Goal: Task Accomplishment & Management: Use online tool/utility

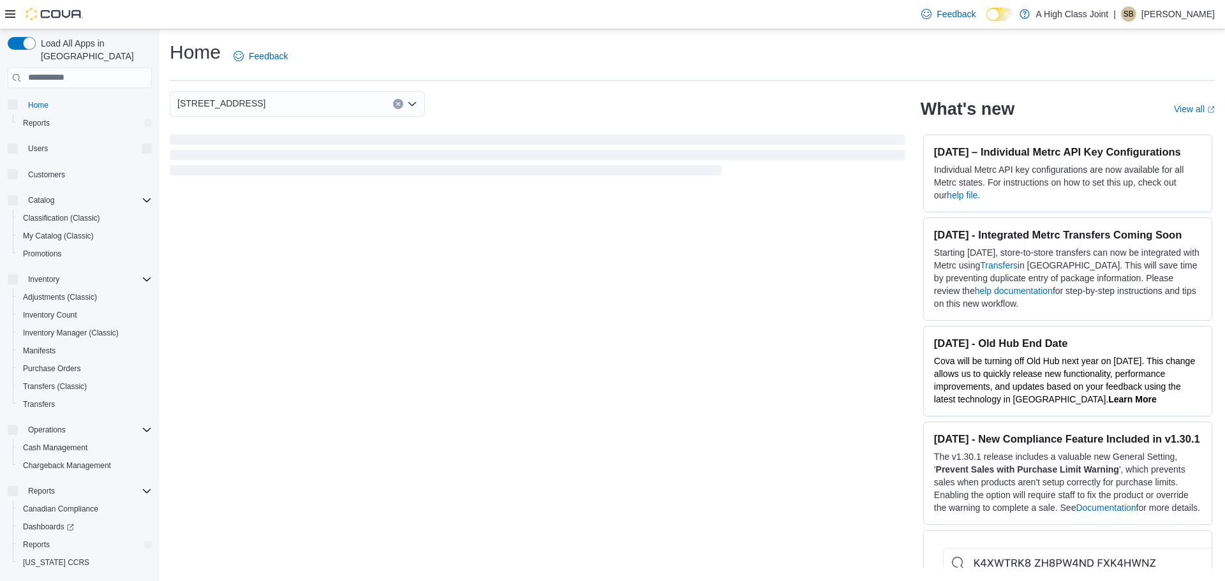
scroll to position [24, 0]
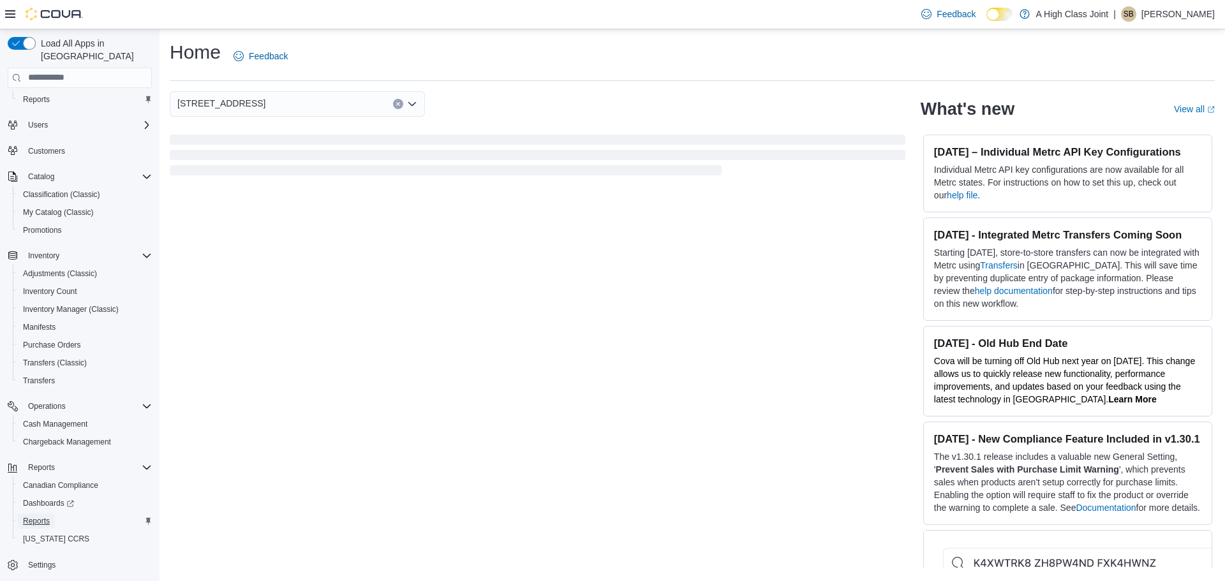
click at [30, 516] on span "Reports" at bounding box center [36, 521] width 27 height 10
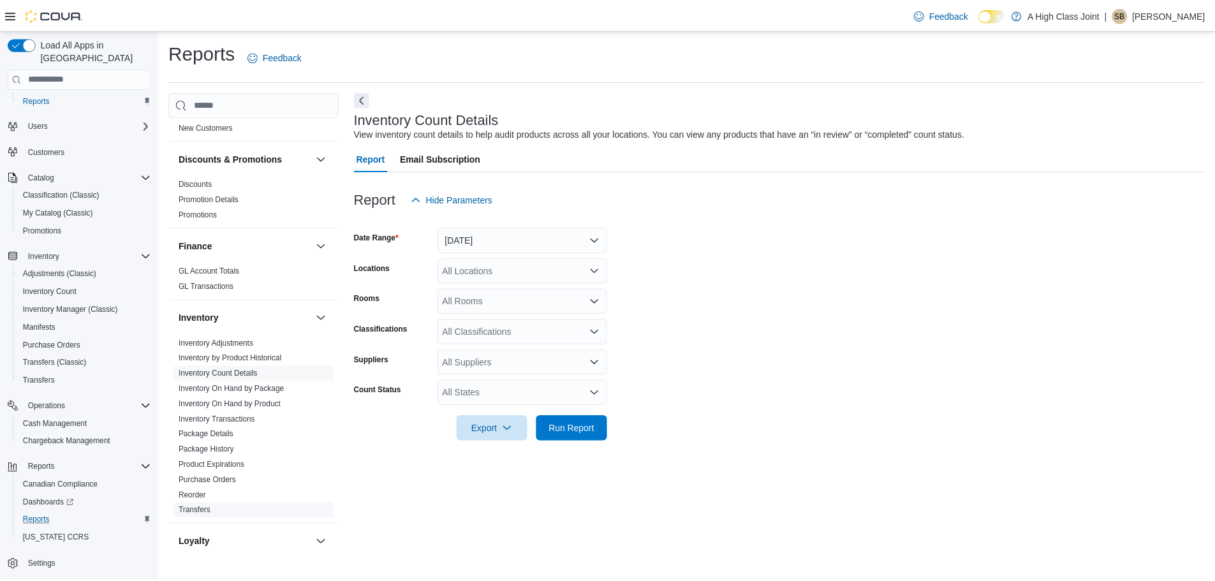
scroll to position [383, 0]
click at [190, 491] on link "Reorder" at bounding box center [193, 495] width 27 height 9
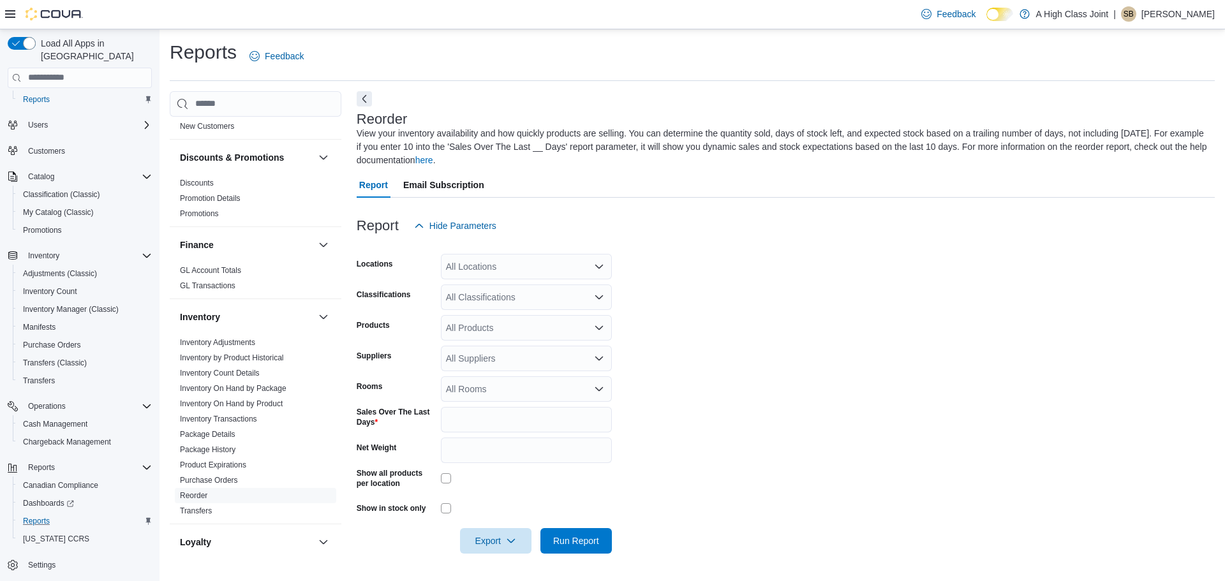
click at [479, 272] on div "All Locations" at bounding box center [526, 267] width 171 height 26
click at [504, 325] on span "[STREET_ADDRESS]" at bounding box center [512, 325] width 88 height 13
click at [592, 540] on span "Run Report" at bounding box center [576, 540] width 46 height 13
click at [10, 15] on icon at bounding box center [10, 14] width 10 height 10
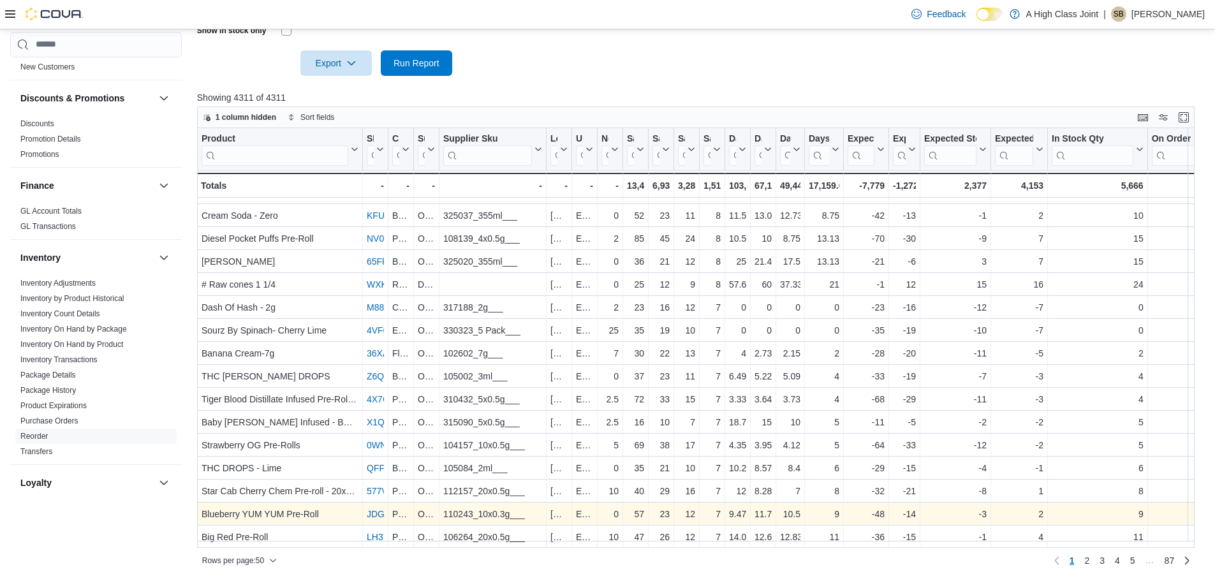
scroll to position [804, 0]
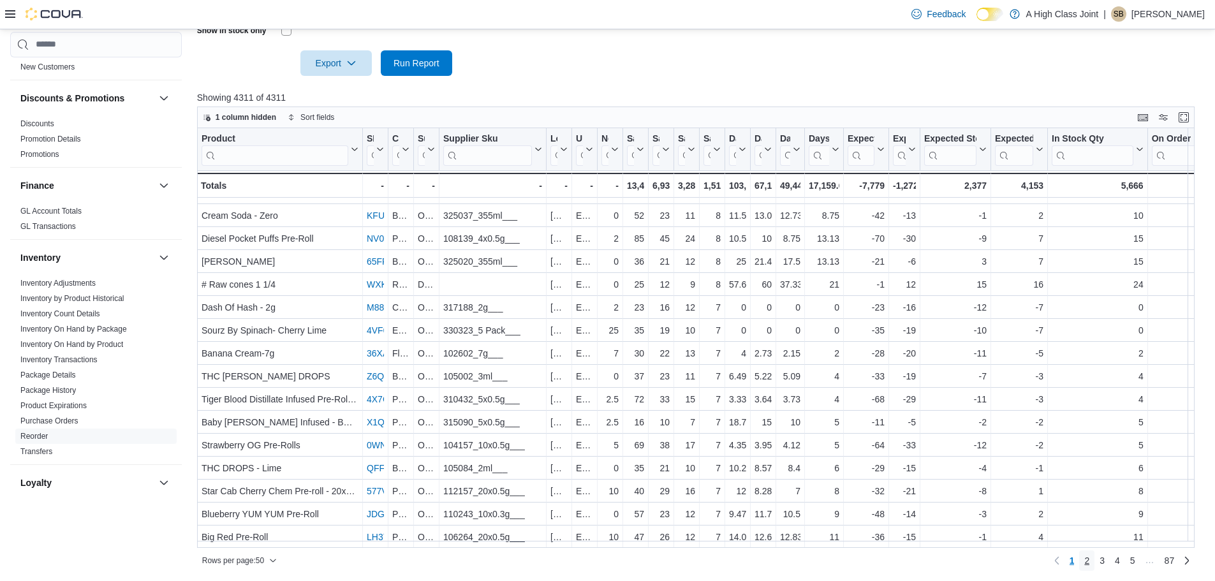
click at [1089, 561] on span "2" at bounding box center [1086, 560] width 5 height 13
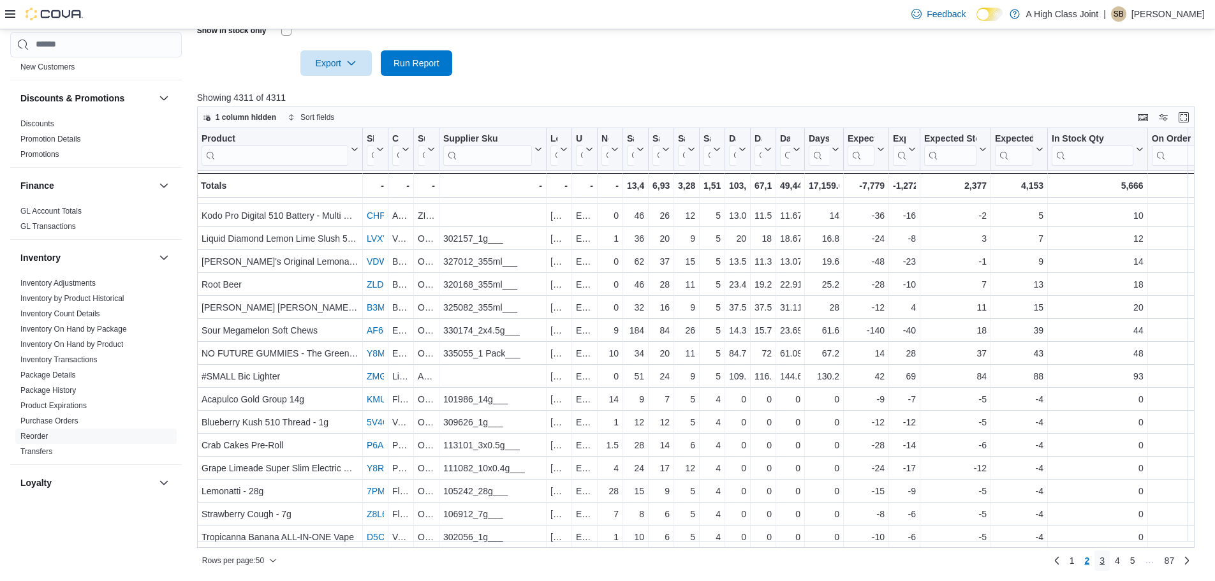
click at [1105, 557] on span "3" at bounding box center [1102, 560] width 5 height 13
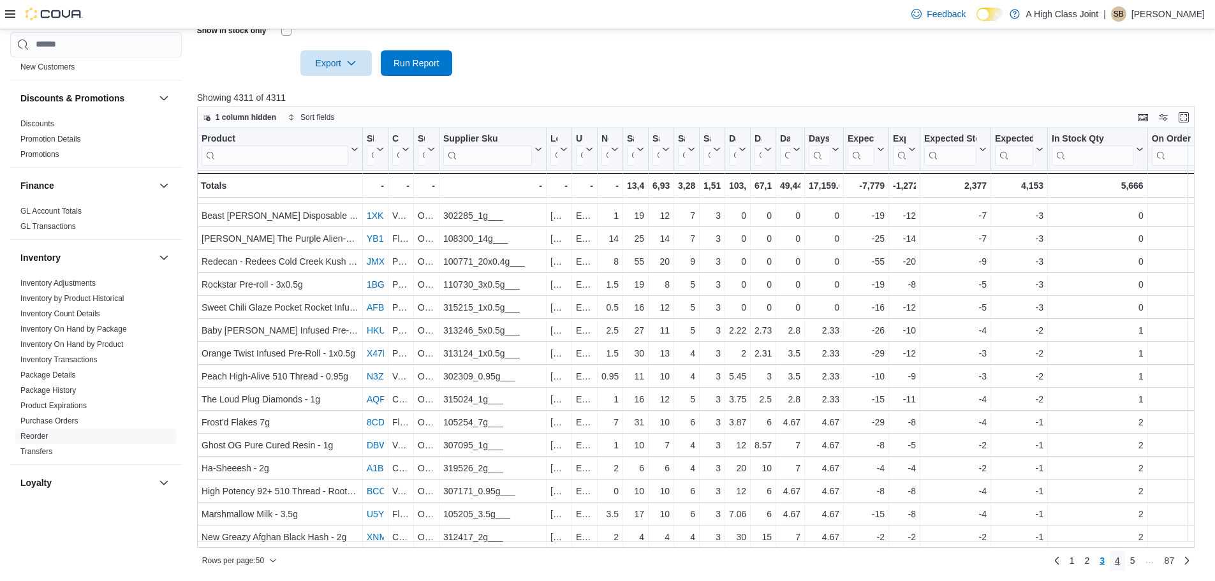
click at [1120, 559] on span "4" at bounding box center [1117, 560] width 5 height 13
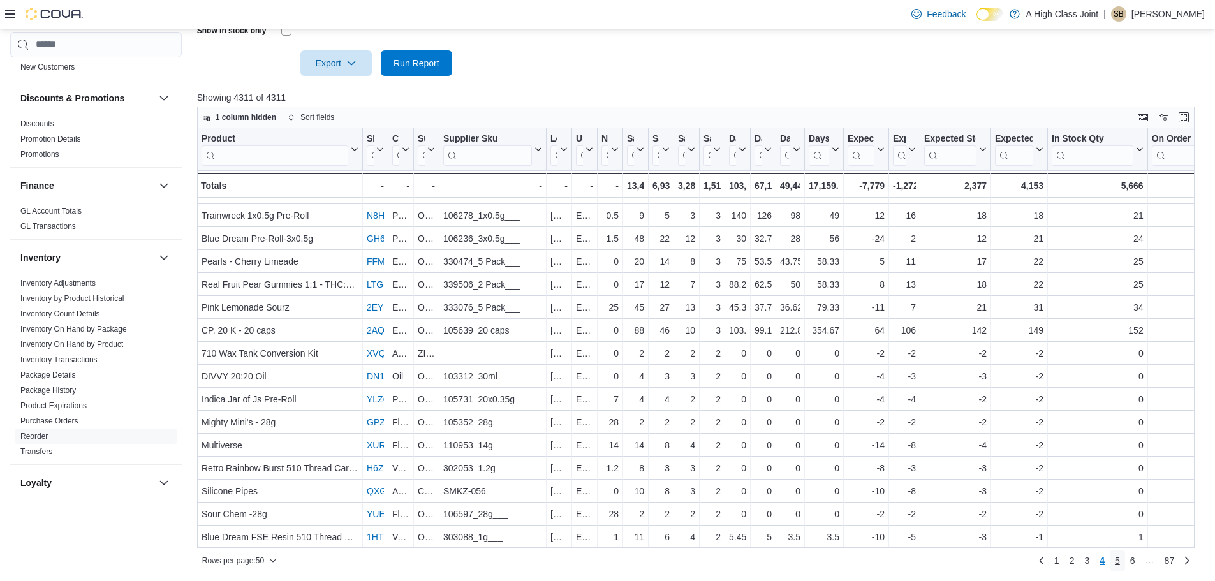
click at [1120, 556] on span "5" at bounding box center [1117, 560] width 5 height 13
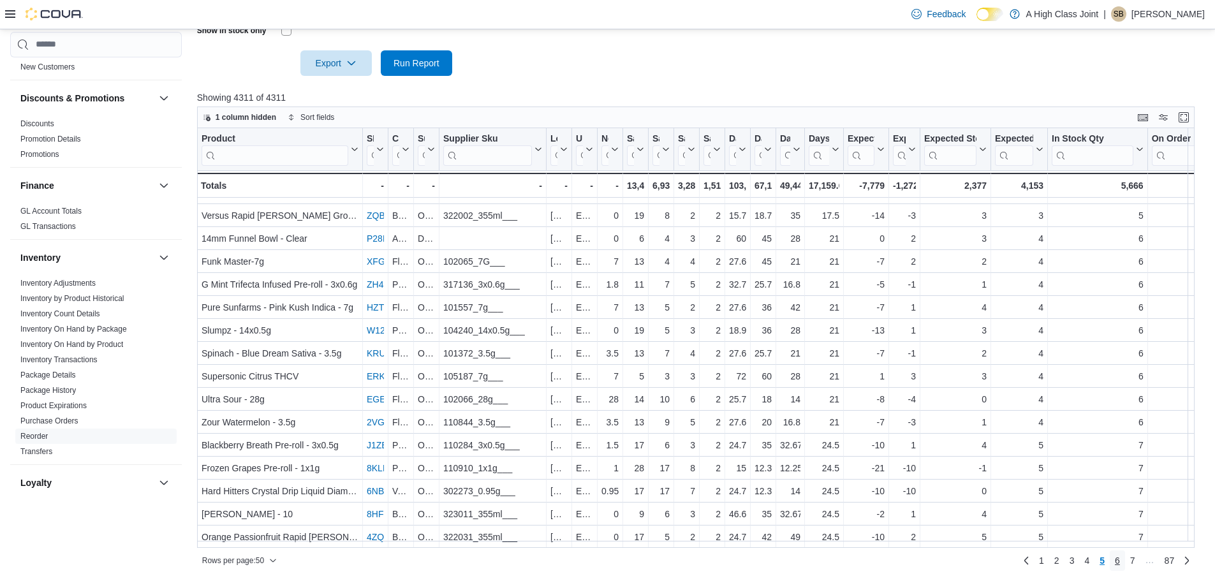
click at [1123, 564] on link "6" at bounding box center [1117, 560] width 15 height 20
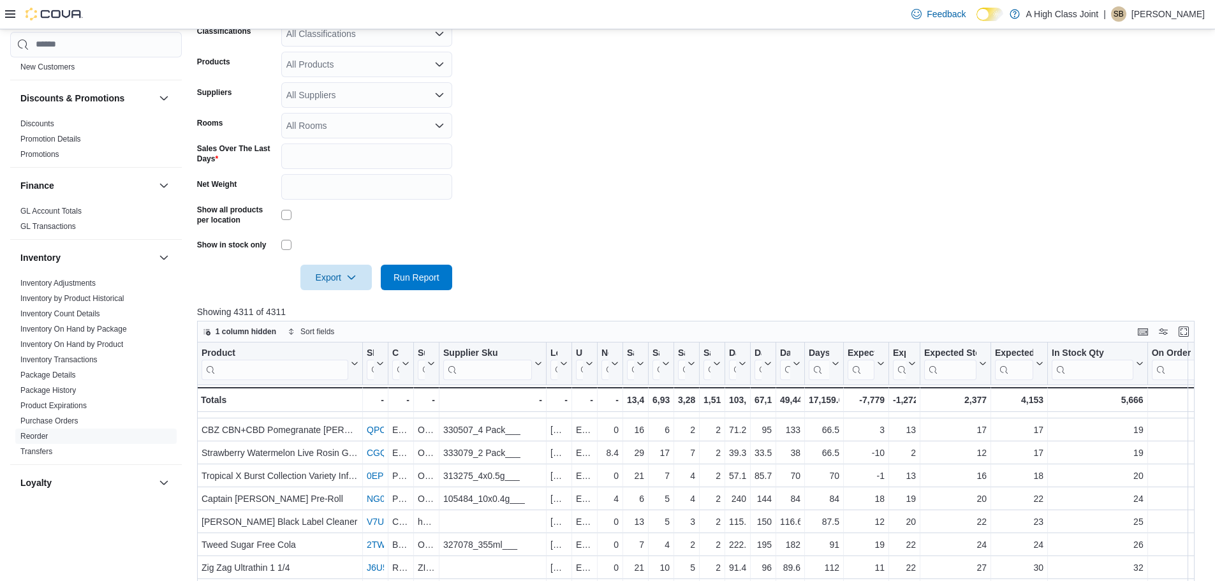
scroll to position [145, 0]
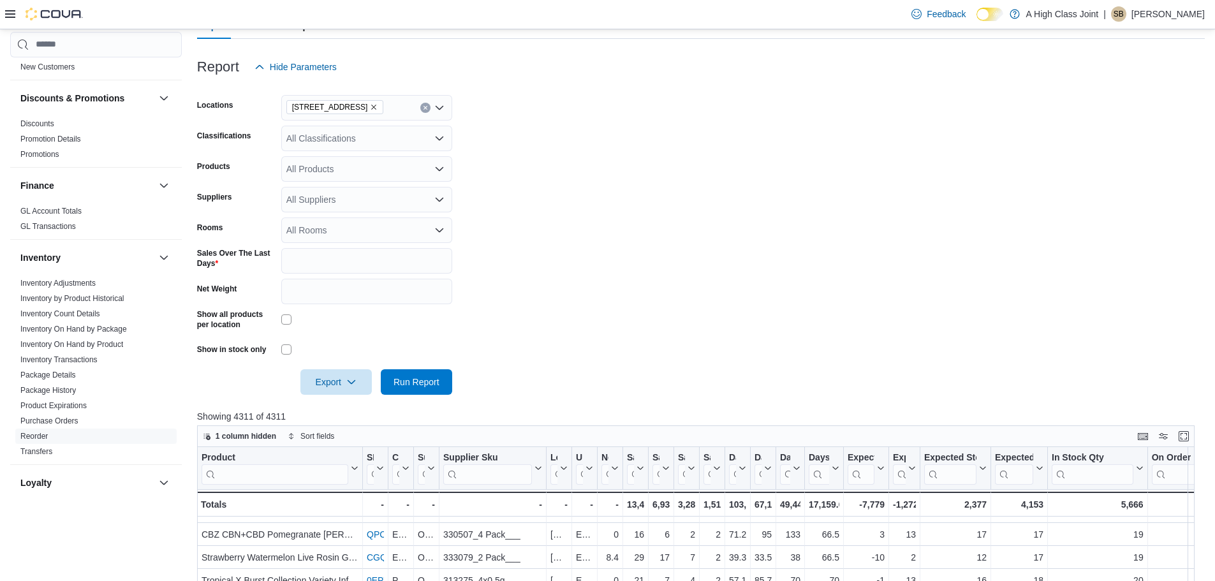
click at [370, 105] on icon "Remove 910 O'Brien Road from selection in this group" at bounding box center [374, 107] width 8 height 8
click at [348, 149] on span "[STREET_ADDRESS]" at bounding box center [353, 148] width 88 height 13
click at [425, 378] on span "Run Report" at bounding box center [417, 381] width 46 height 13
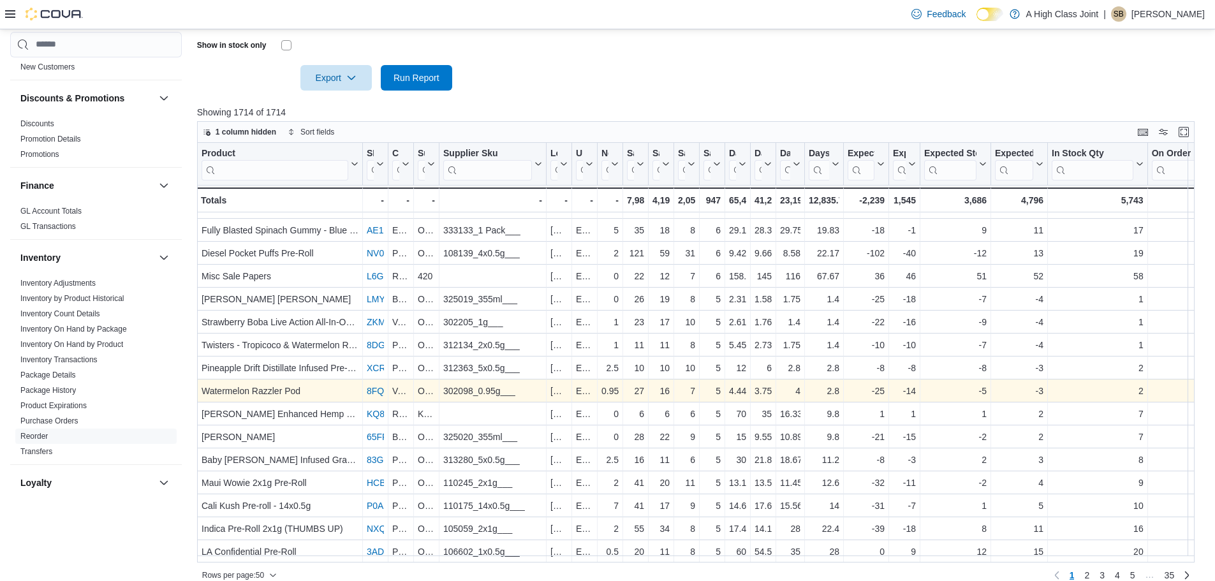
scroll to position [464, 0]
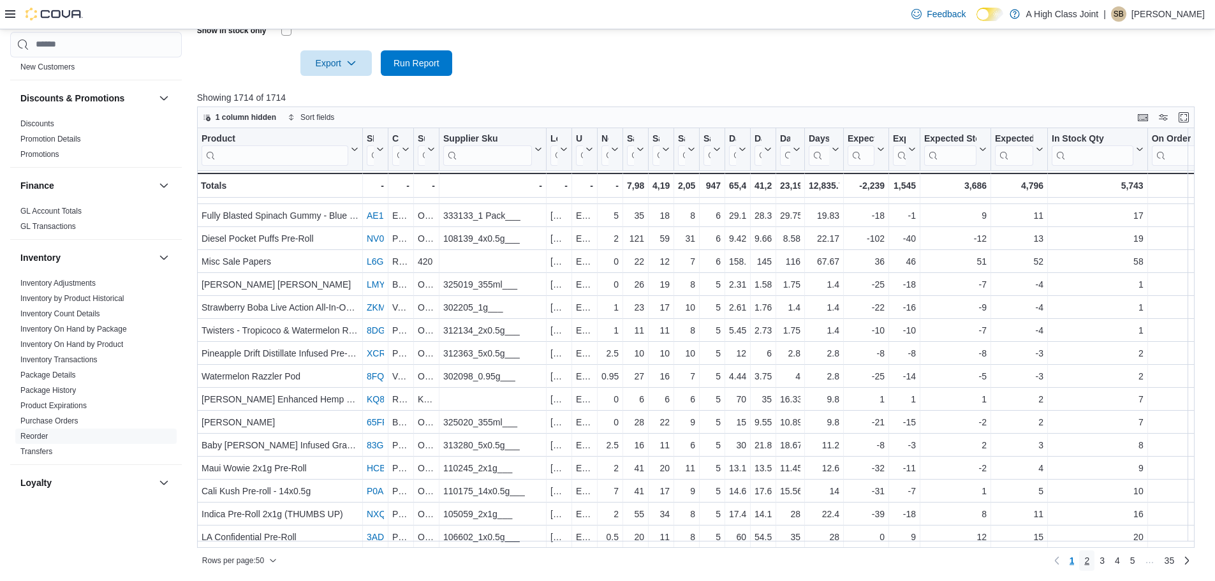
click at [1089, 559] on span "2" at bounding box center [1086, 560] width 5 height 13
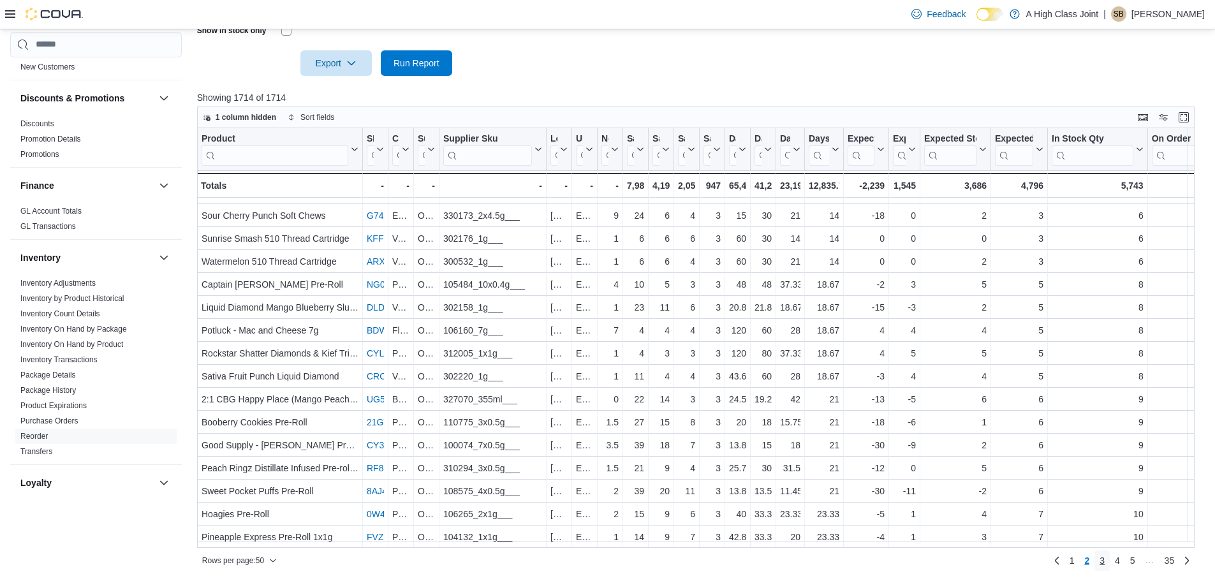
click at [1105, 561] on span "3" at bounding box center [1102, 560] width 5 height 13
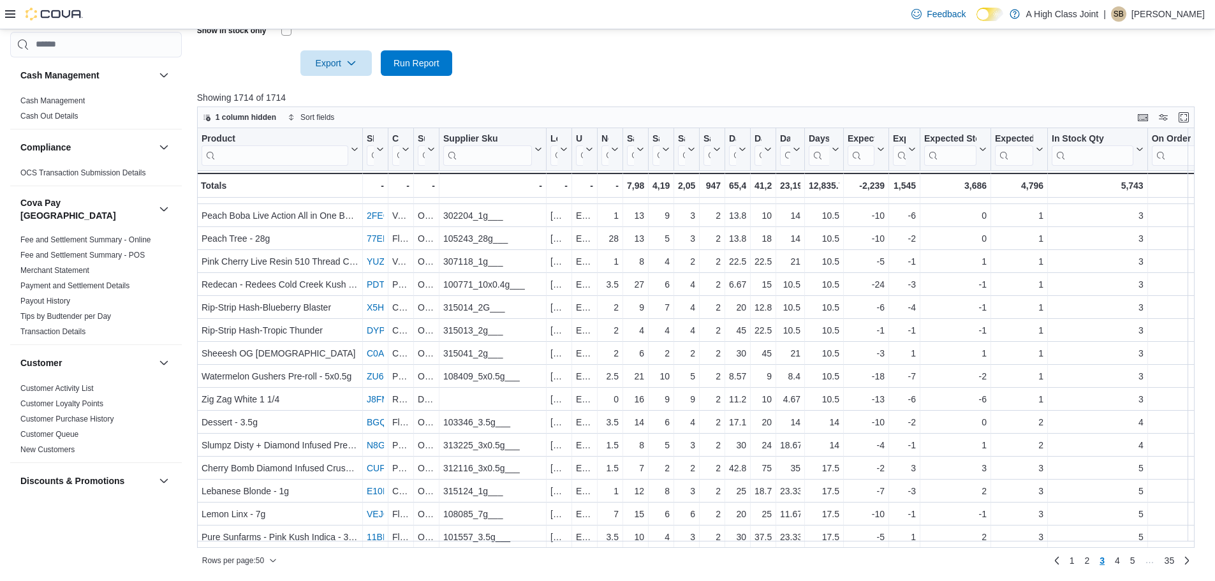
scroll to position [0, 0]
click at [6, 15] on icon at bounding box center [10, 14] width 10 height 8
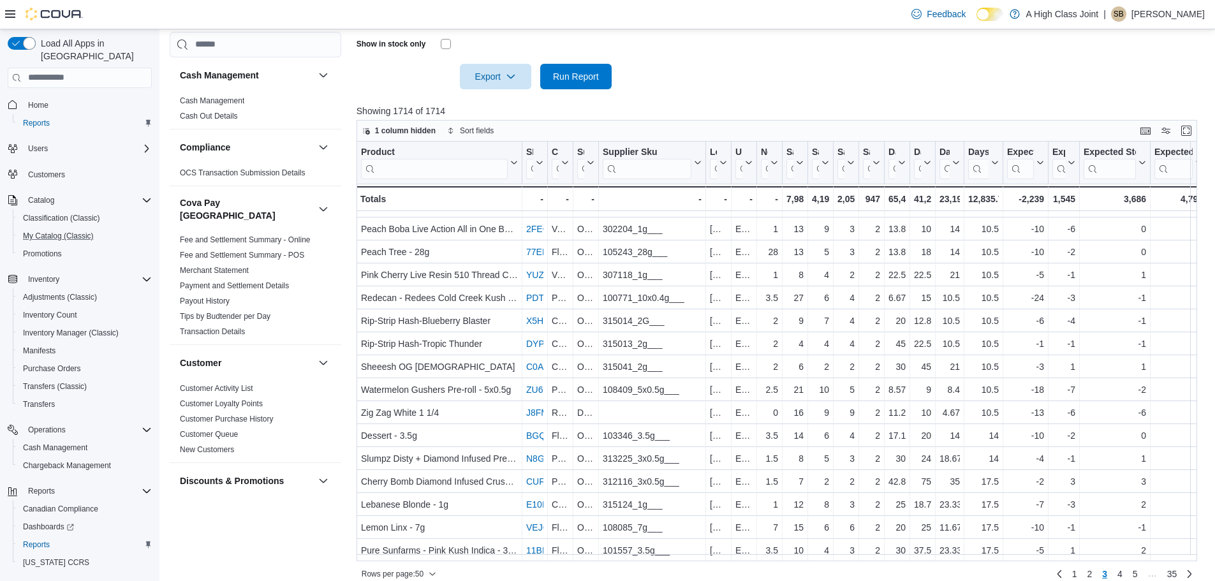
scroll to position [478, 0]
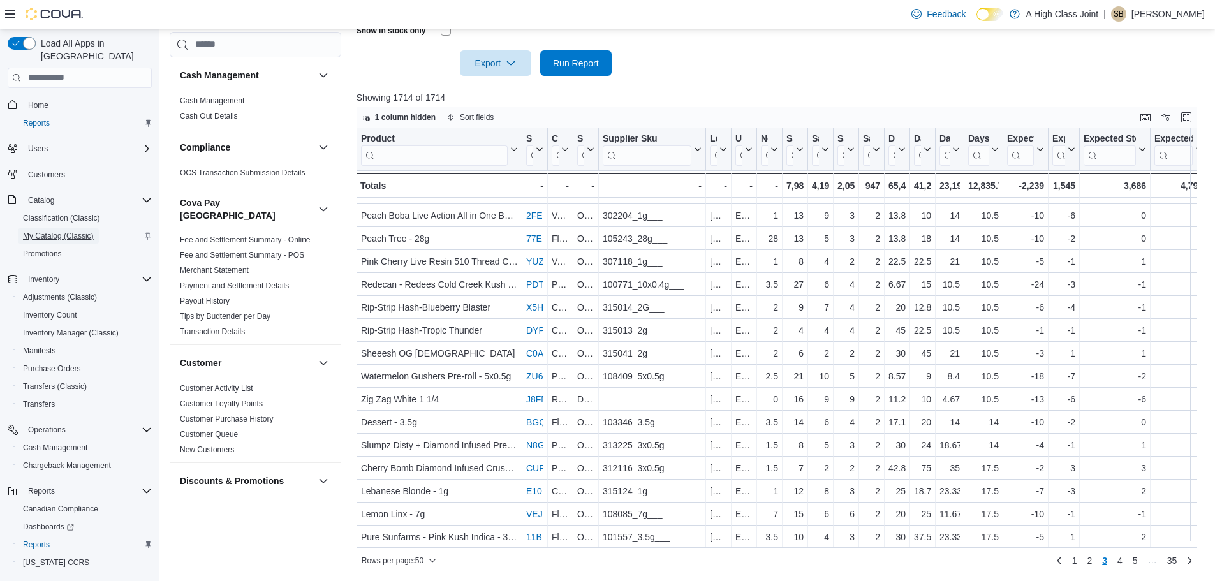
click at [46, 231] on span "My Catalog (Classic)" at bounding box center [58, 236] width 71 height 10
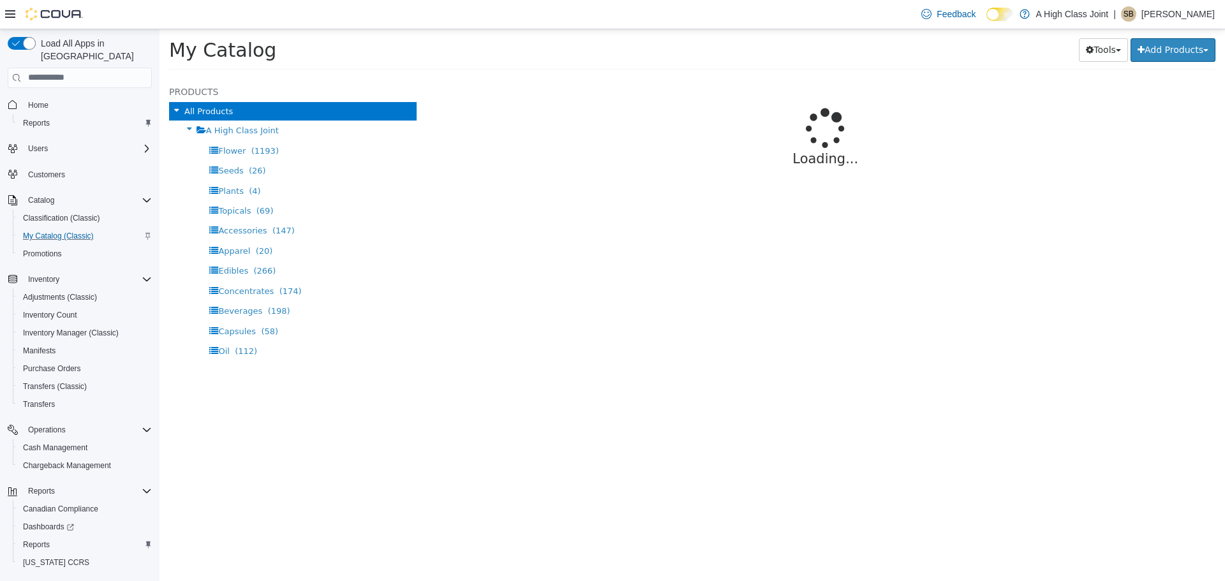
select select "**********"
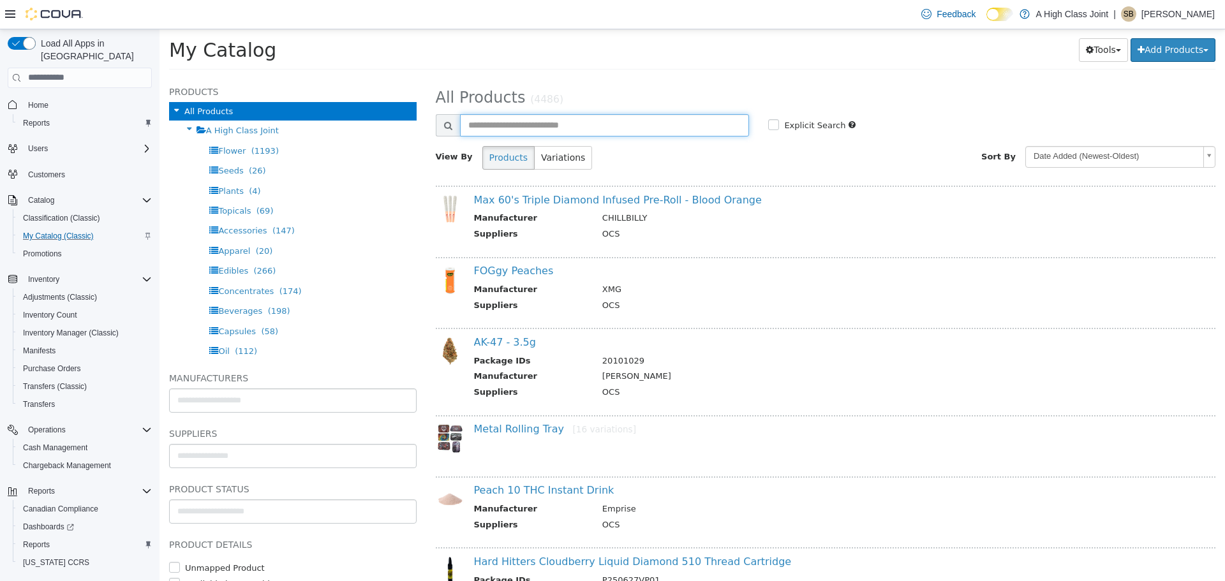
click at [502, 118] on input "text" at bounding box center [605, 125] width 290 height 22
type input "*********"
select select "**********"
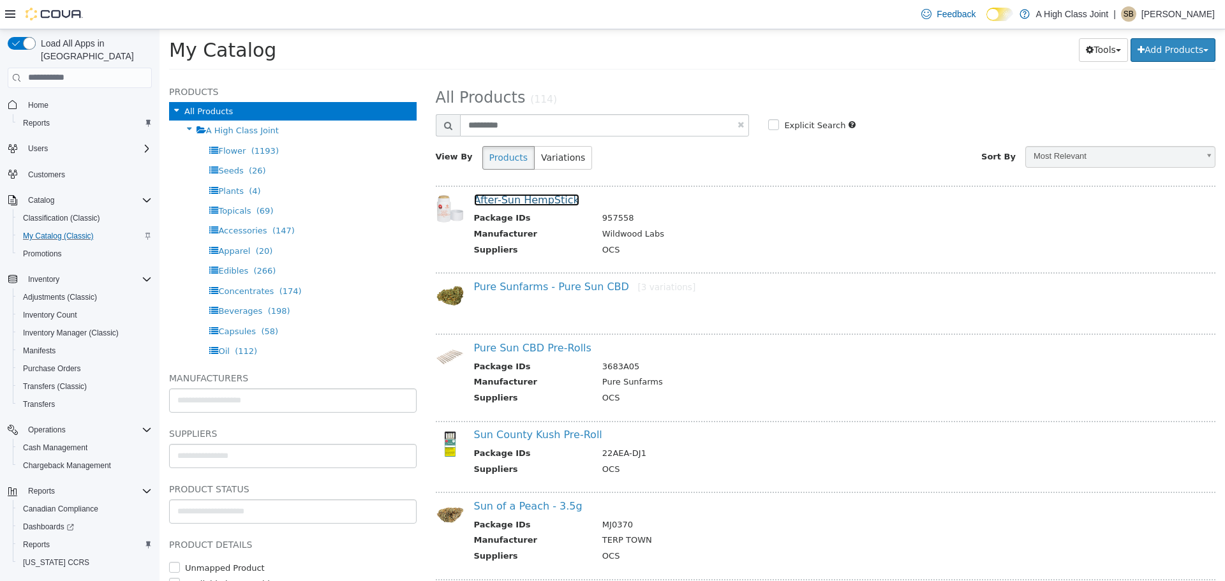
click at [514, 200] on link "After-Sun HempStick" at bounding box center [526, 199] width 105 height 12
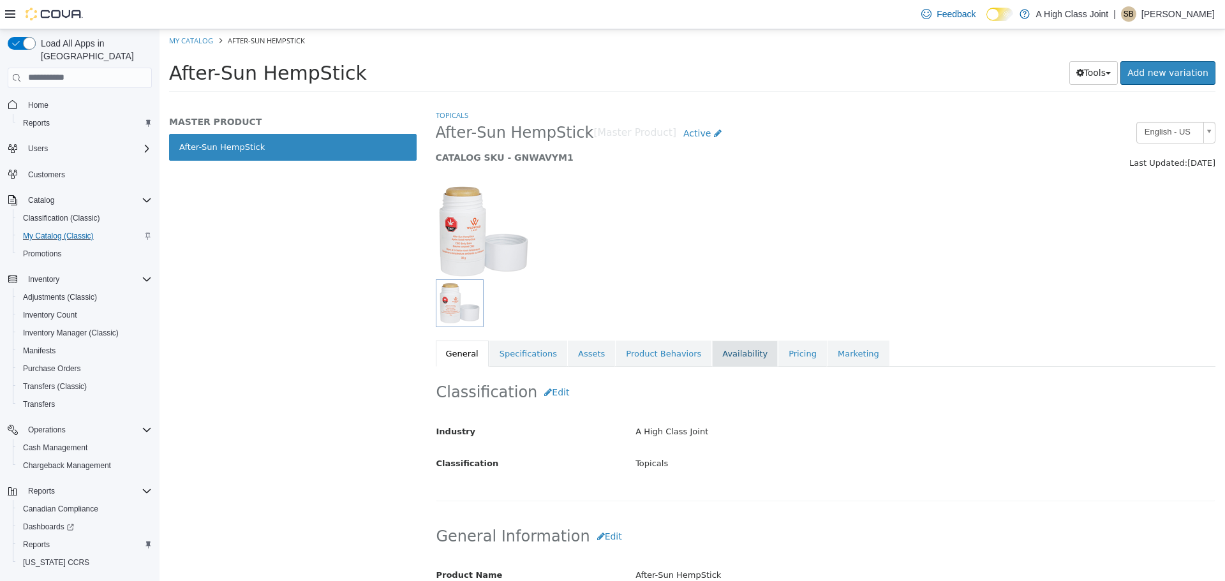
click at [716, 353] on link "Availability" at bounding box center [745, 353] width 66 height 27
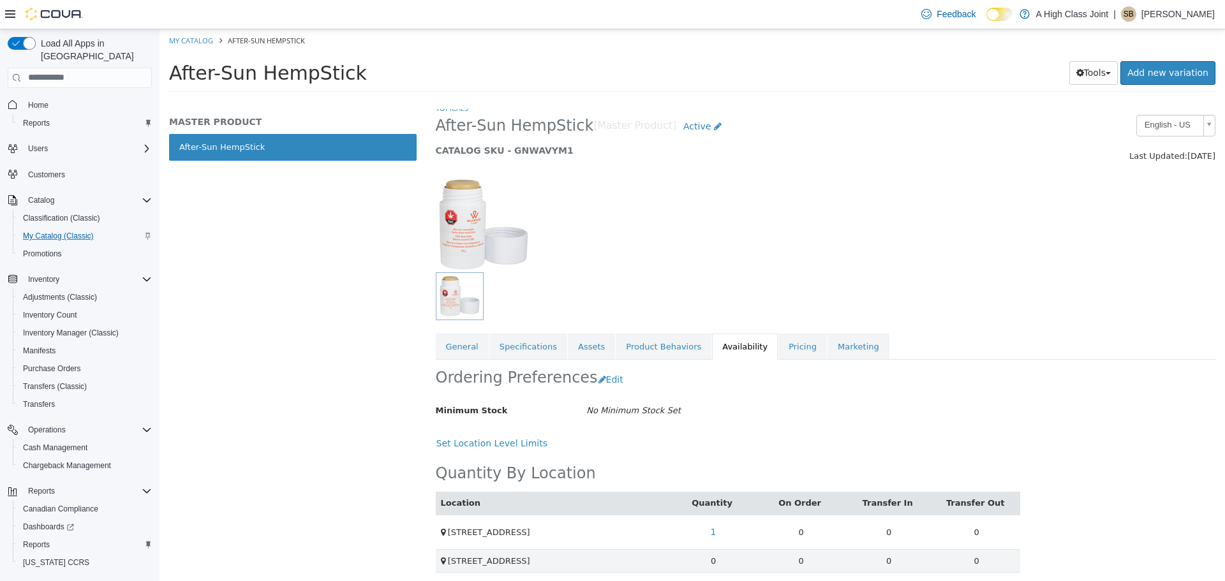
scroll to position [13, 0]
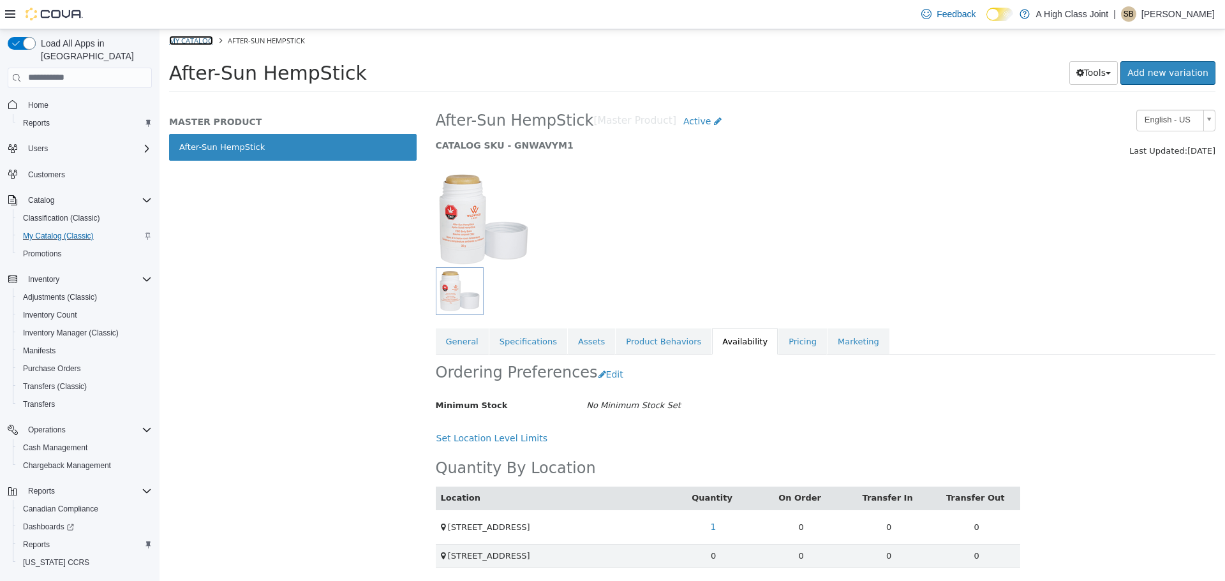
click at [195, 40] on link "My Catalog" at bounding box center [191, 40] width 44 height 10
select select "**********"
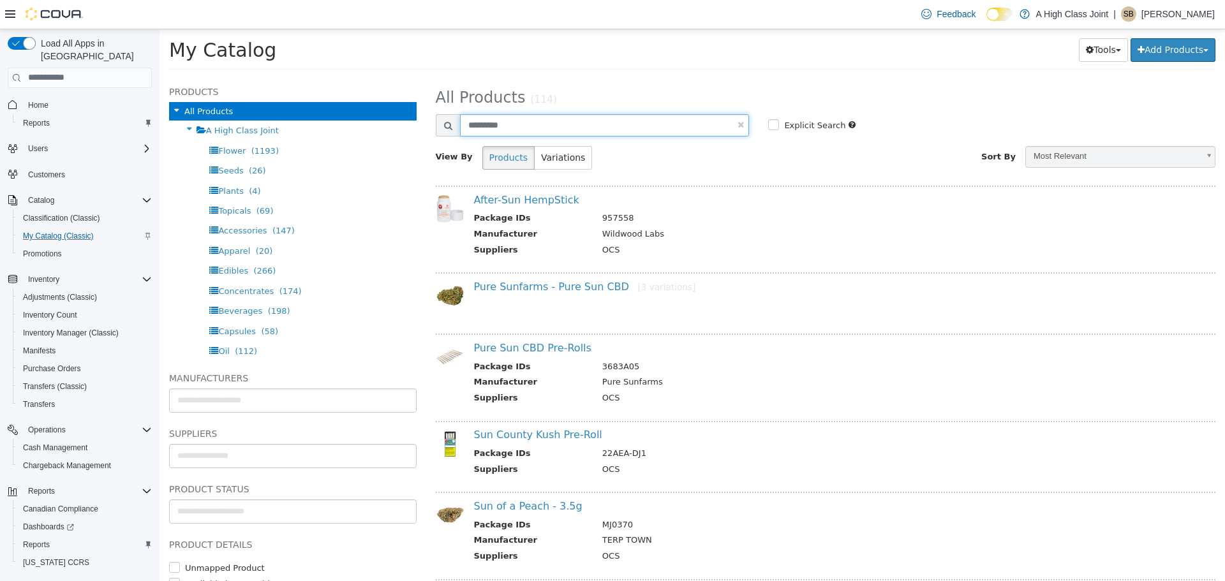
drag, startPoint x: 525, startPoint y: 129, endPoint x: 420, endPoint y: 136, distance: 105.5
click at [420, 77] on div "**********" at bounding box center [691, 77] width 1065 height 0
type input "******"
select select "**********"
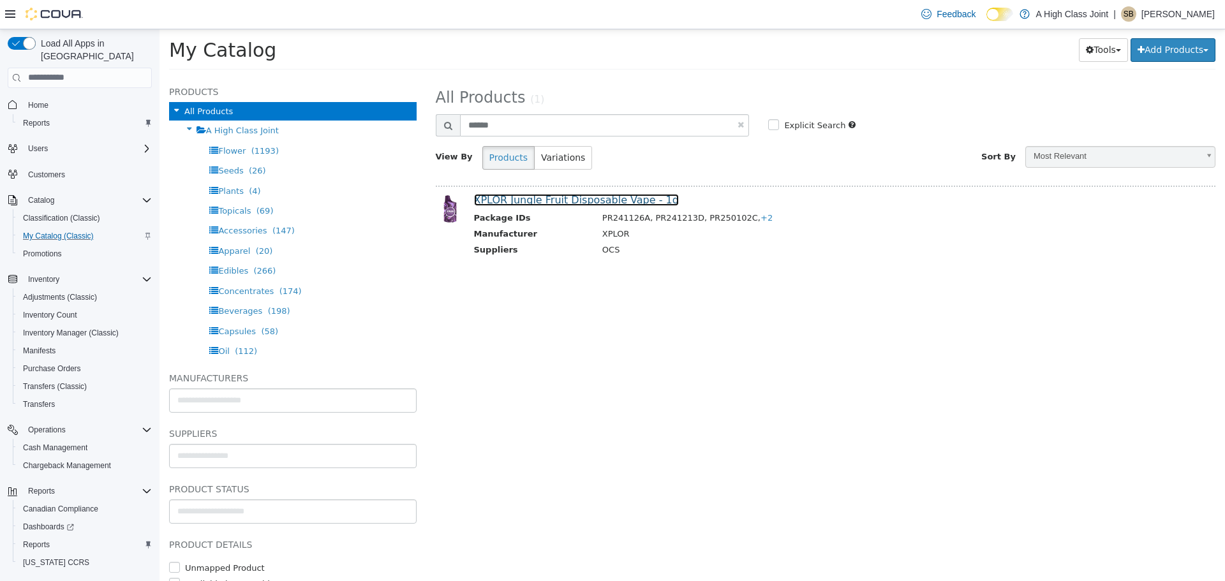
click at [515, 200] on link "XPLOR Jungle Fruit Disposable Vape - 1g" at bounding box center [576, 199] width 205 height 12
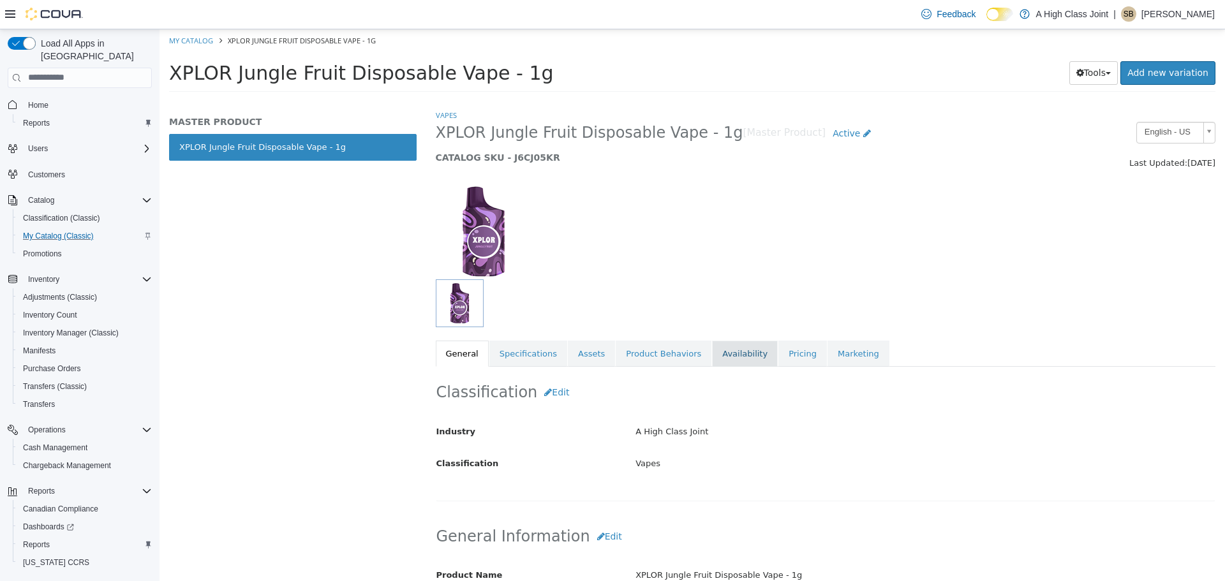
click at [725, 355] on link "Availability" at bounding box center [745, 353] width 66 height 27
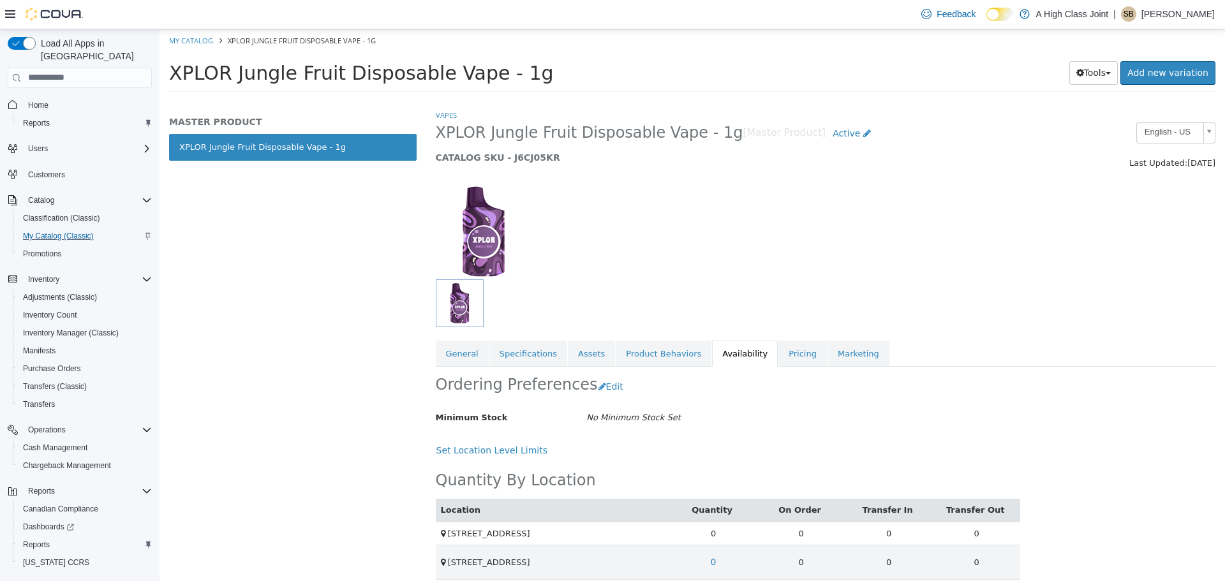
scroll to position [13, 0]
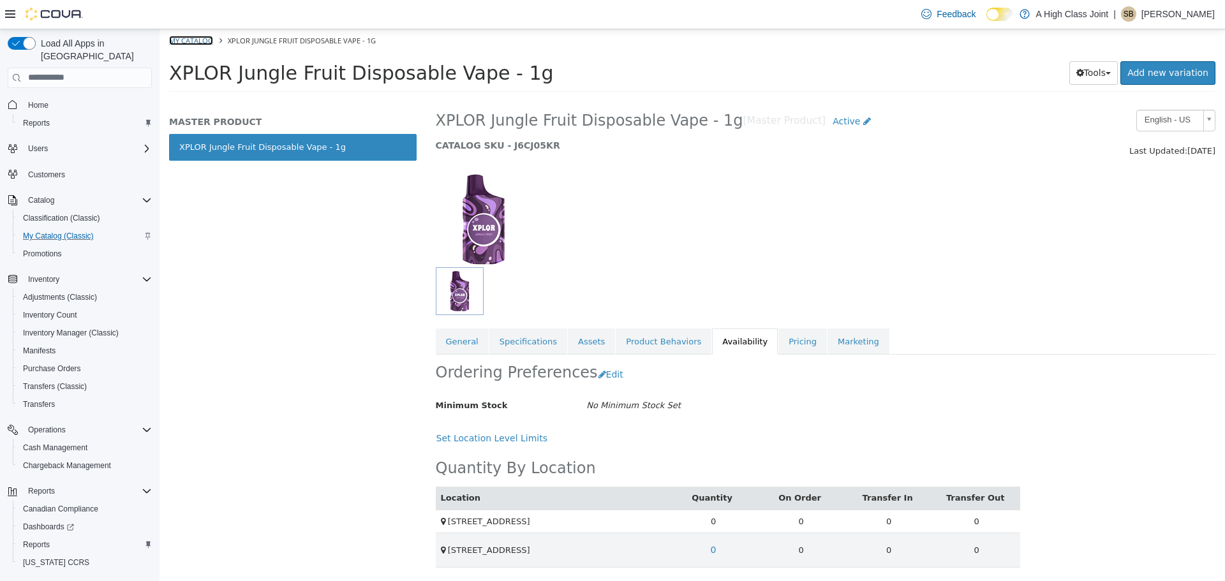
click at [197, 34] on li "My Catalog" at bounding box center [192, 39] width 46 height 11
click at [186, 41] on link "My Catalog" at bounding box center [191, 40] width 44 height 10
select select "**********"
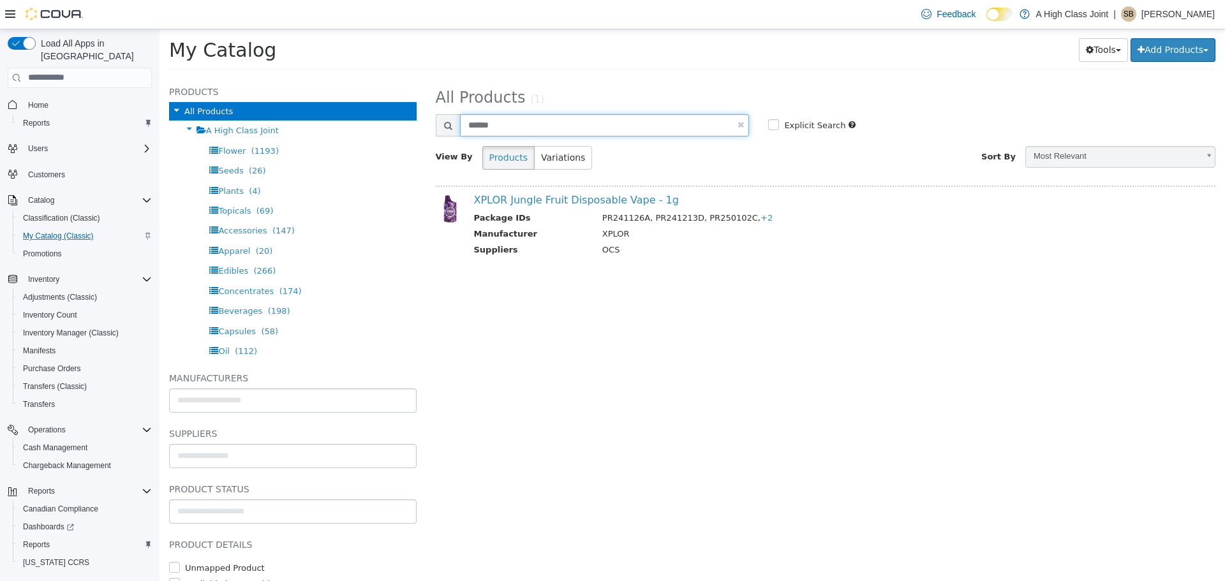
click at [487, 122] on input "******" at bounding box center [605, 125] width 290 height 22
drag, startPoint x: 508, startPoint y: 122, endPoint x: 418, endPoint y: 133, distance: 90.5
click at [418, 77] on div "**********" at bounding box center [691, 77] width 1065 height 0
type input "**********"
select select "**********"
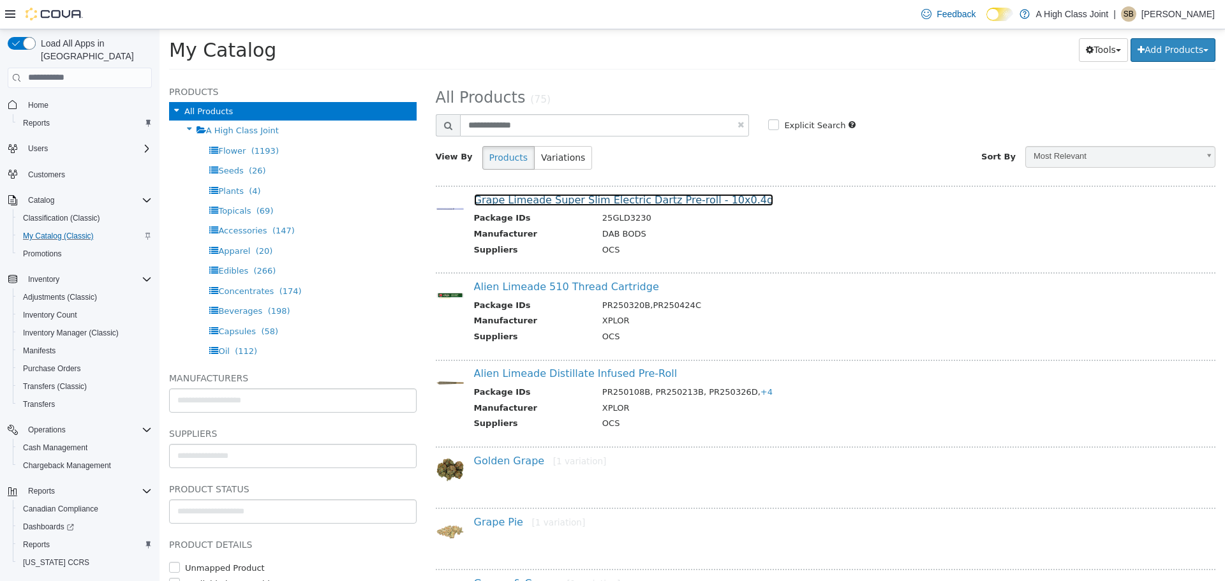
click at [532, 197] on link "Grape Limeade Super Slim Electric Dartz Pre-roll - 10x0.4g" at bounding box center [624, 199] width 300 height 12
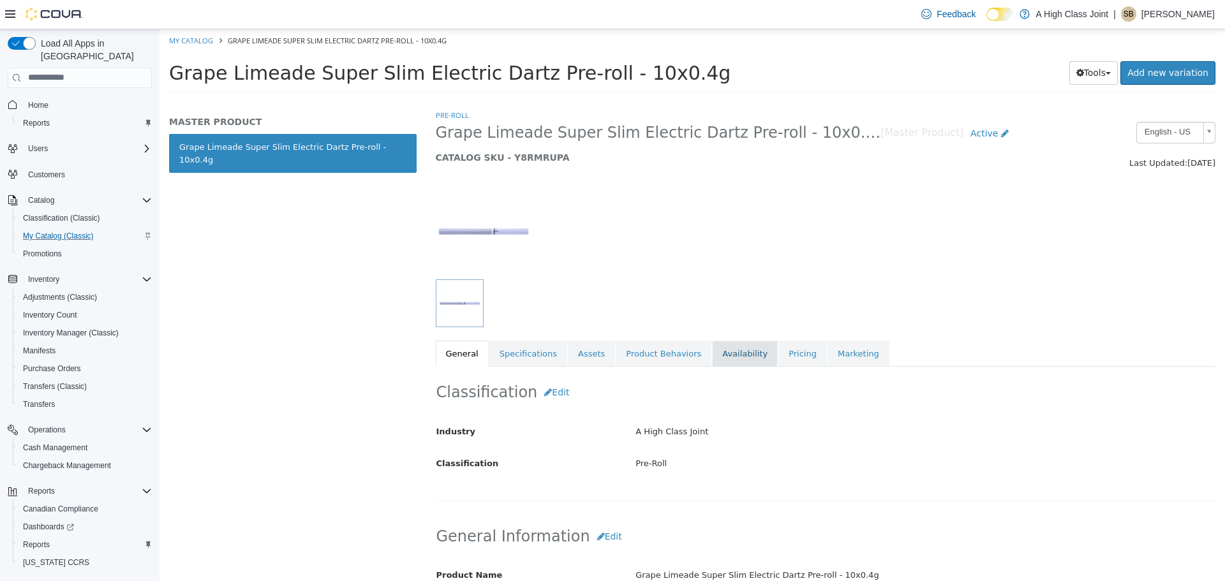
click at [712, 344] on link "Availability" at bounding box center [745, 353] width 66 height 27
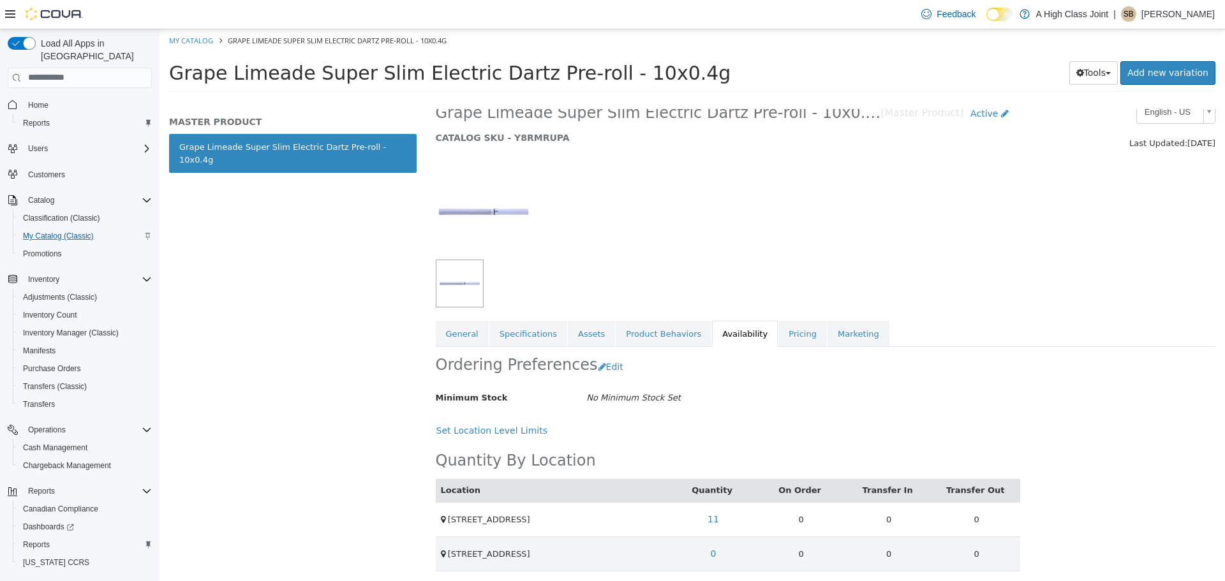
scroll to position [24, 0]
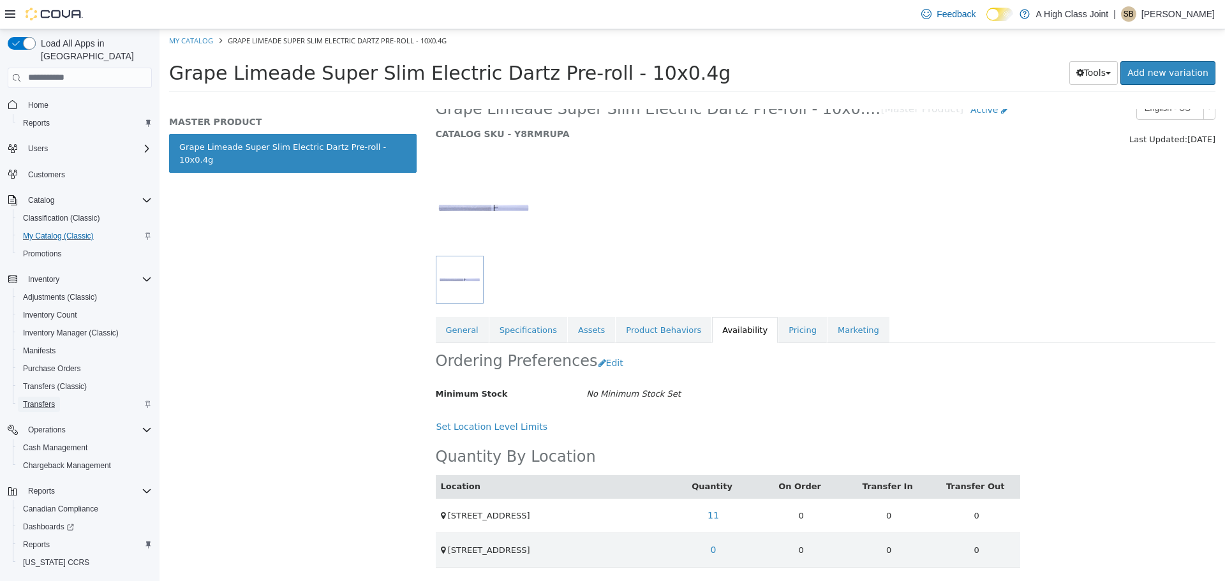
click at [38, 399] on span "Transfers" at bounding box center [39, 404] width 32 height 10
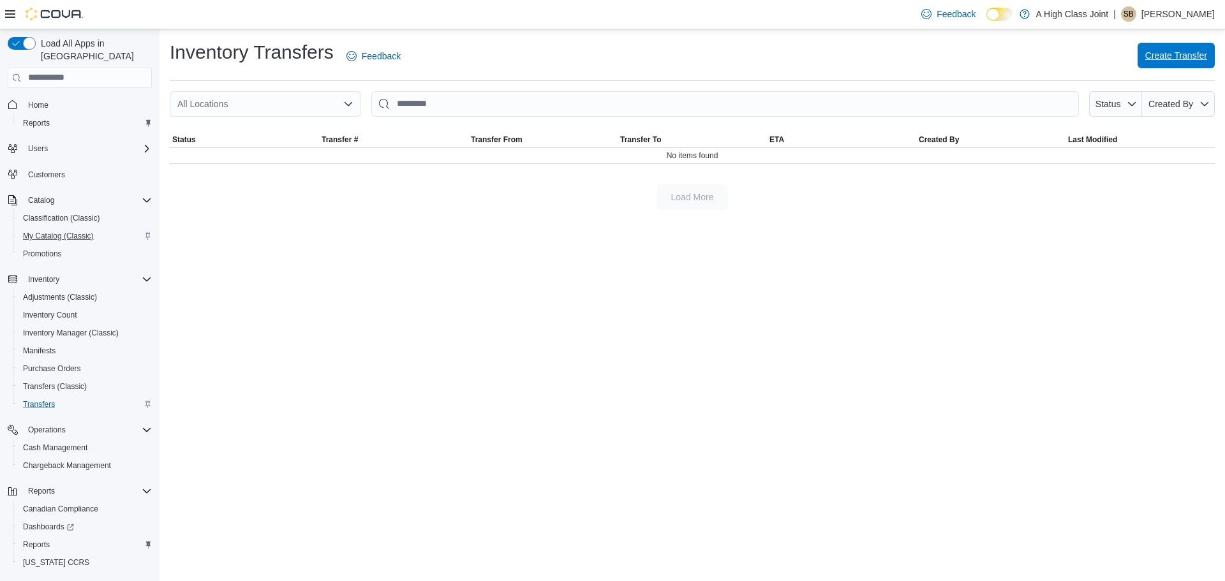
click at [1201, 59] on span "Create Transfer" at bounding box center [1176, 55] width 62 height 13
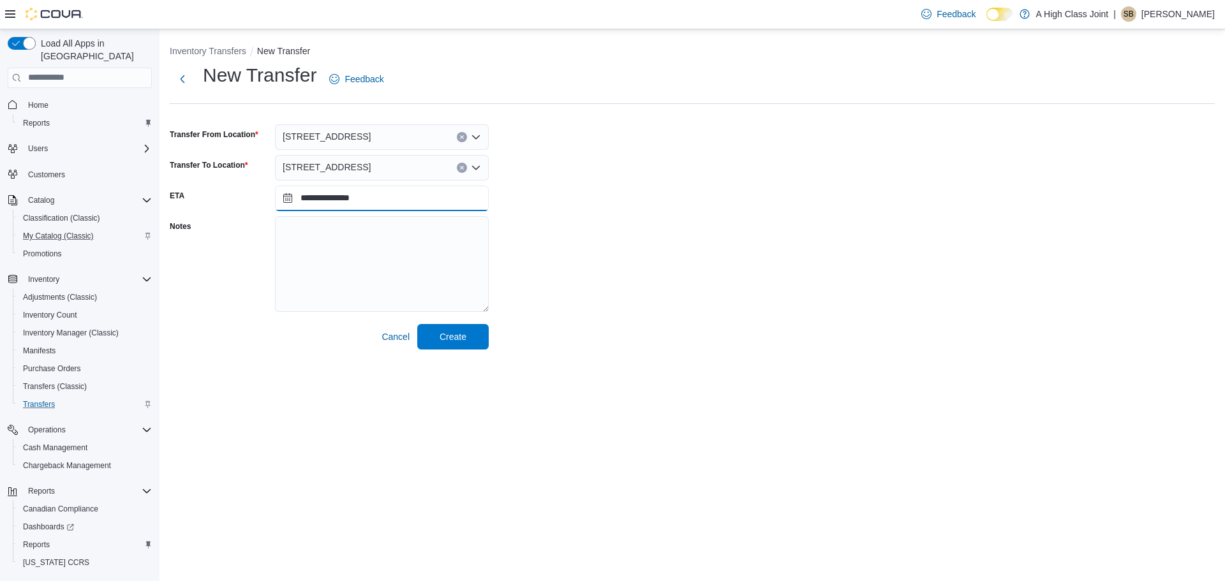
click at [341, 202] on input "**********" at bounding box center [382, 199] width 214 height 26
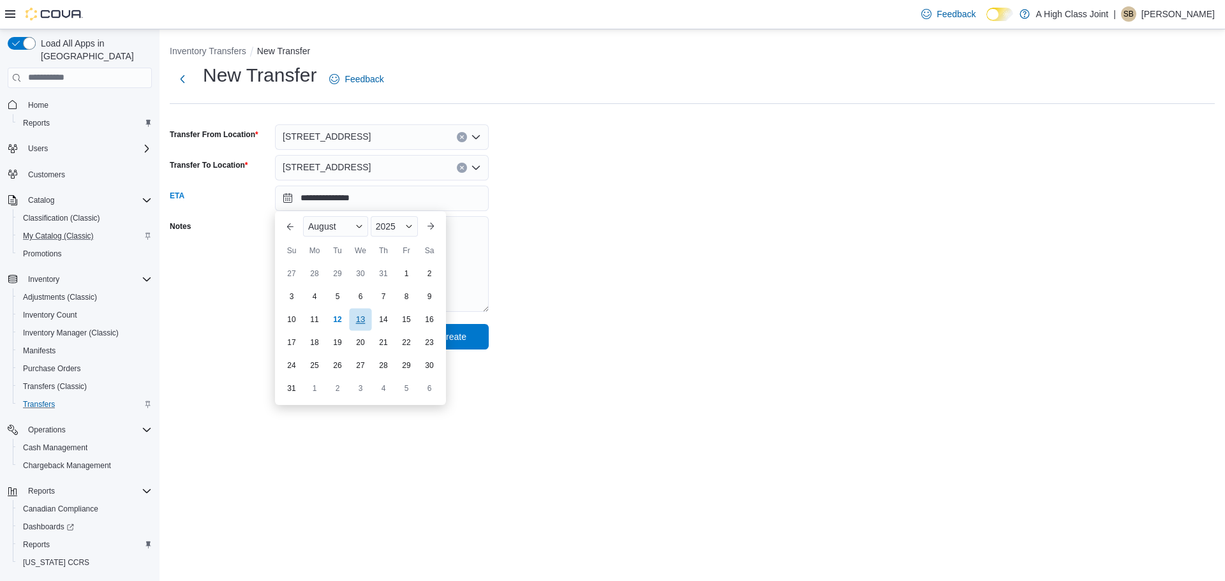
click at [359, 318] on div "13" at bounding box center [360, 319] width 22 height 22
type input "**********"
click at [447, 339] on span "Create" at bounding box center [452, 336] width 27 height 13
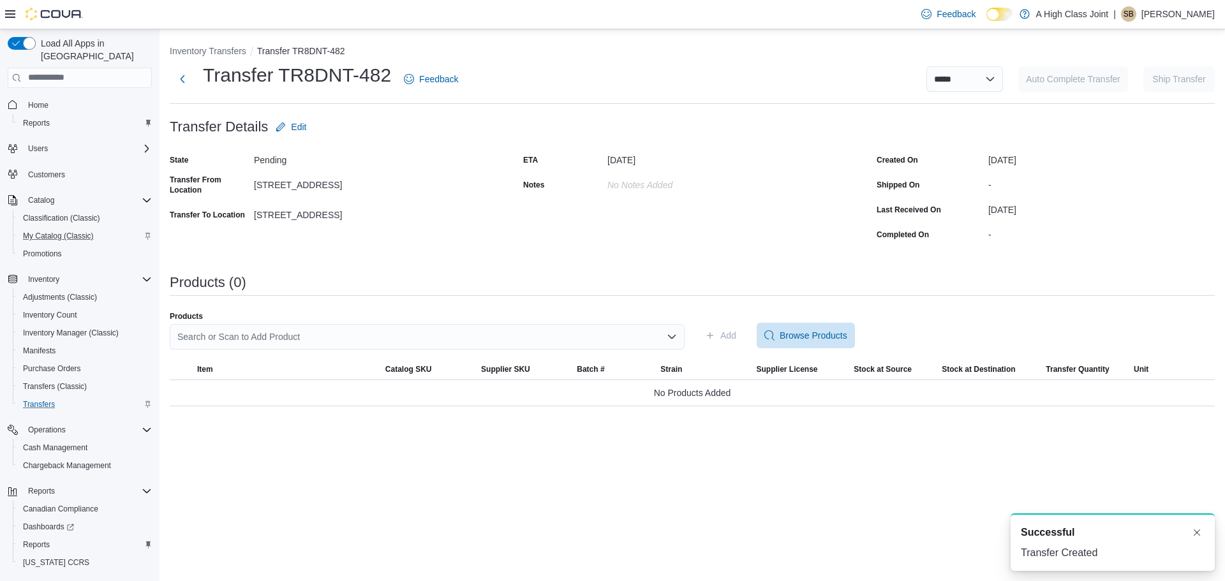
click at [313, 334] on div "Search or Scan to Add Product" at bounding box center [427, 337] width 515 height 26
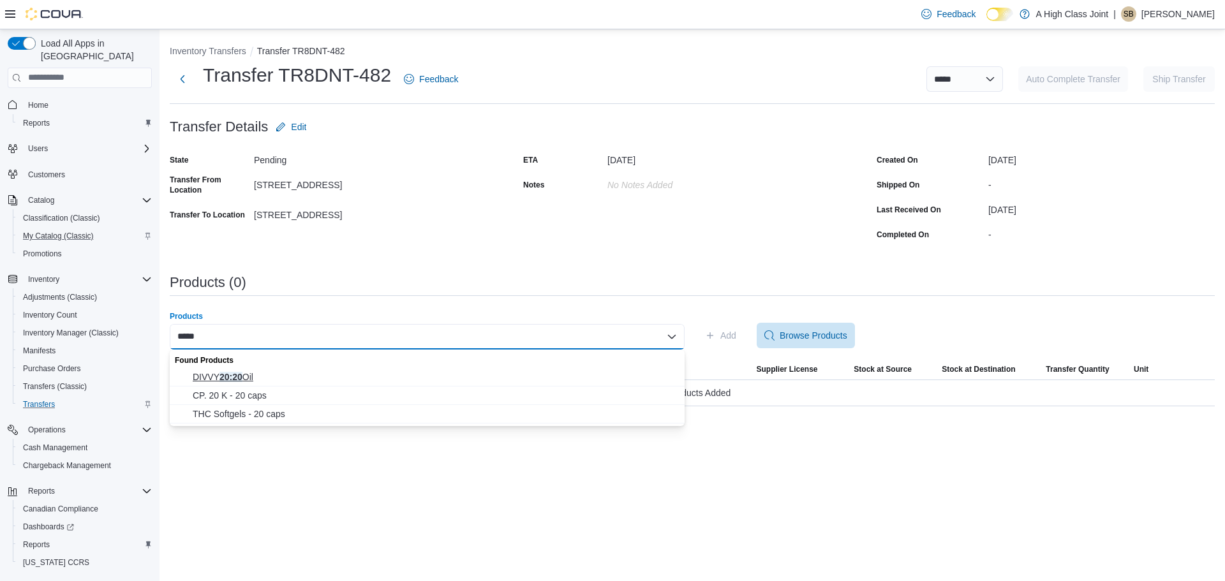
type input "*****"
click at [213, 373] on span "DIVVY 20:20 Oil" at bounding box center [435, 377] width 484 height 13
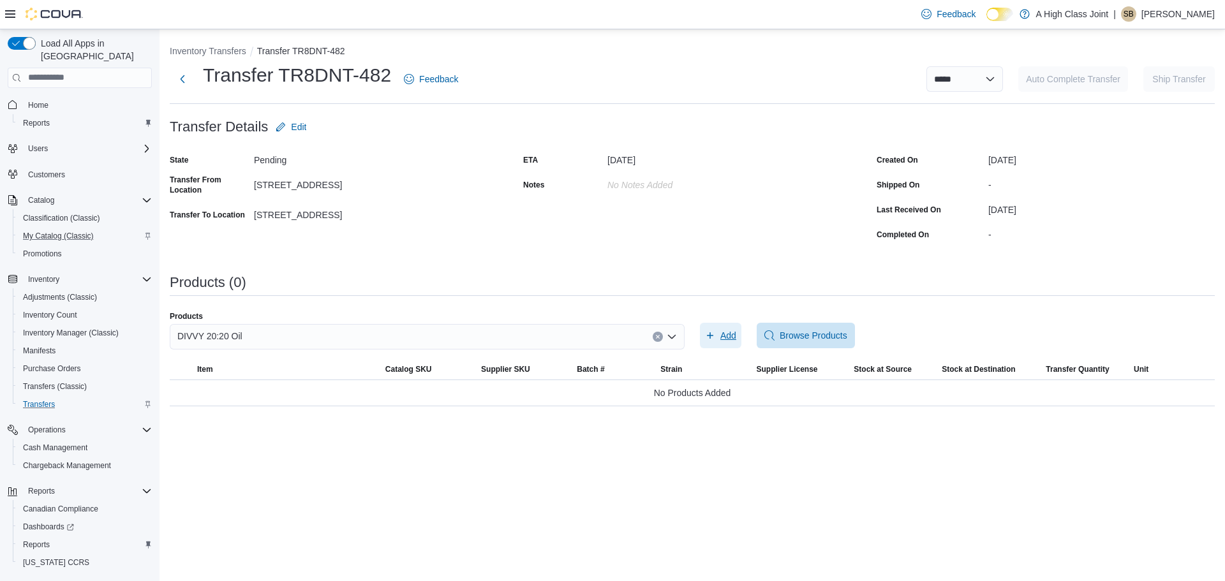
click at [728, 337] on span "Add" at bounding box center [728, 335] width 16 height 13
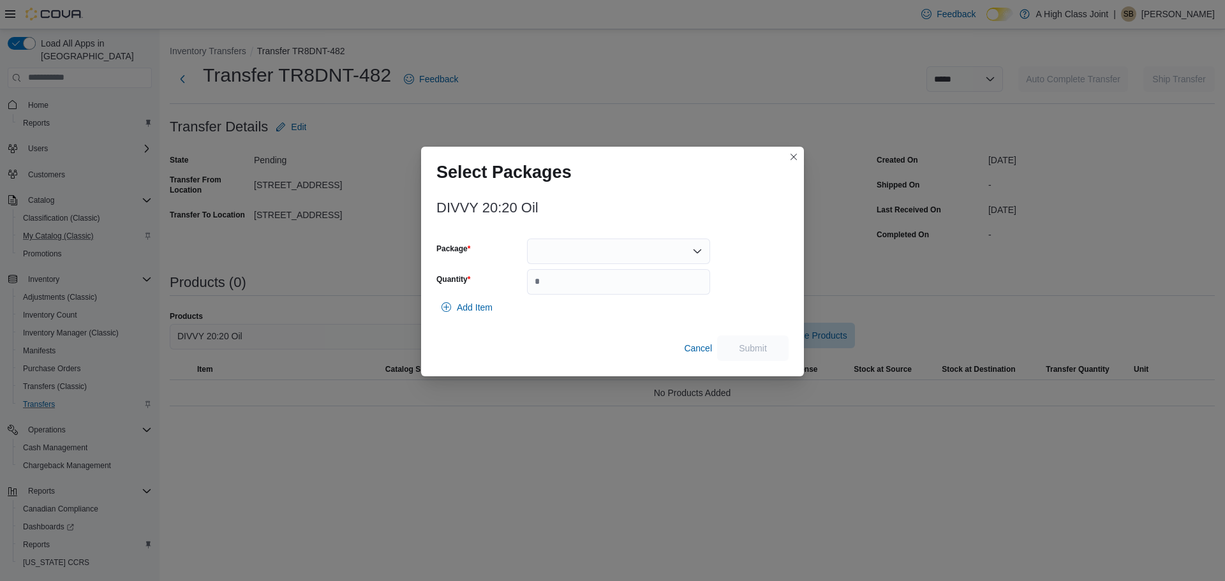
click at [582, 246] on div at bounding box center [618, 252] width 183 height 26
click at [574, 295] on span "10908" at bounding box center [626, 291] width 152 height 13
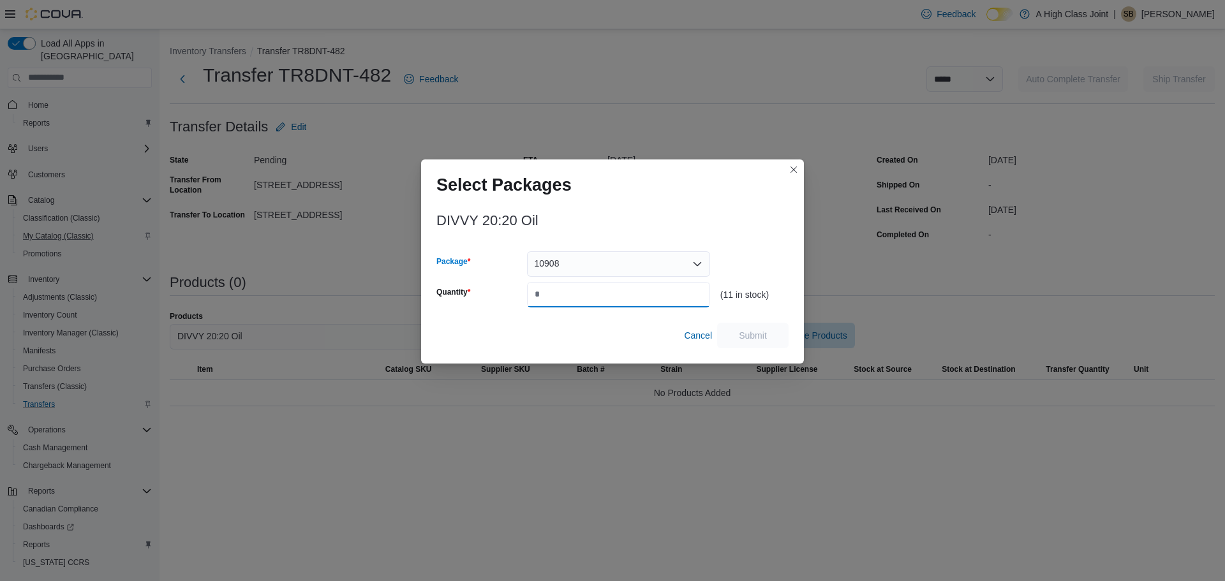
click at [572, 295] on input "Quantity" at bounding box center [618, 295] width 183 height 26
type input "*"
click at [765, 339] on span "Submit" at bounding box center [753, 334] width 28 height 13
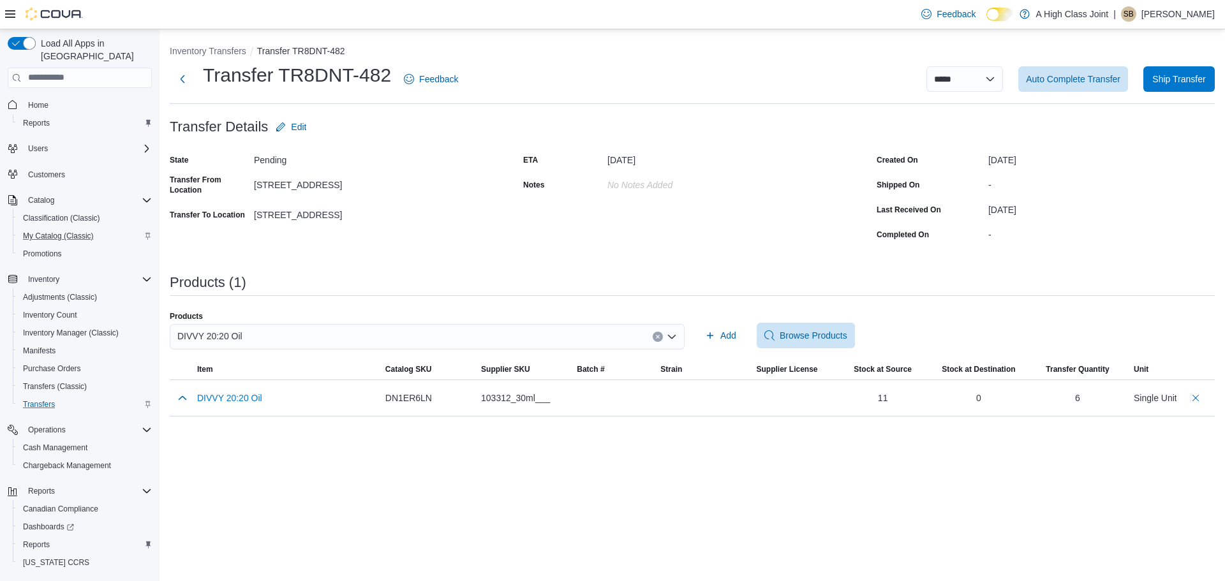
click at [653, 335] on button "Clear input" at bounding box center [657, 337] width 10 height 10
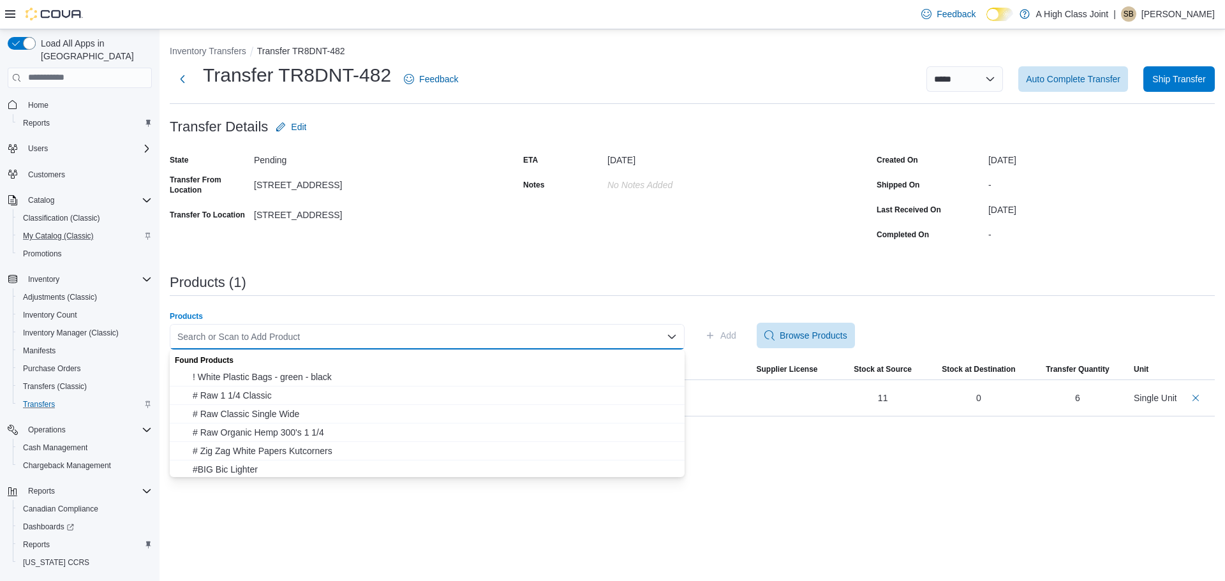
click at [649, 337] on div "Search or Scan to Add Product" at bounding box center [427, 337] width 515 height 26
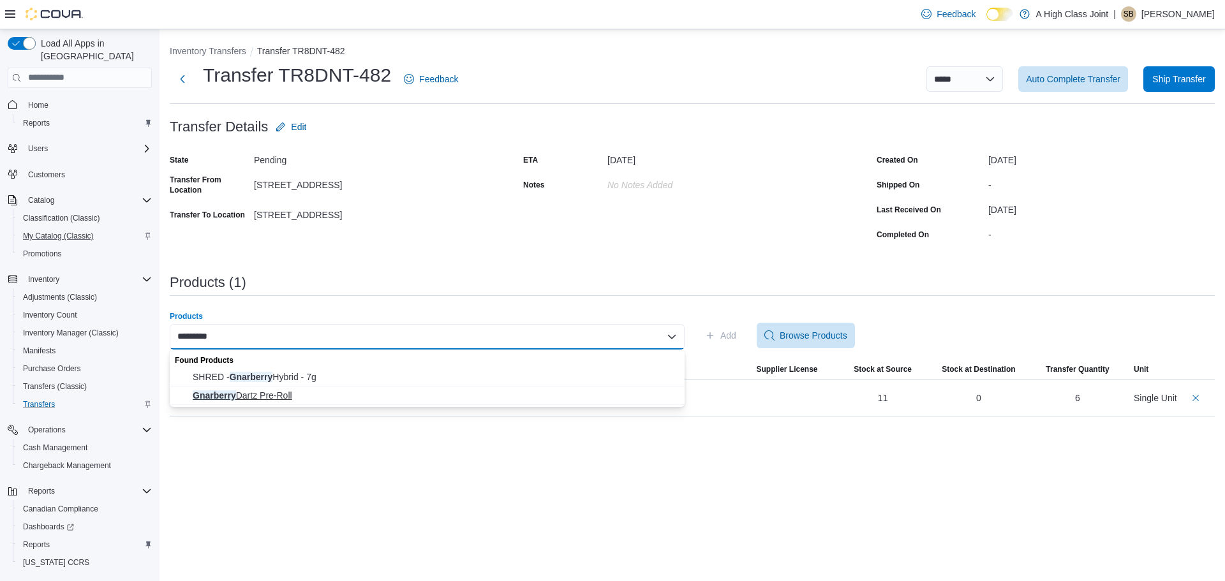
type input "*********"
click at [276, 392] on span "Gnarberry Dartz Pre-Roll" at bounding box center [435, 395] width 484 height 13
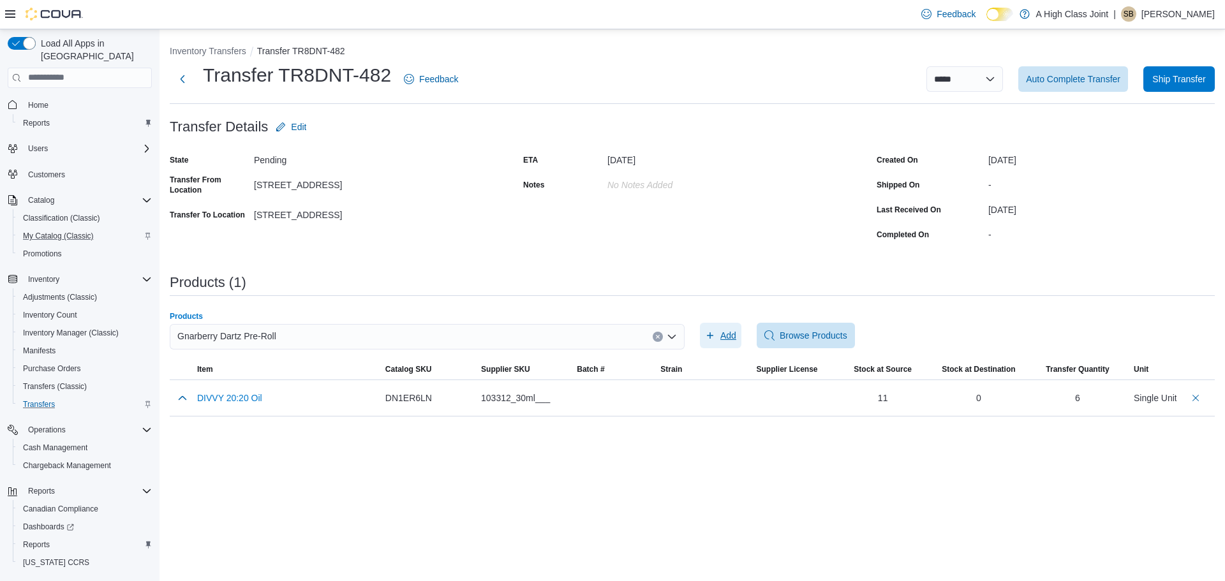
click at [719, 336] on span "Add" at bounding box center [720, 336] width 31 height 26
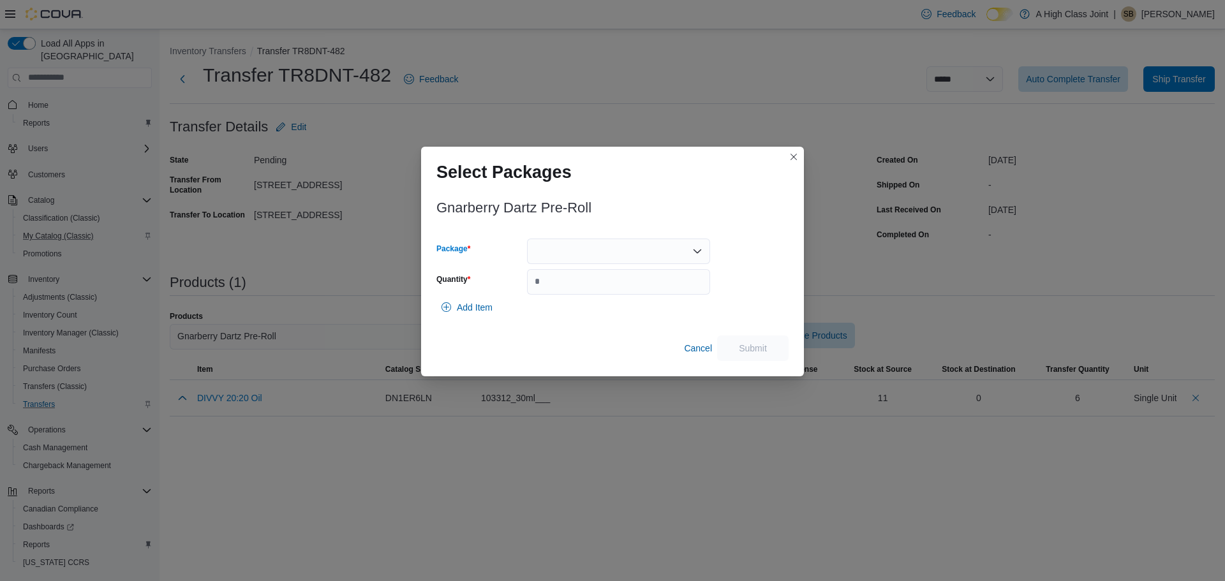
click at [575, 255] on div at bounding box center [618, 252] width 183 height 26
click at [573, 291] on span "13173250424" at bounding box center [626, 291] width 152 height 13
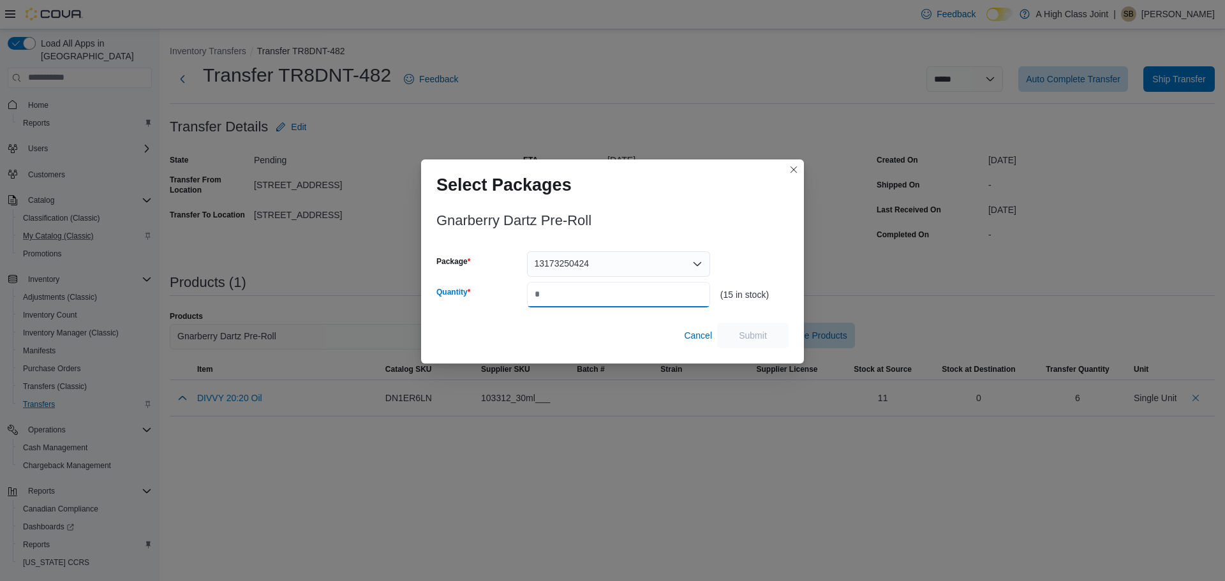
click at [573, 291] on input "Quantity" at bounding box center [618, 295] width 183 height 26
type input "*"
click at [748, 332] on span "Submit" at bounding box center [753, 334] width 28 height 13
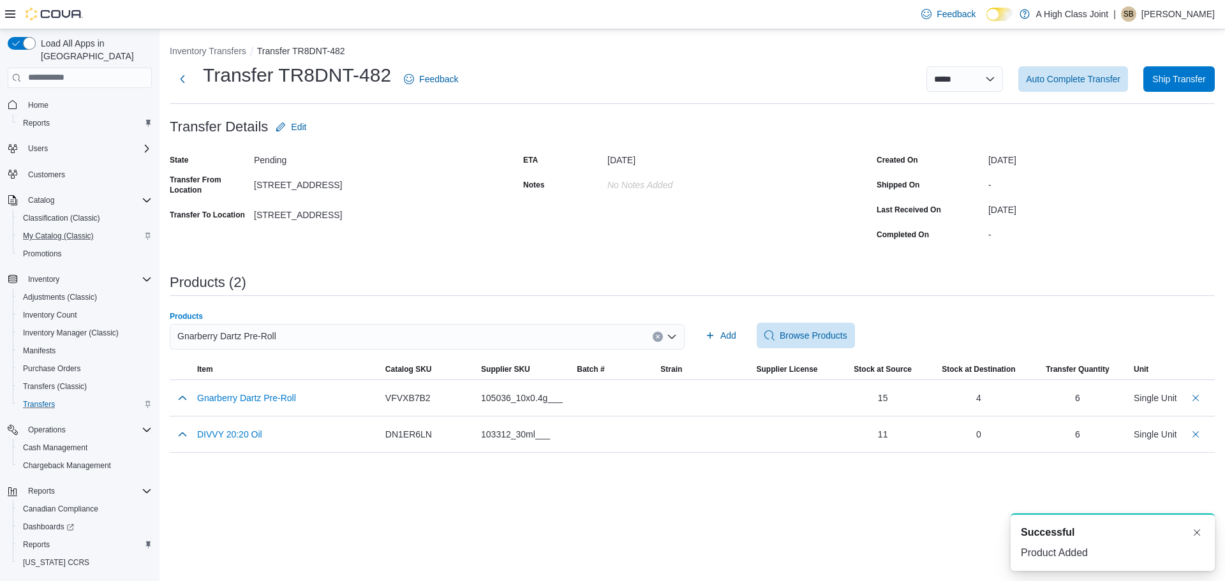
click at [657, 337] on icon "Clear input" at bounding box center [657, 336] width 3 height 3
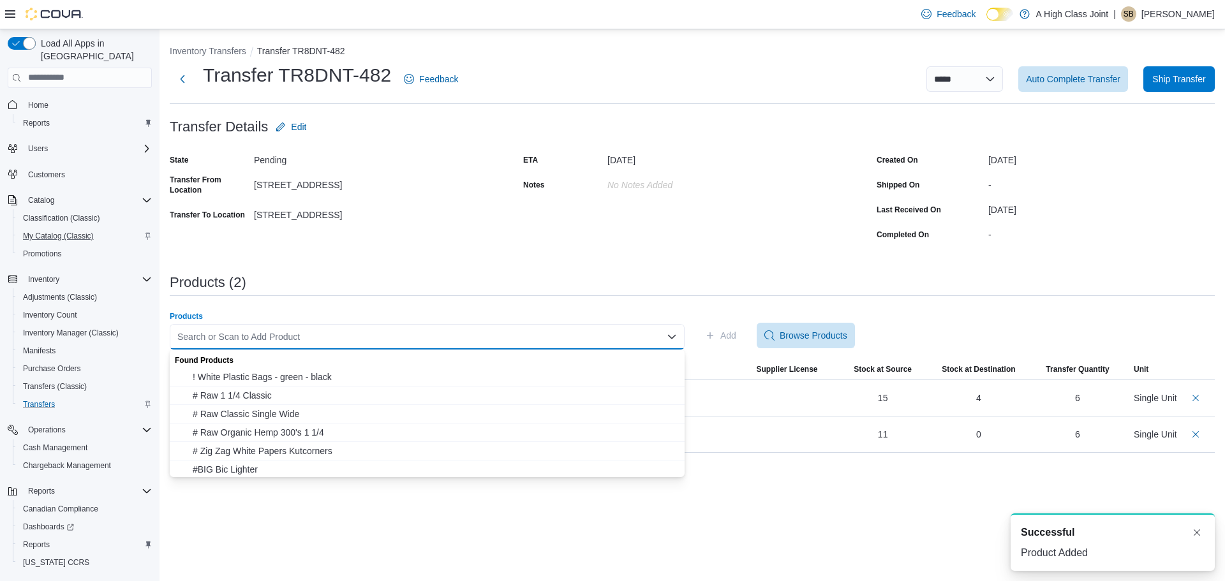
click at [626, 336] on div "Search or Scan to Add Product" at bounding box center [427, 337] width 515 height 26
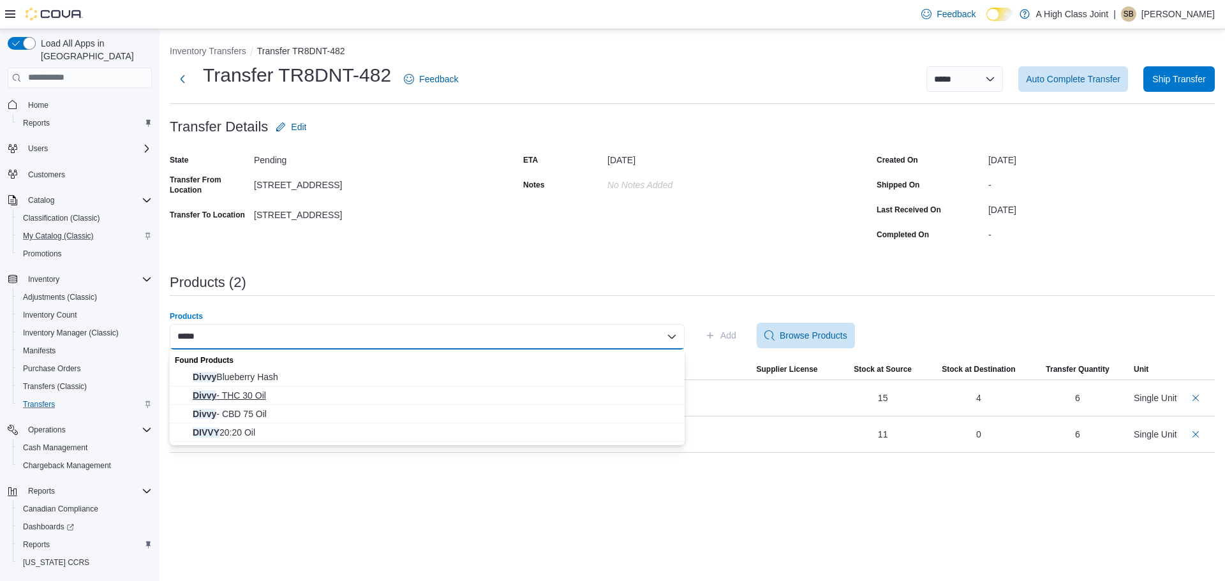
type input "*****"
click at [258, 397] on span "Divvy - THC 30 Oil" at bounding box center [435, 395] width 484 height 13
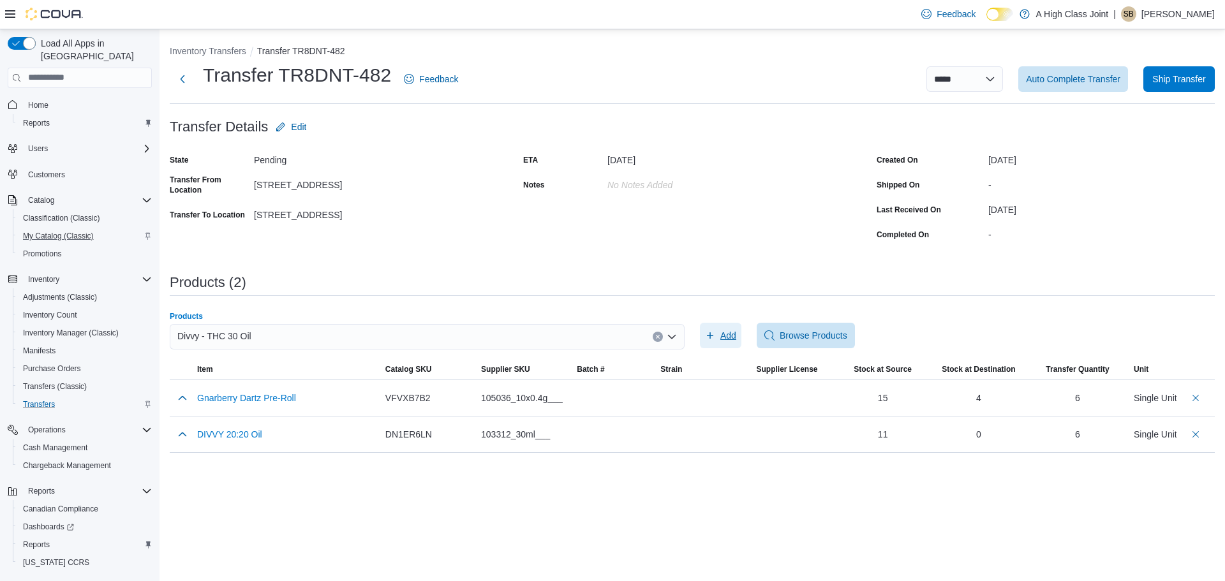
click at [729, 332] on span "Add" at bounding box center [728, 335] width 16 height 13
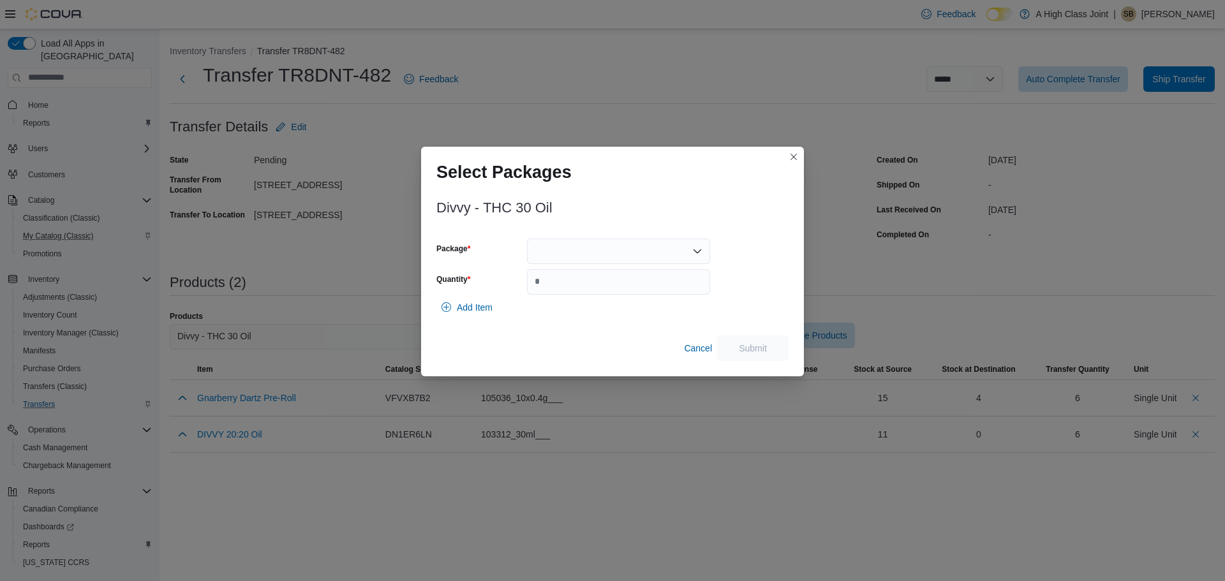
click at [550, 246] on div at bounding box center [618, 252] width 183 height 26
click at [564, 284] on button "11078-1" at bounding box center [618, 292] width 183 height 18
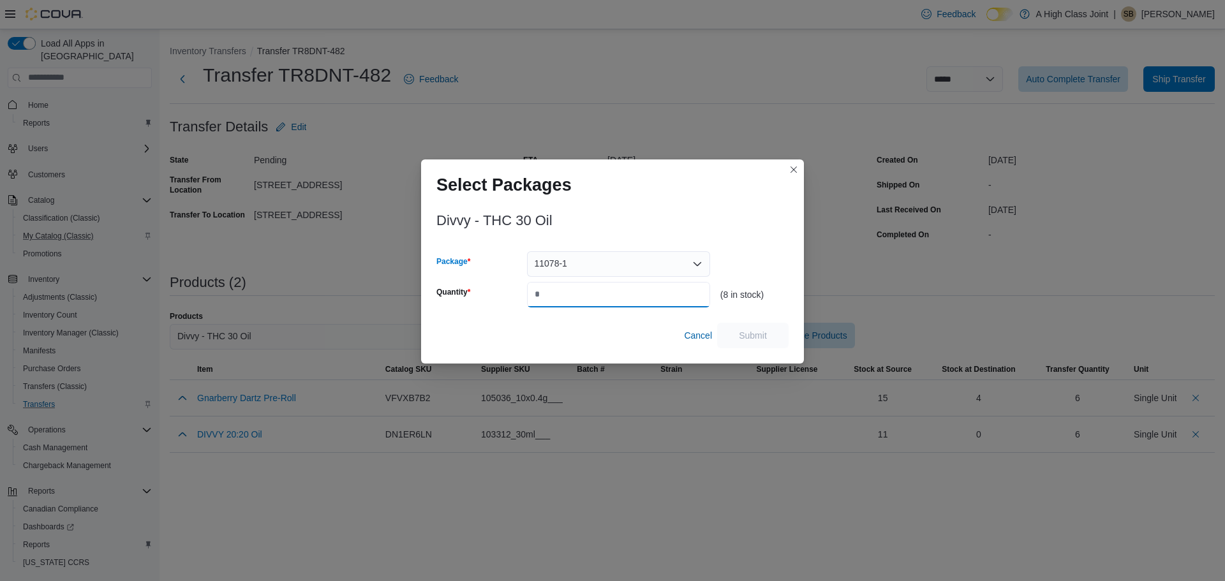
click at [563, 284] on input "Quantity" at bounding box center [618, 295] width 183 height 26
type input "*"
click at [766, 332] on span "Submit" at bounding box center [753, 334] width 28 height 13
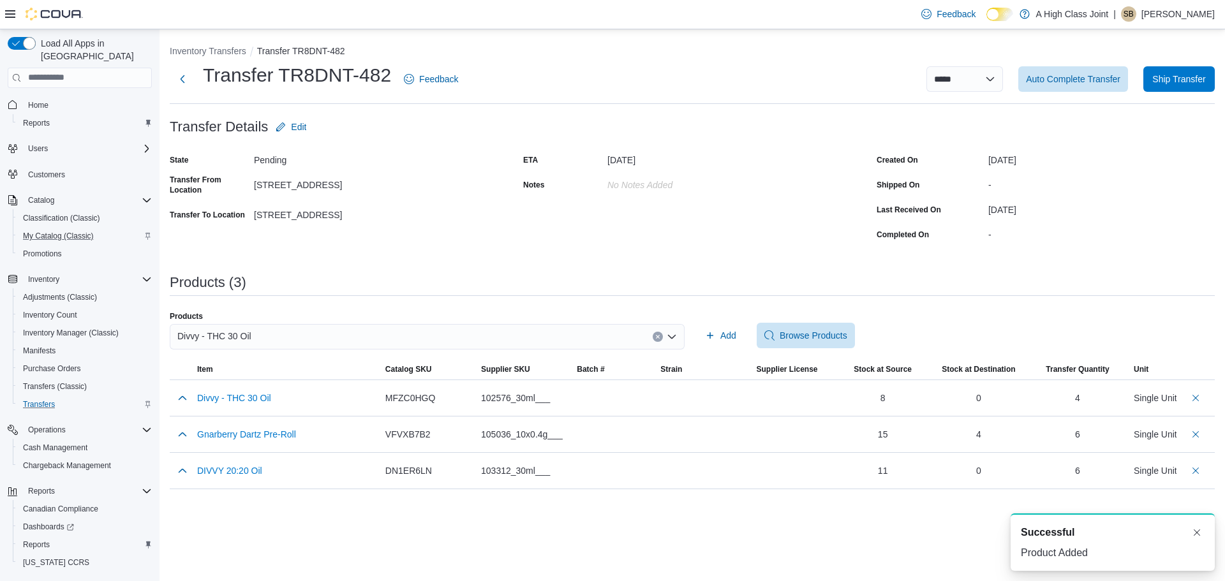
click at [656, 337] on icon "Clear input" at bounding box center [657, 336] width 3 height 3
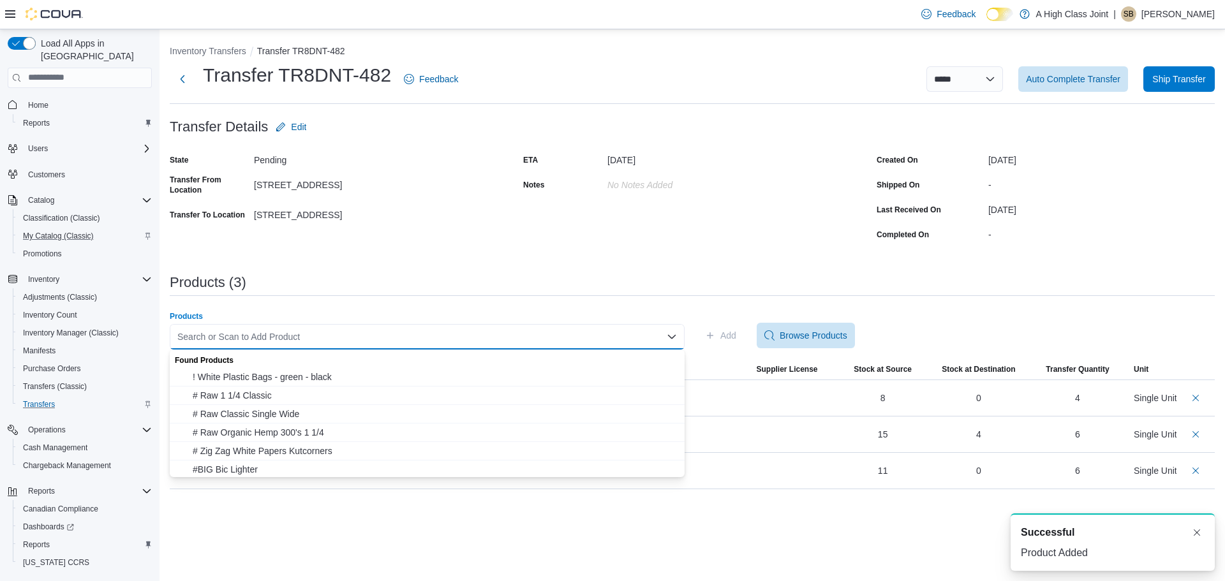
click at [617, 341] on div "Search or Scan to Add Product" at bounding box center [427, 337] width 515 height 26
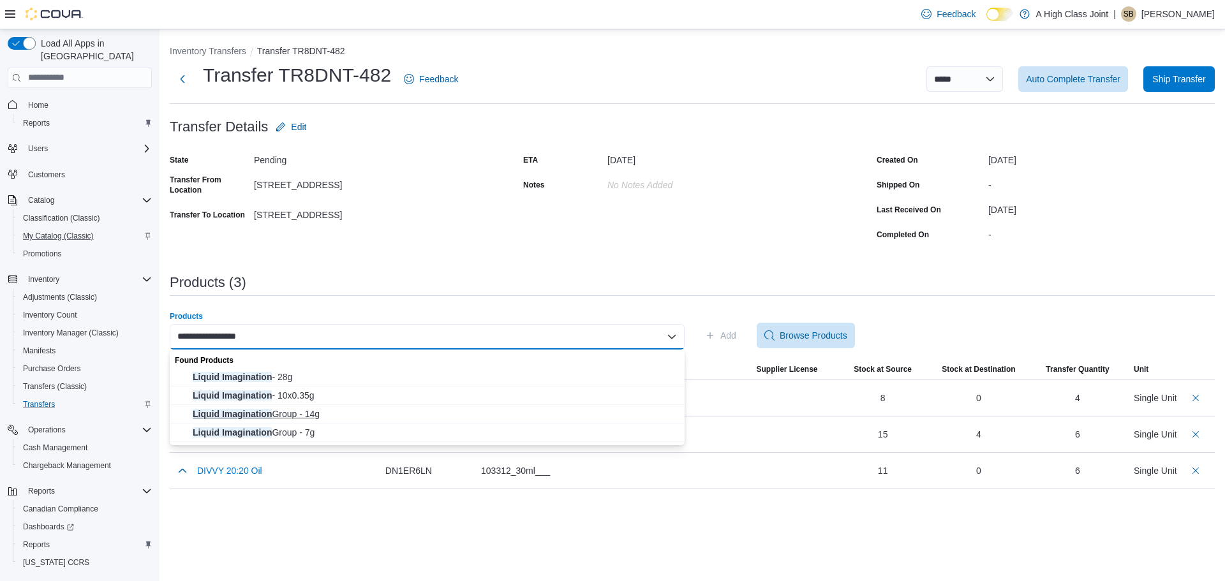
type input "**********"
click at [310, 413] on span "Liquid Imagination Group - 14g" at bounding box center [435, 414] width 484 height 13
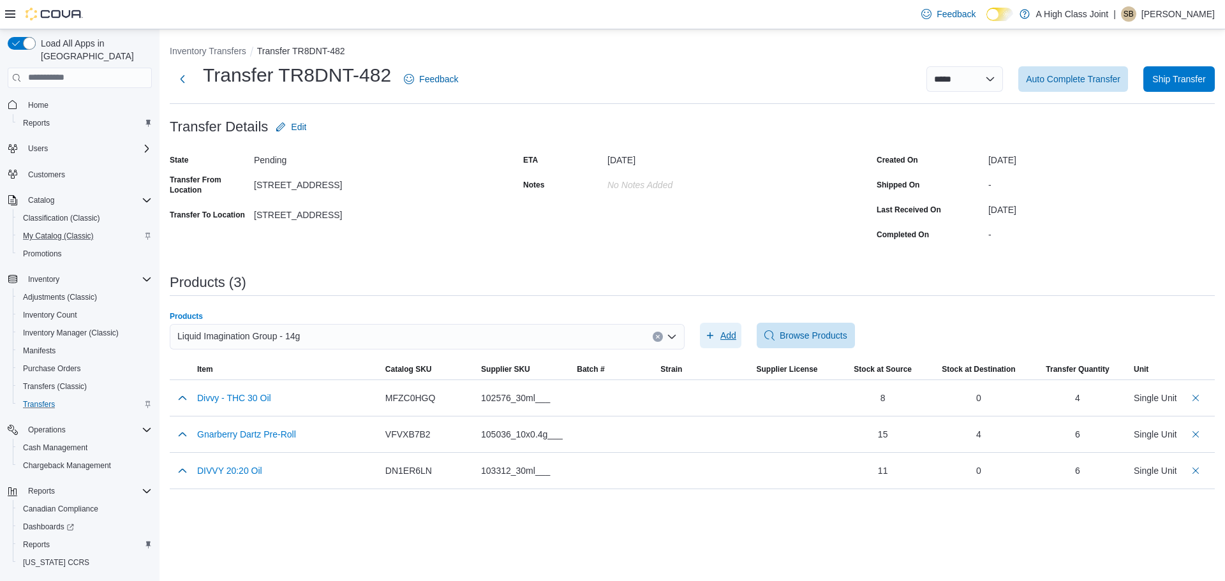
click at [724, 340] on span "Add" at bounding box center [728, 335] width 16 height 13
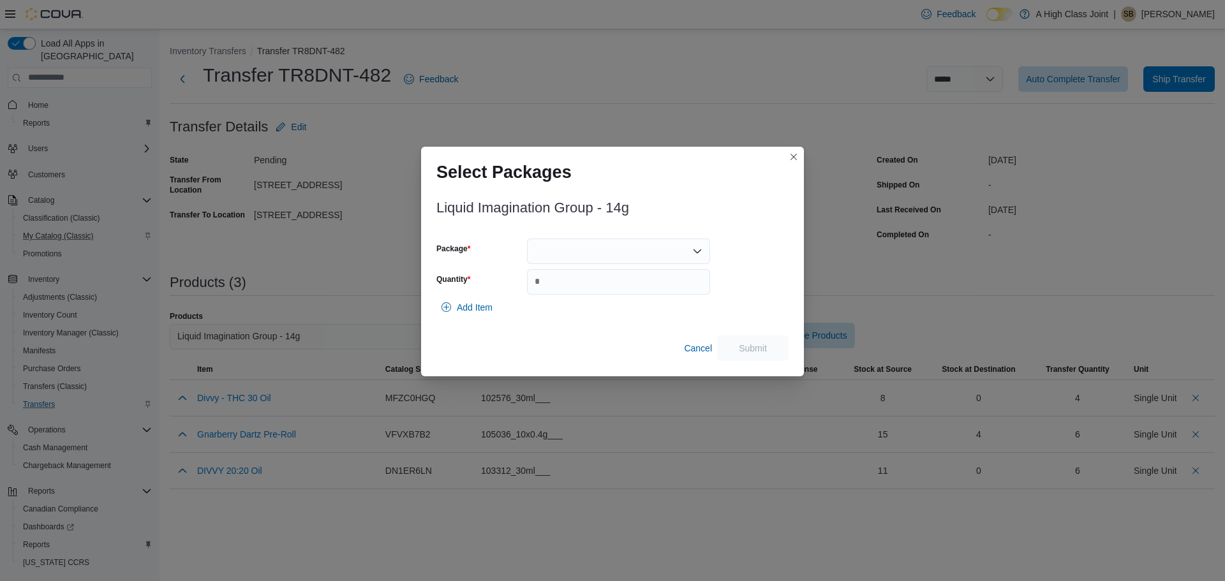
click at [614, 252] on div at bounding box center [618, 252] width 183 height 26
click at [580, 294] on span "10600831-01" at bounding box center [626, 291] width 152 height 13
click at [563, 290] on input "Quantity" at bounding box center [618, 282] width 183 height 26
type input "*"
click at [753, 343] on span "Submit" at bounding box center [753, 347] width 28 height 13
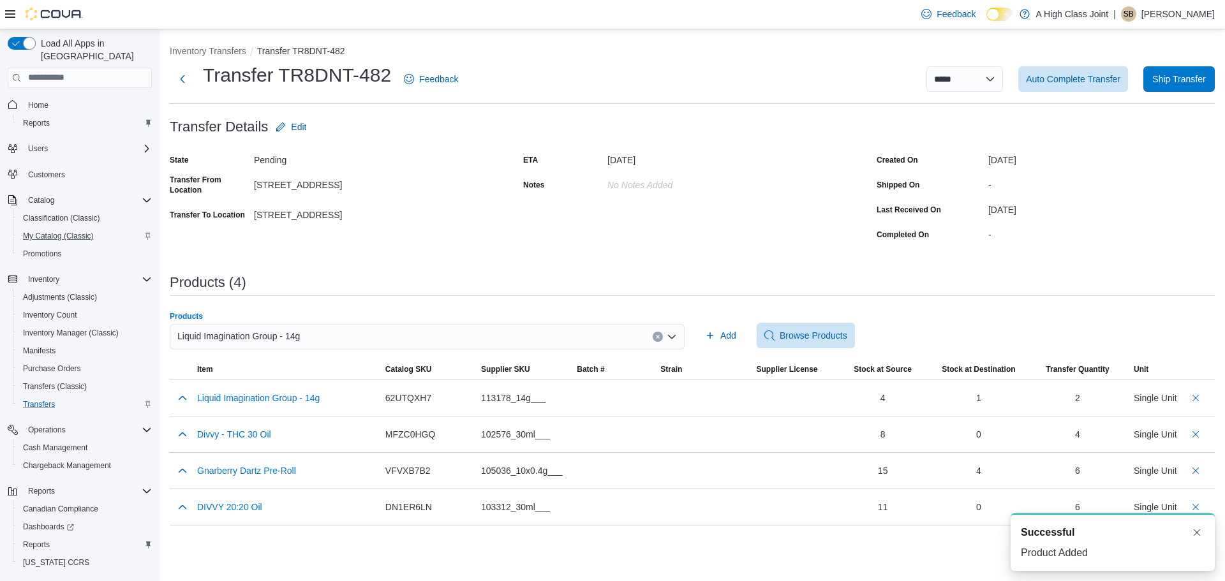
click at [652, 336] on div "Liquid Imagination Group - 14g" at bounding box center [427, 337] width 515 height 26
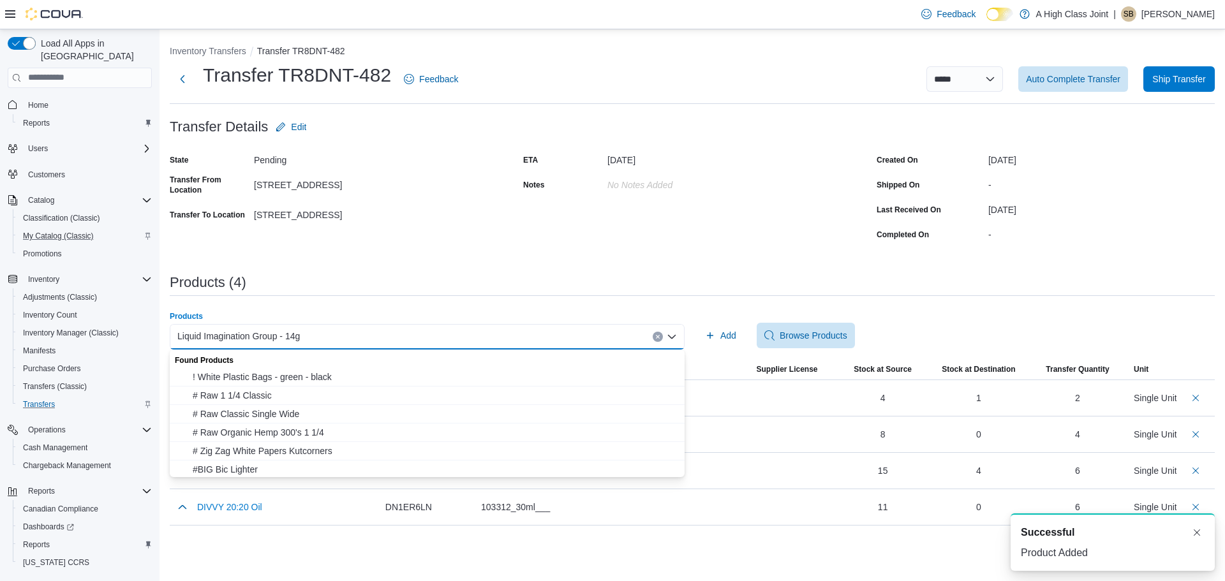
click at [633, 336] on div "Liquid Imagination Group - 14g" at bounding box center [427, 337] width 515 height 26
drag, startPoint x: 654, startPoint y: 335, endPoint x: 630, endPoint y: 338, distance: 25.1
click at [656, 335] on button "Clear input" at bounding box center [657, 337] width 10 height 10
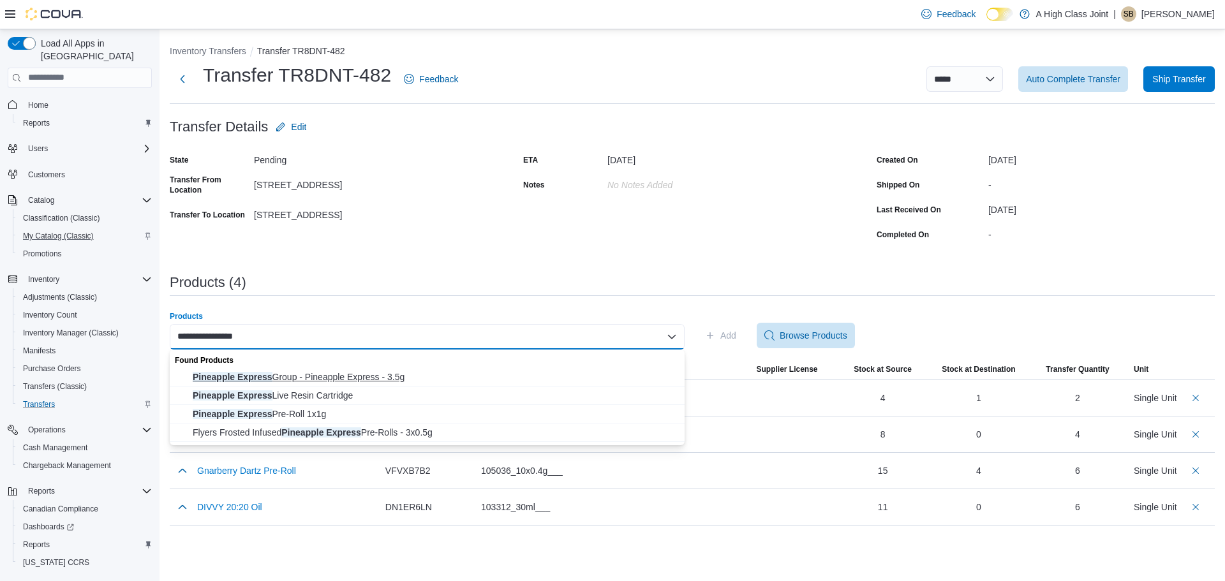
type input "**********"
click at [384, 376] on span "Pineapple Express Group - Pineapple Express - 3.5g" at bounding box center [435, 377] width 484 height 13
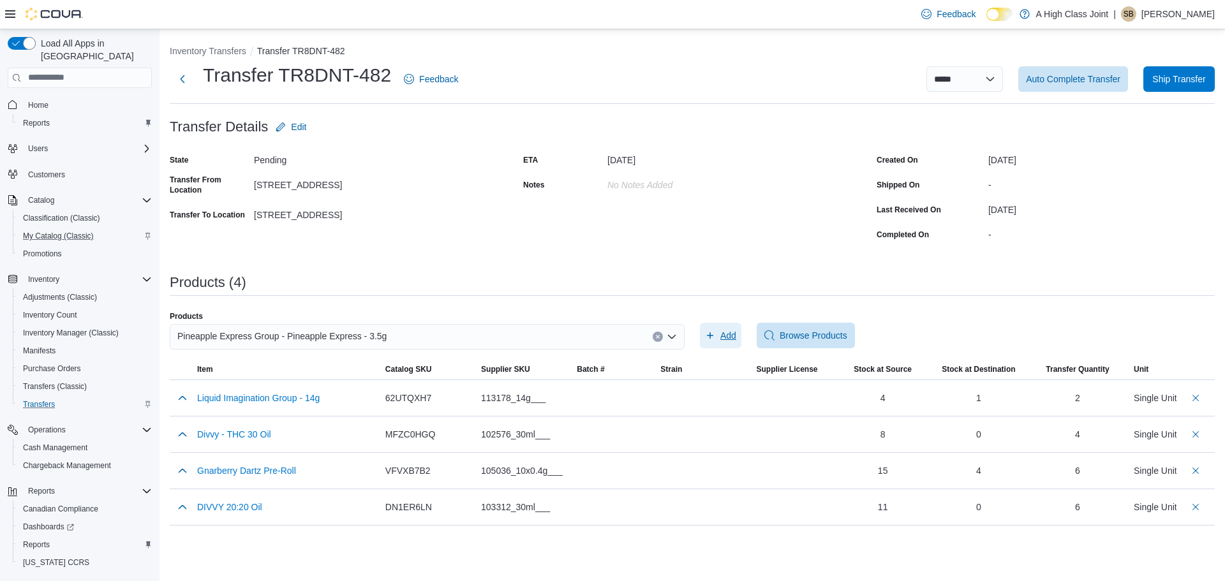
click at [726, 334] on span "Add" at bounding box center [728, 335] width 16 height 13
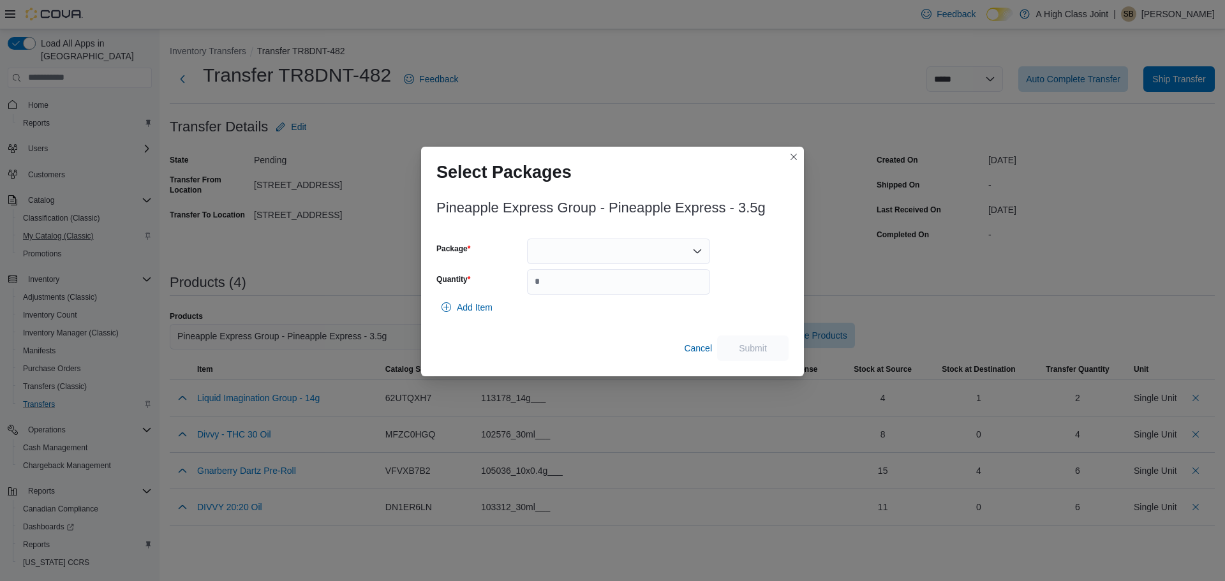
click at [601, 254] on div at bounding box center [618, 252] width 183 height 26
click at [605, 286] on span "3101737760" at bounding box center [626, 291] width 152 height 13
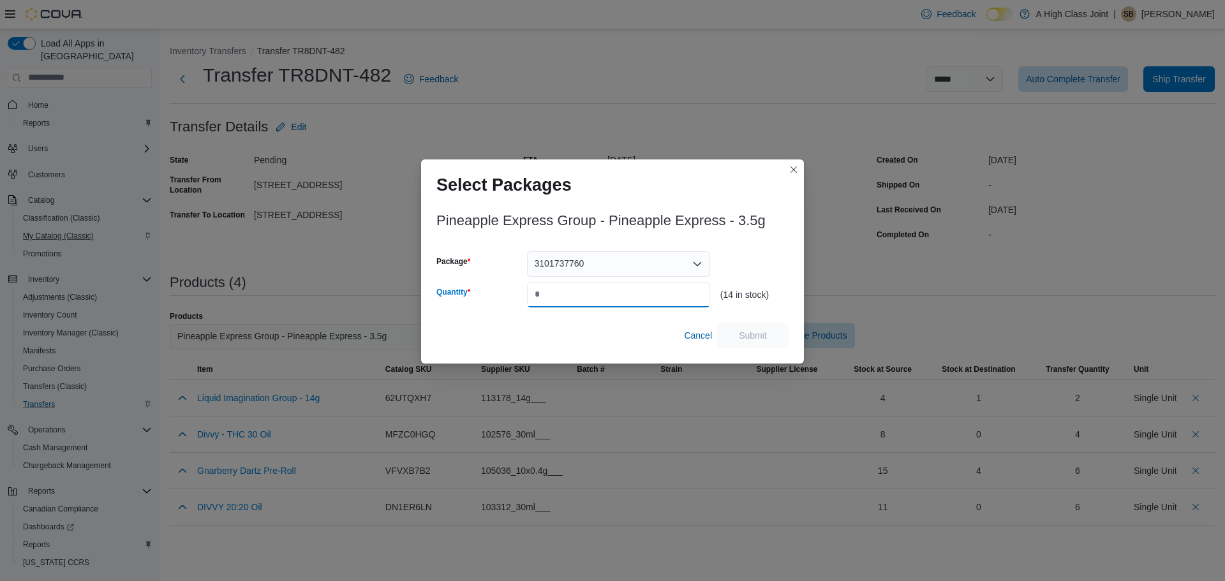
click at [585, 290] on input "Quantity" at bounding box center [618, 295] width 183 height 26
type input "*"
click at [743, 333] on span "Submit" at bounding box center [753, 334] width 28 height 13
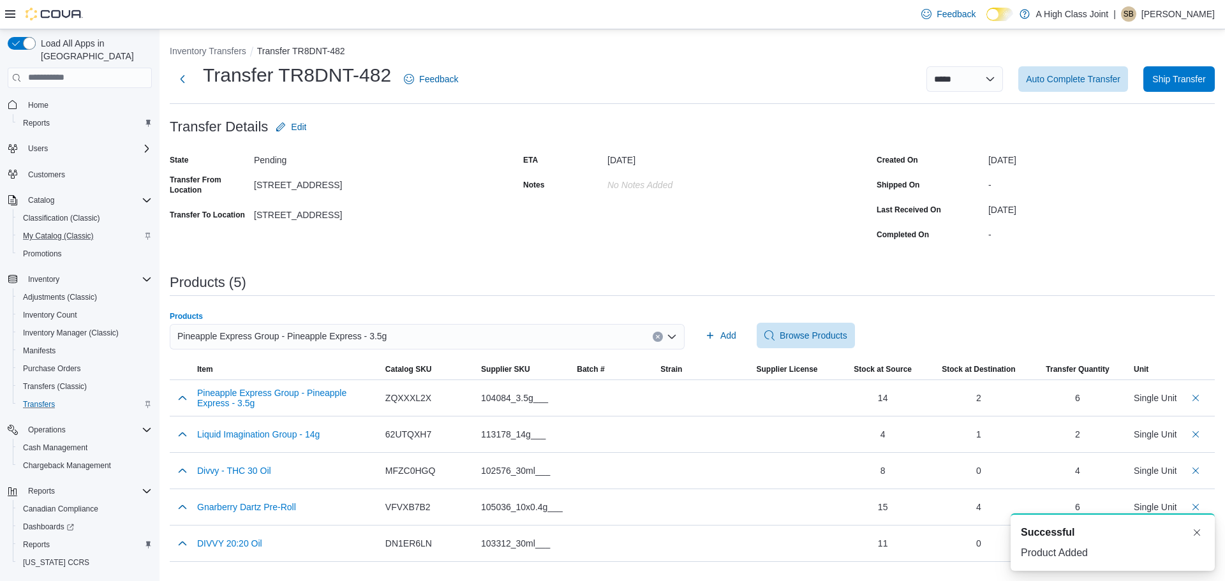
click at [656, 337] on icon "Clear input" at bounding box center [657, 336] width 5 height 5
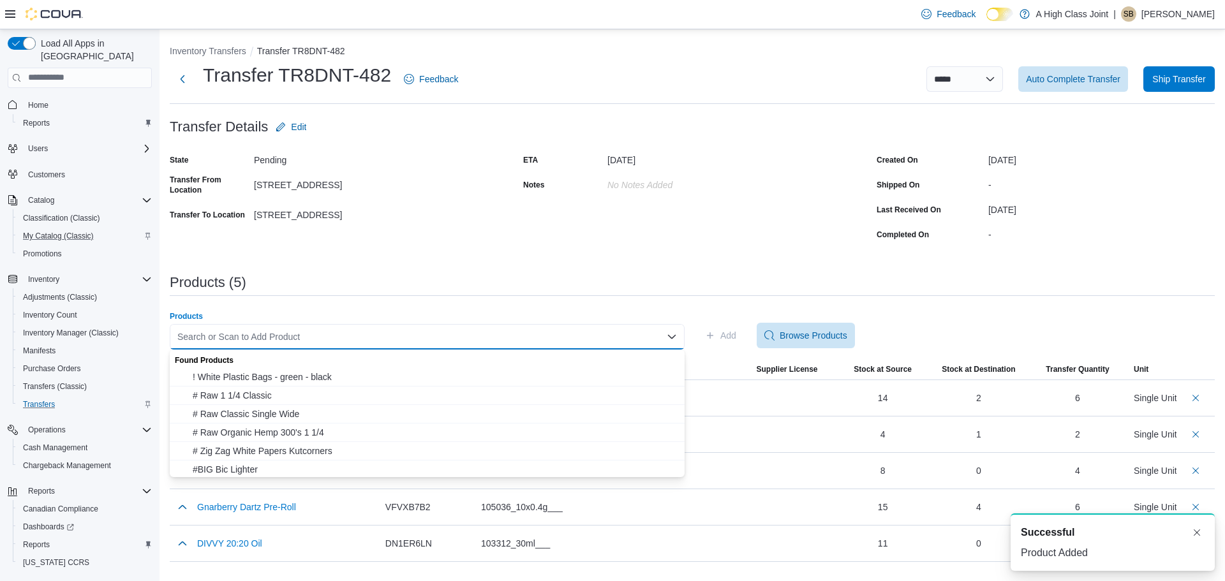
click at [656, 337] on div "Search or Scan to Add Product" at bounding box center [427, 337] width 515 height 26
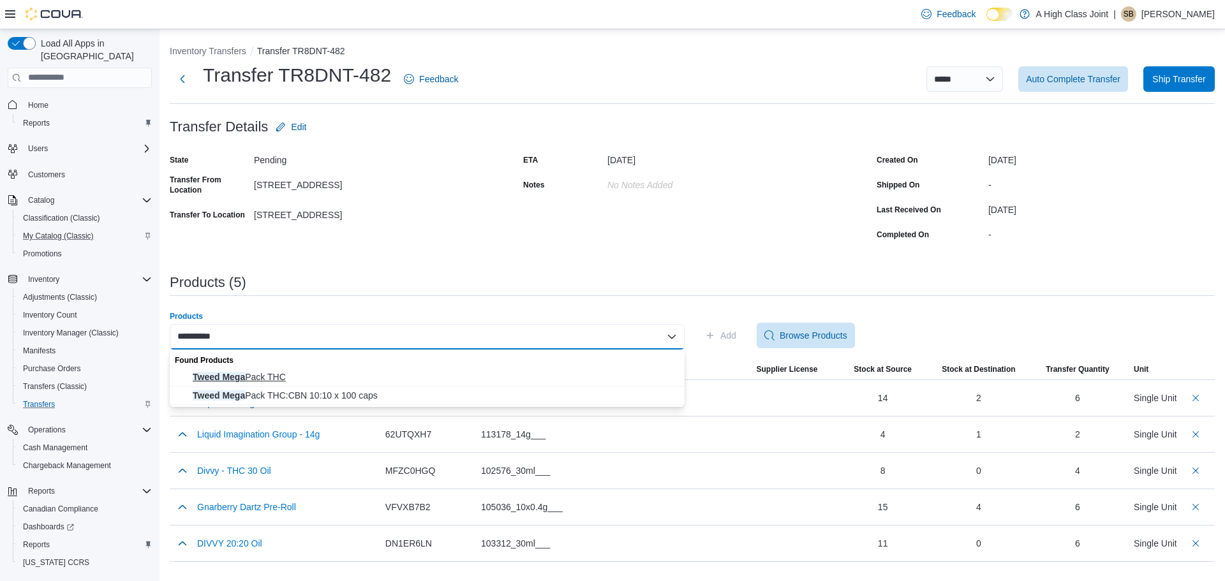
type input "**********"
click at [276, 371] on span "Tweed Mega Pack THC" at bounding box center [435, 377] width 484 height 13
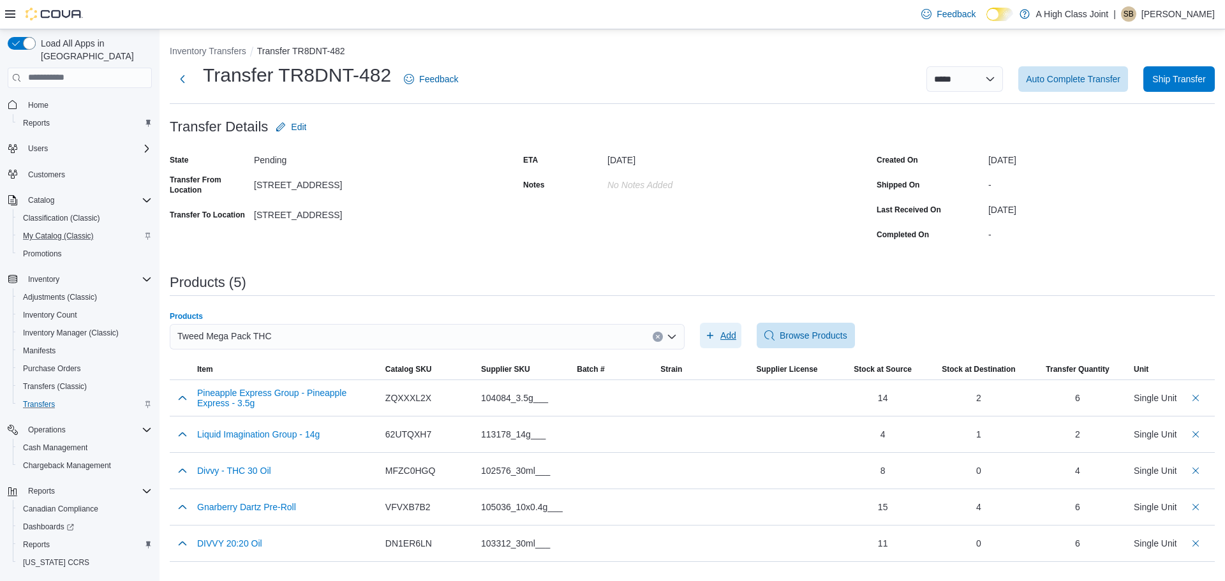
click at [721, 333] on span "Add" at bounding box center [720, 336] width 31 height 26
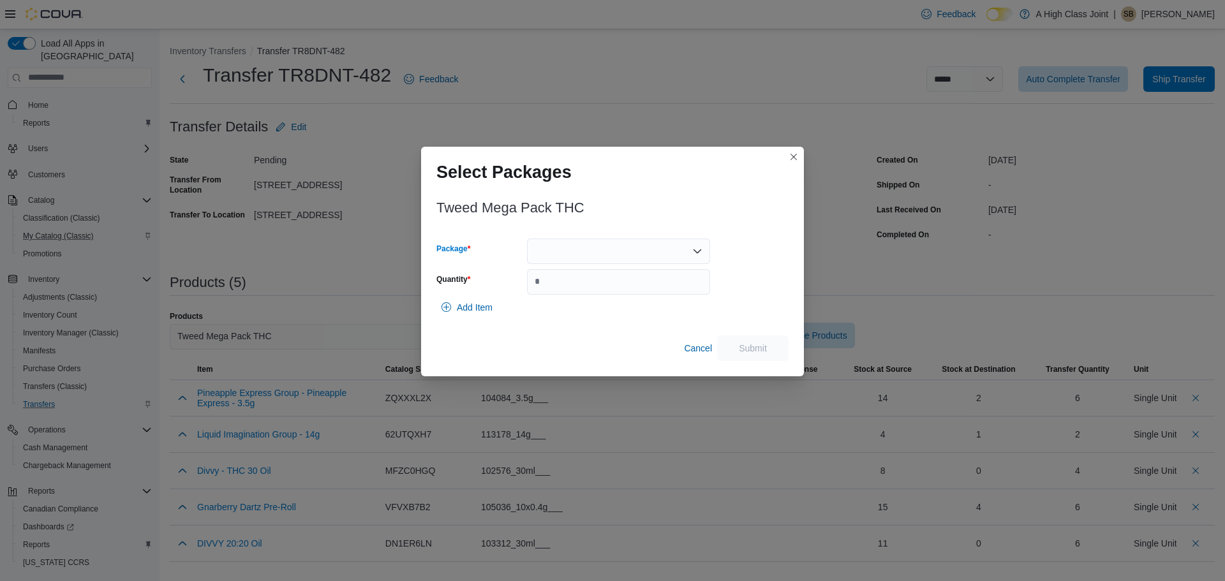
click at [598, 246] on div at bounding box center [618, 252] width 183 height 26
click at [570, 288] on span "2500001241" at bounding box center [626, 291] width 152 height 13
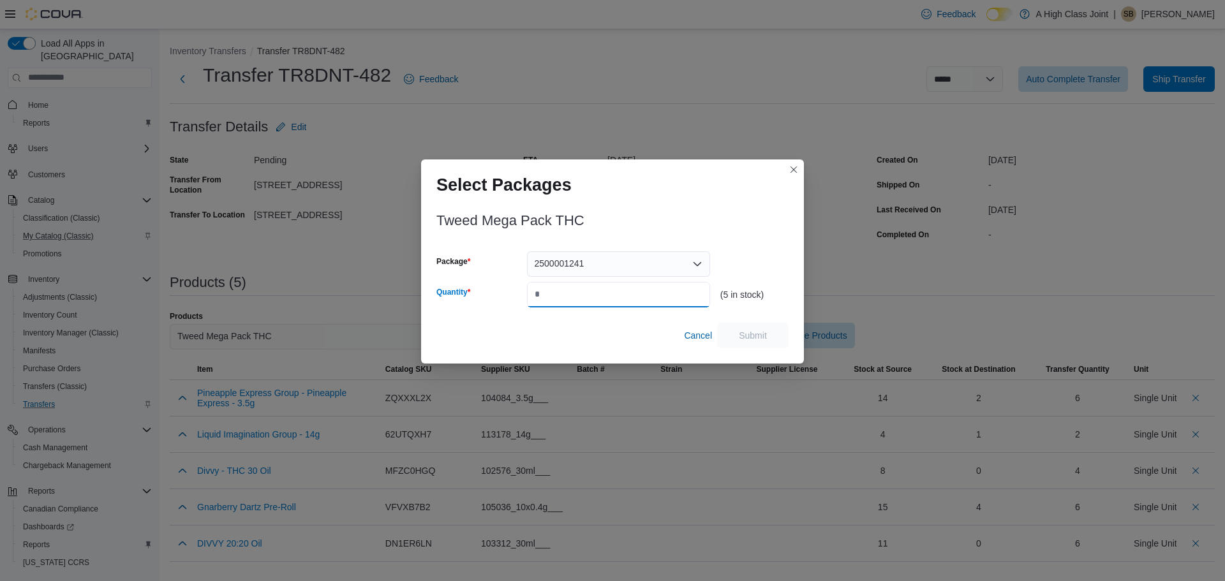
click at [570, 288] on input "Quantity" at bounding box center [618, 295] width 183 height 26
type input "*"
click at [760, 339] on span "Submit" at bounding box center [753, 334] width 28 height 13
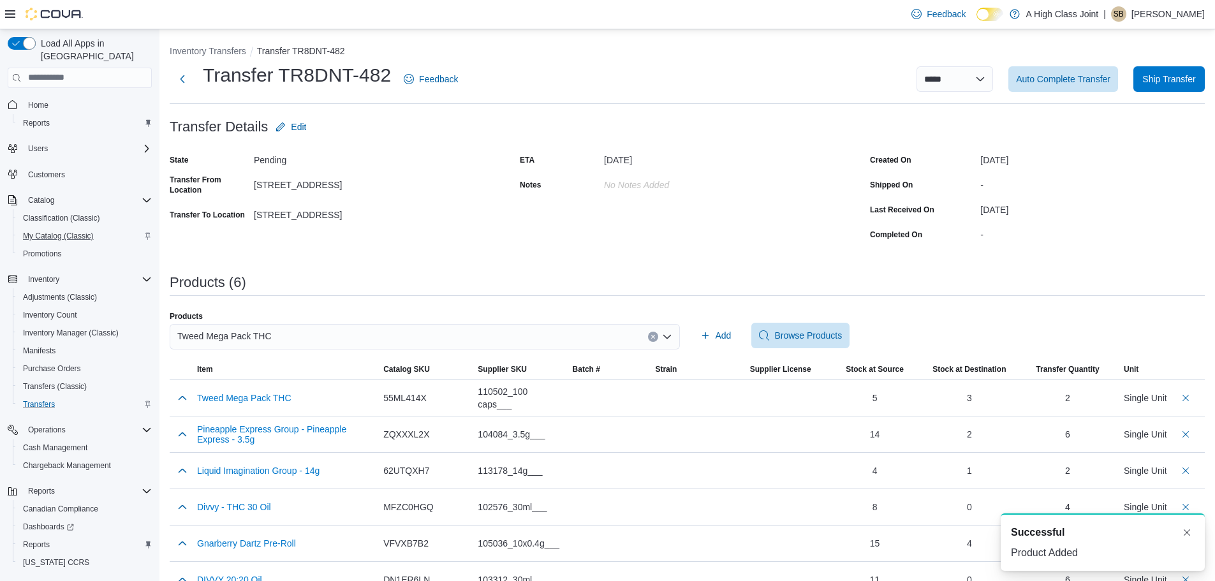
click at [655, 337] on icon "Clear input" at bounding box center [653, 336] width 5 height 5
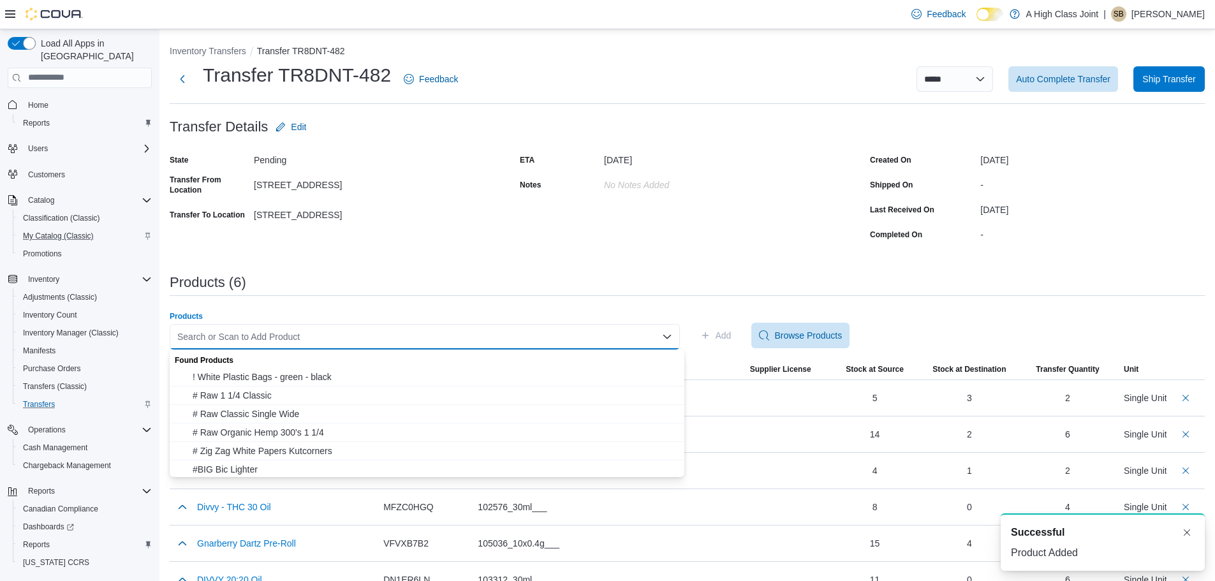
click at [626, 340] on div "Search or Scan to Add Product" at bounding box center [425, 337] width 510 height 26
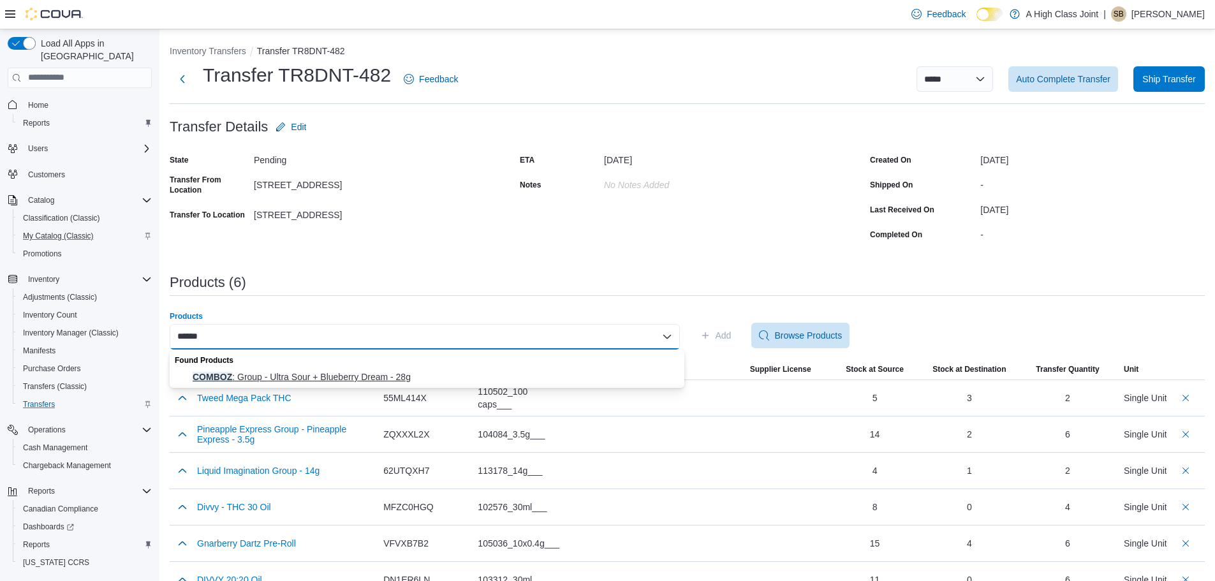
type input "******"
click at [405, 379] on span "COMBOZ : Group - Ultra Sour + Blueberry Dream - 28g" at bounding box center [435, 377] width 484 height 13
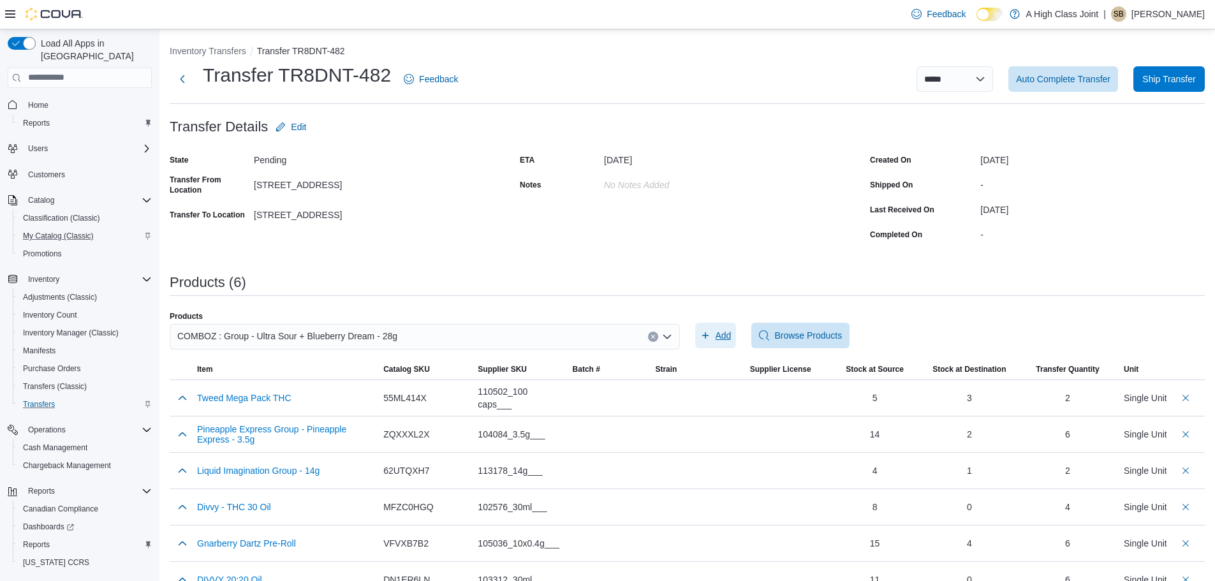
click at [730, 337] on span "Add" at bounding box center [724, 335] width 16 height 13
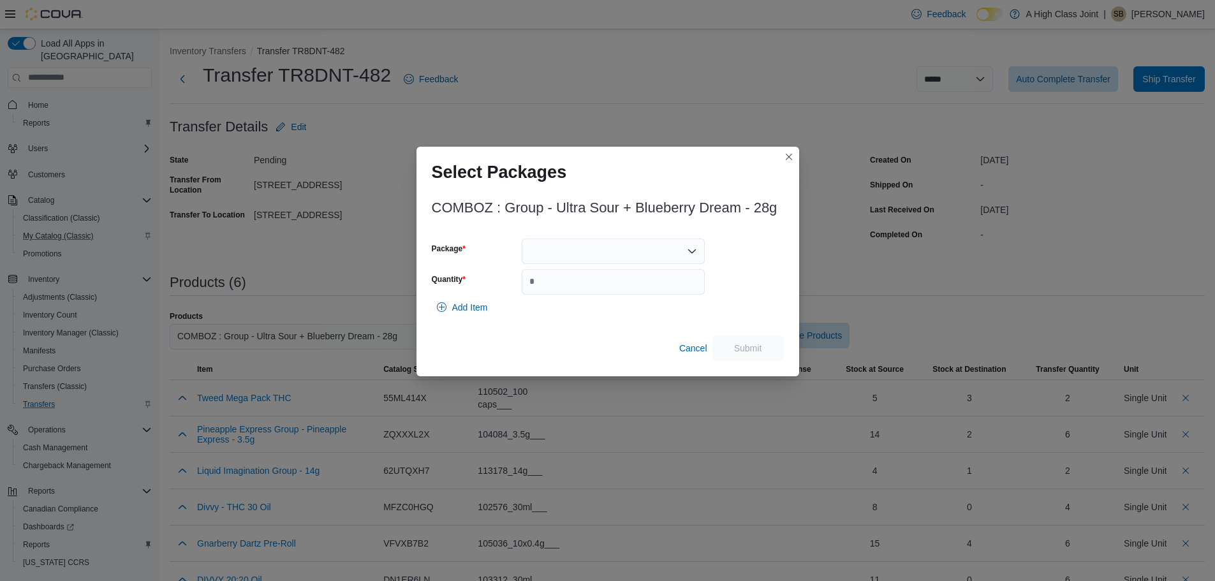
click at [605, 254] on div at bounding box center [613, 252] width 183 height 26
click at [580, 295] on span "13468250622" at bounding box center [621, 291] width 152 height 13
click at [687, 248] on icon "Open list of options" at bounding box center [692, 251] width 10 height 10
click at [567, 290] on span "13541250709" at bounding box center [621, 291] width 152 height 13
click at [552, 285] on input "Quantity" at bounding box center [613, 282] width 183 height 26
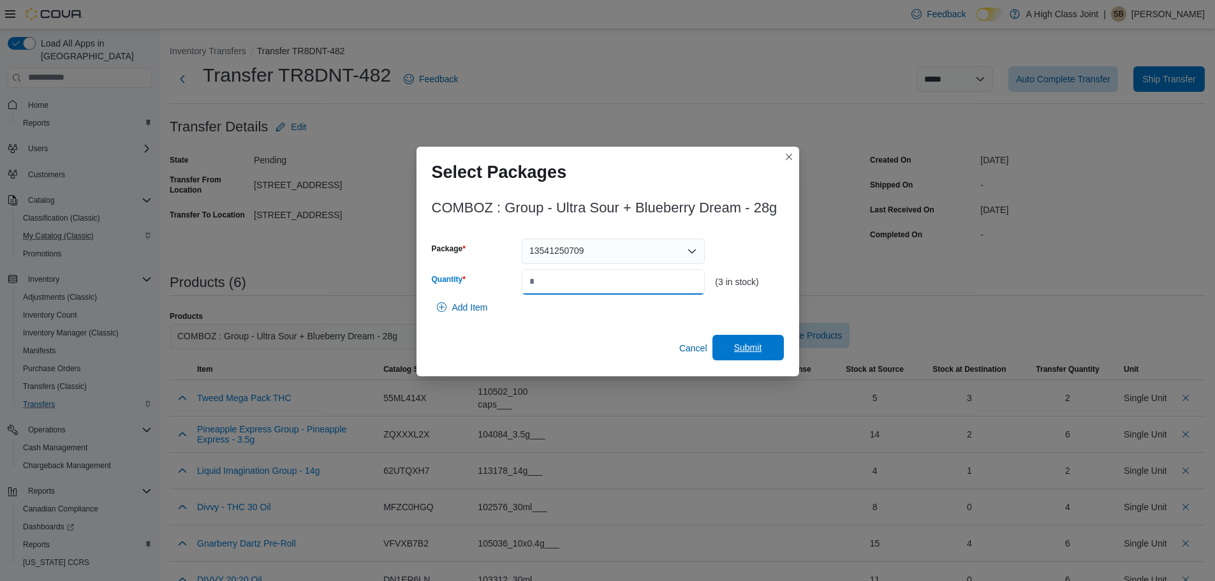
type input "*"
click at [746, 357] on span "Submit" at bounding box center [748, 348] width 56 height 26
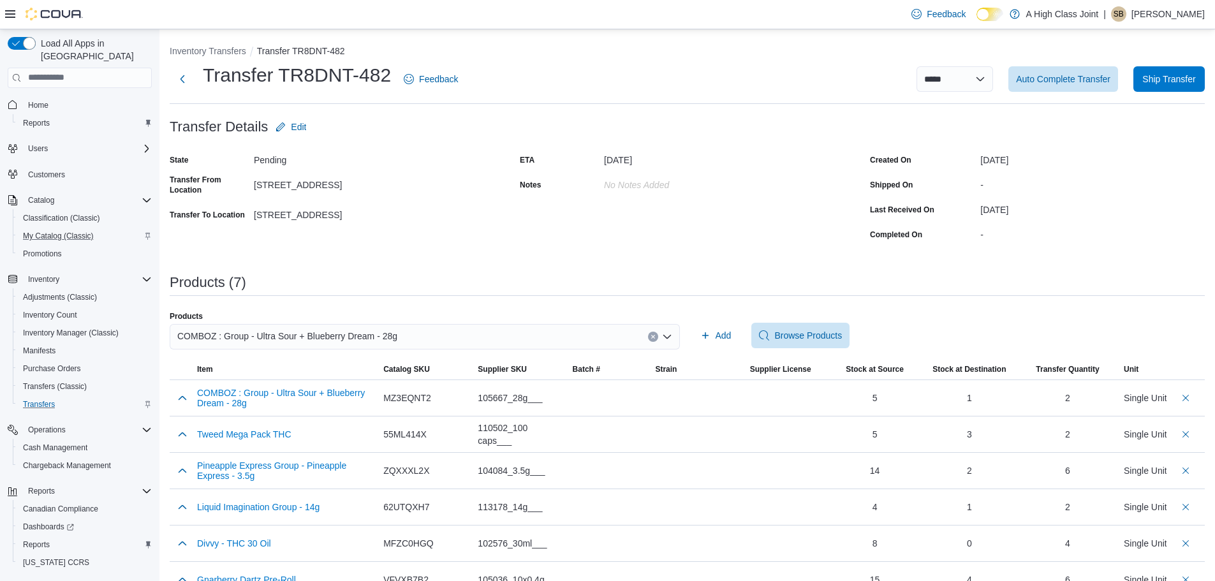
click at [649, 332] on div "COMBOZ : Group - Ultra Sour + Blueberry Dream - 28g" at bounding box center [425, 337] width 510 height 26
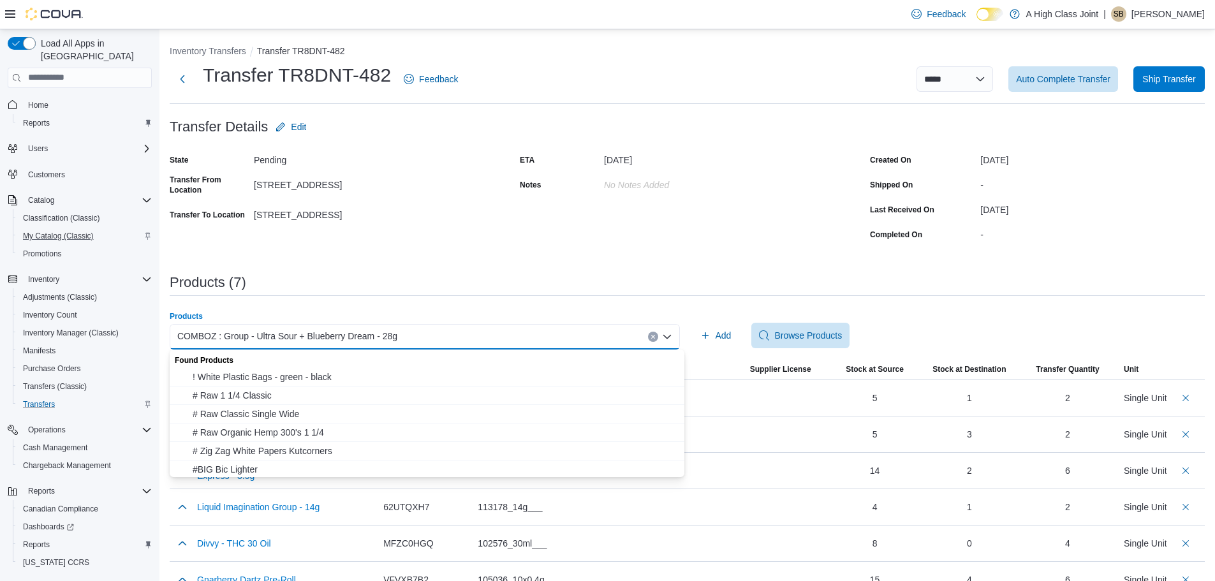
click at [656, 336] on icon "Clear input" at bounding box center [653, 336] width 5 height 5
click at [642, 339] on div "Search or Scan to Add Product Combo box. Selected. Combo box input. Search or S…" at bounding box center [425, 337] width 510 height 26
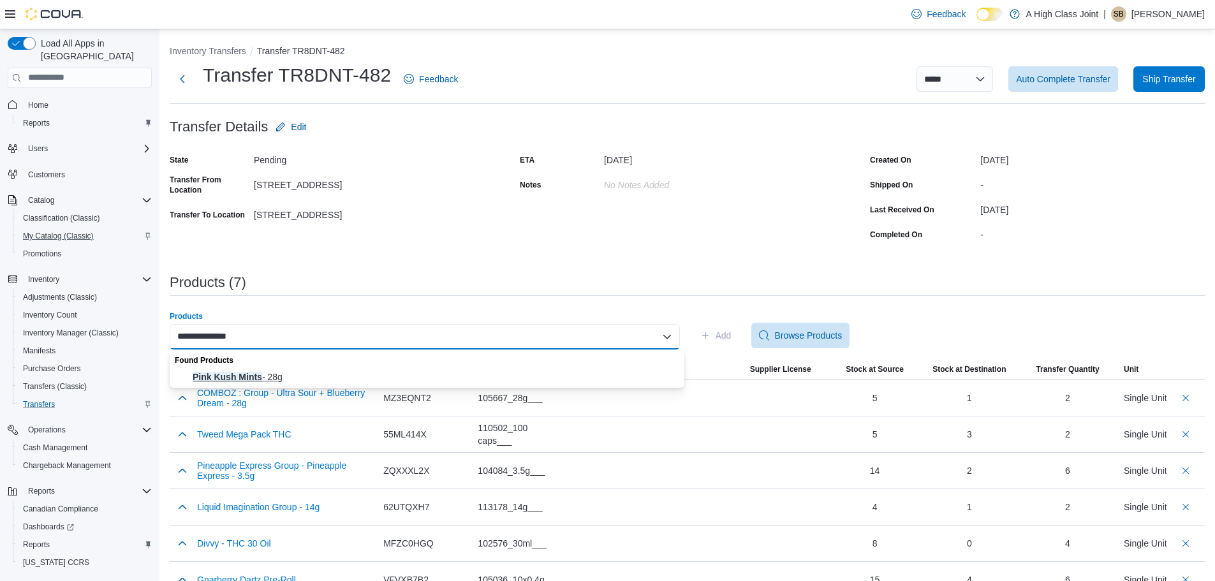
type input "**********"
click at [230, 374] on span "Pink Kush Mints - 28g" at bounding box center [435, 377] width 484 height 13
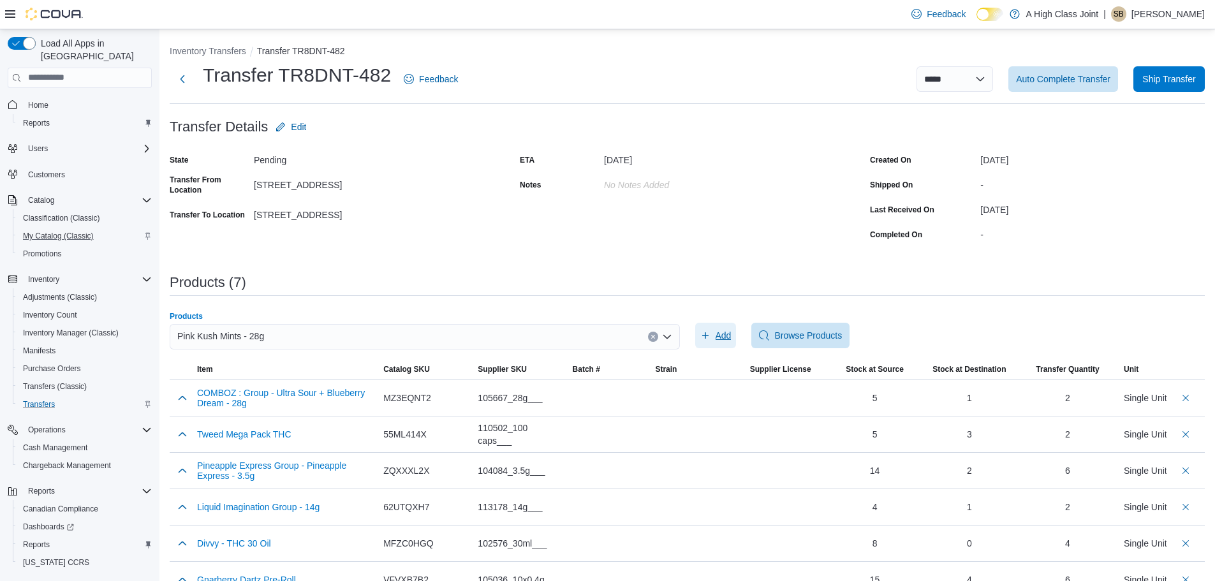
click at [729, 335] on span "Add" at bounding box center [724, 335] width 16 height 13
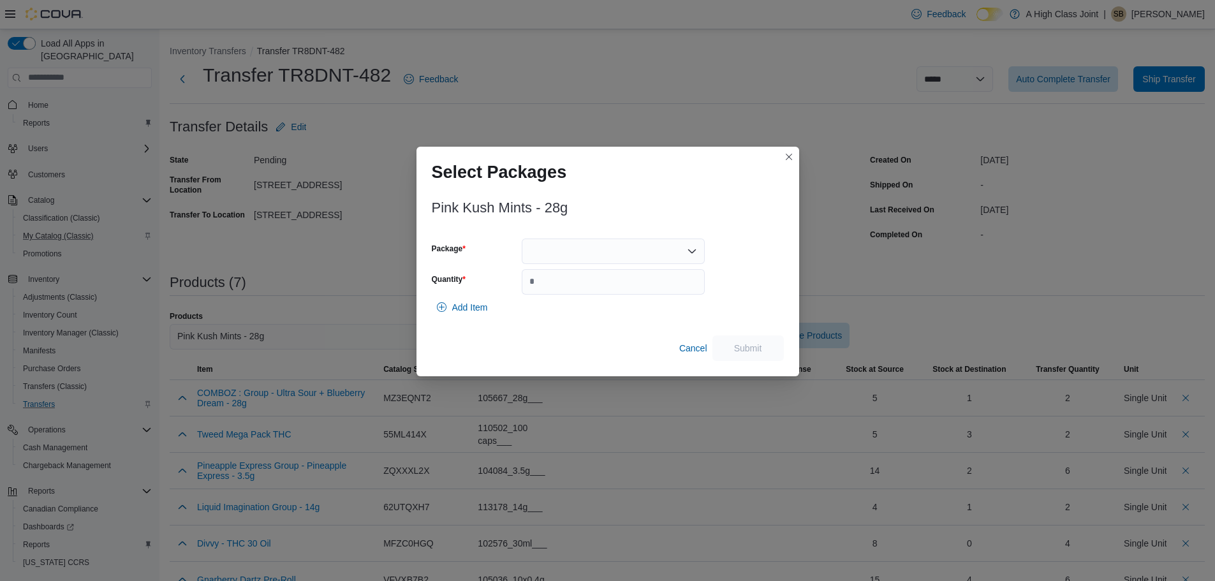
click at [589, 249] on div at bounding box center [613, 252] width 183 height 26
click at [562, 290] on span "13245250509" at bounding box center [621, 291] width 152 height 13
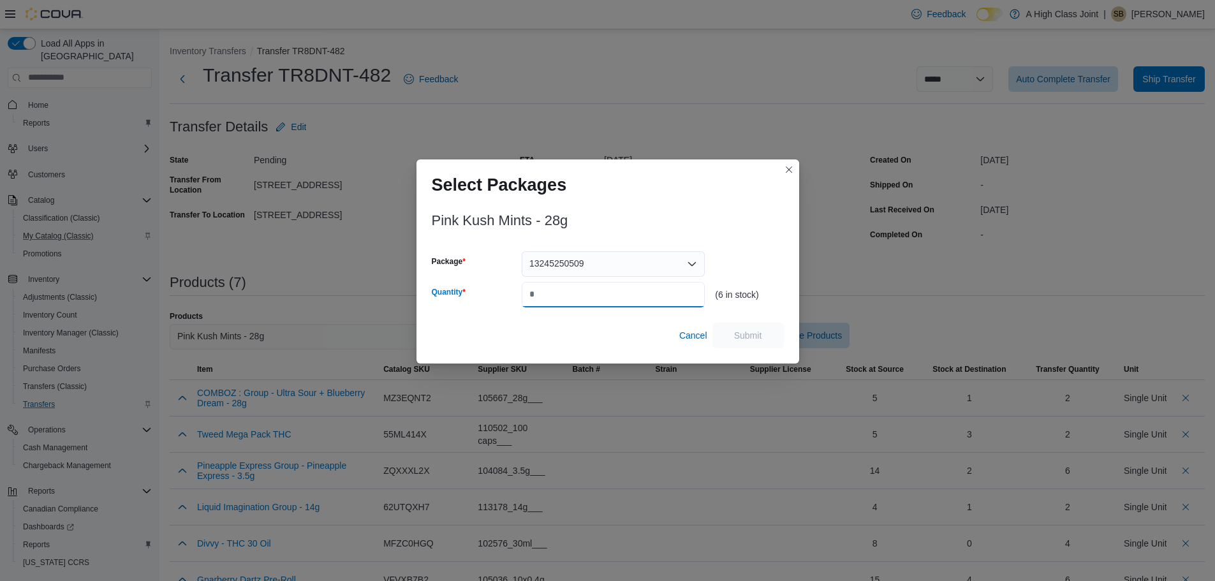
click at [562, 290] on input "Quantity" at bounding box center [613, 295] width 183 height 26
type input "*"
click at [753, 335] on span "Submit" at bounding box center [748, 334] width 28 height 13
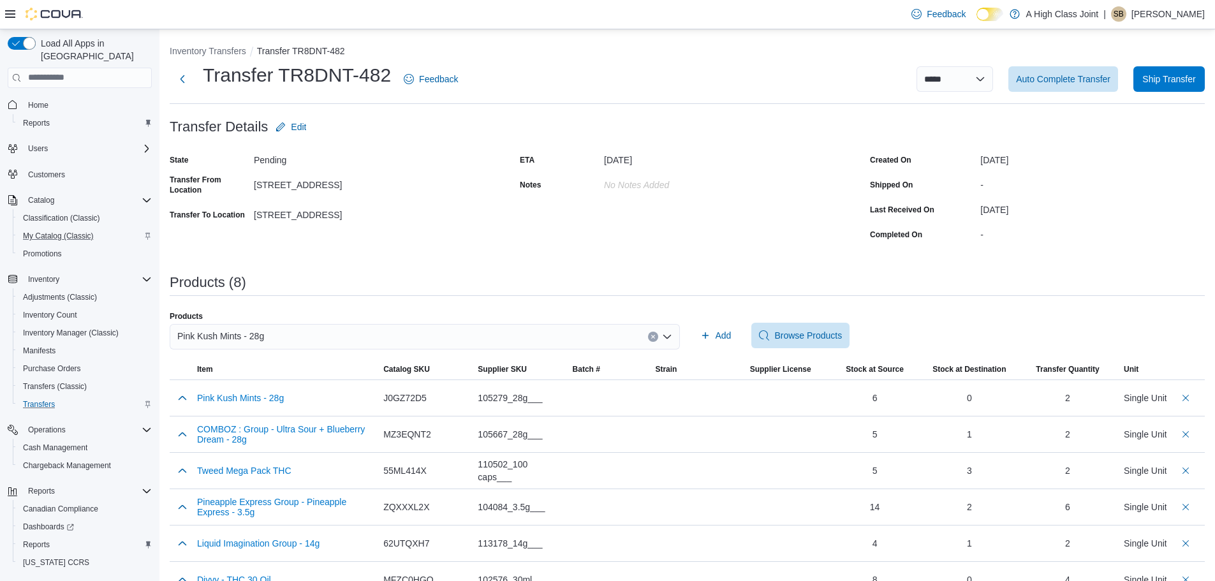
click at [656, 334] on icon "Clear input" at bounding box center [653, 336] width 5 height 5
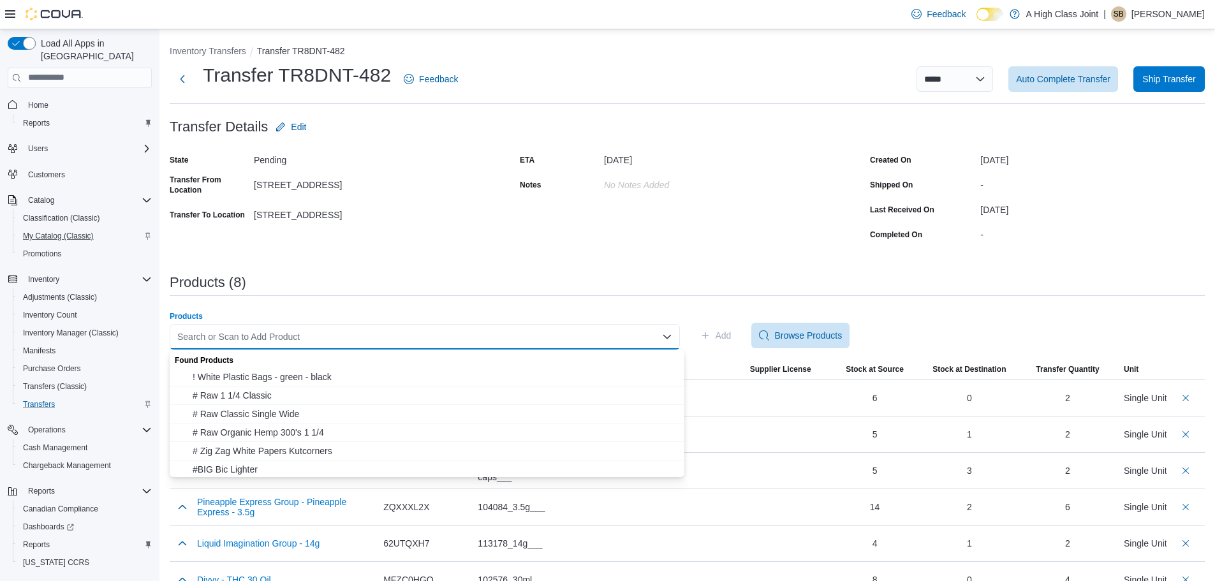
click at [651, 333] on div "Search or Scan to Add Product Combo box. Selected. Combo box input. Search or S…" at bounding box center [425, 337] width 510 height 26
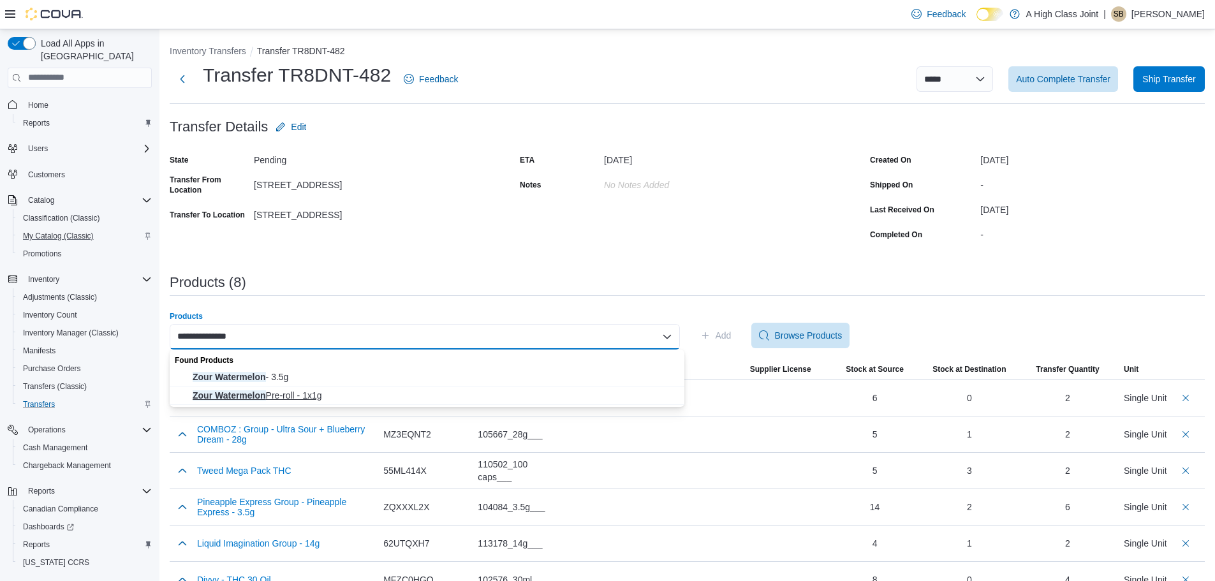
type input "**********"
click at [306, 400] on span "Zour Watermelon Pre-roll - 1x1g" at bounding box center [435, 395] width 484 height 13
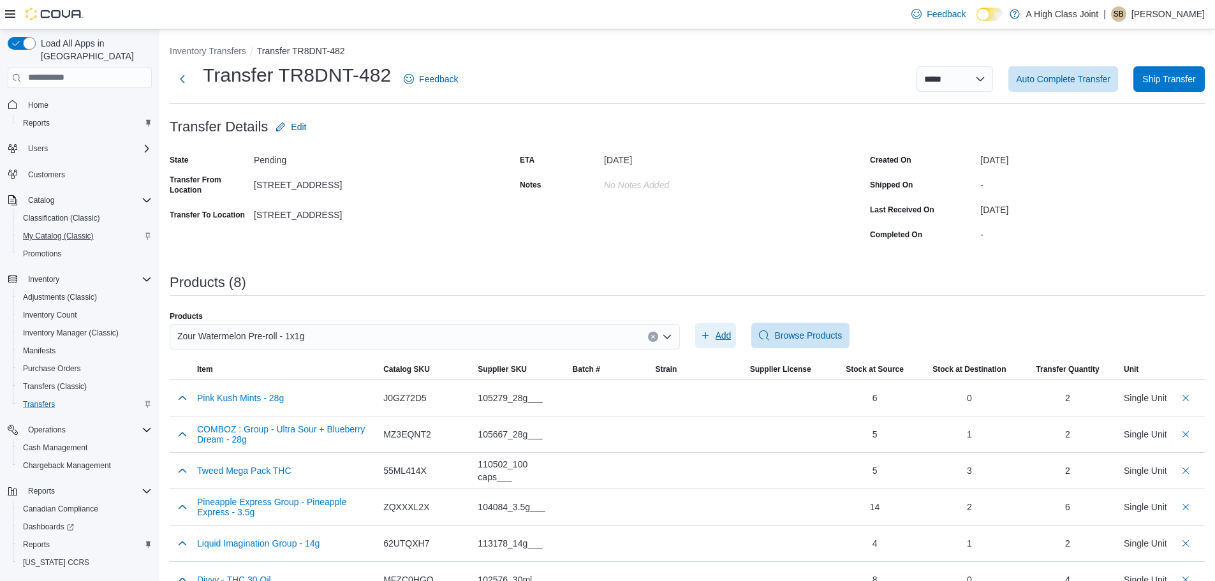
click at [726, 334] on span "Add" at bounding box center [724, 335] width 16 height 13
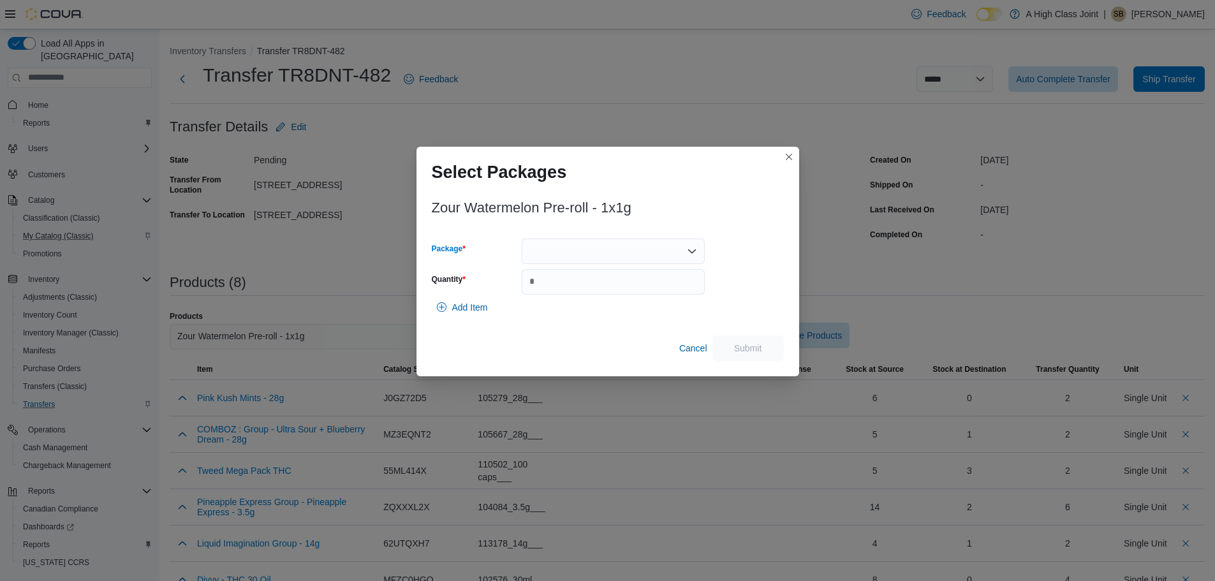
click at [587, 256] on div at bounding box center [613, 252] width 183 height 26
click at [579, 286] on span "MJ0681" at bounding box center [621, 291] width 152 height 13
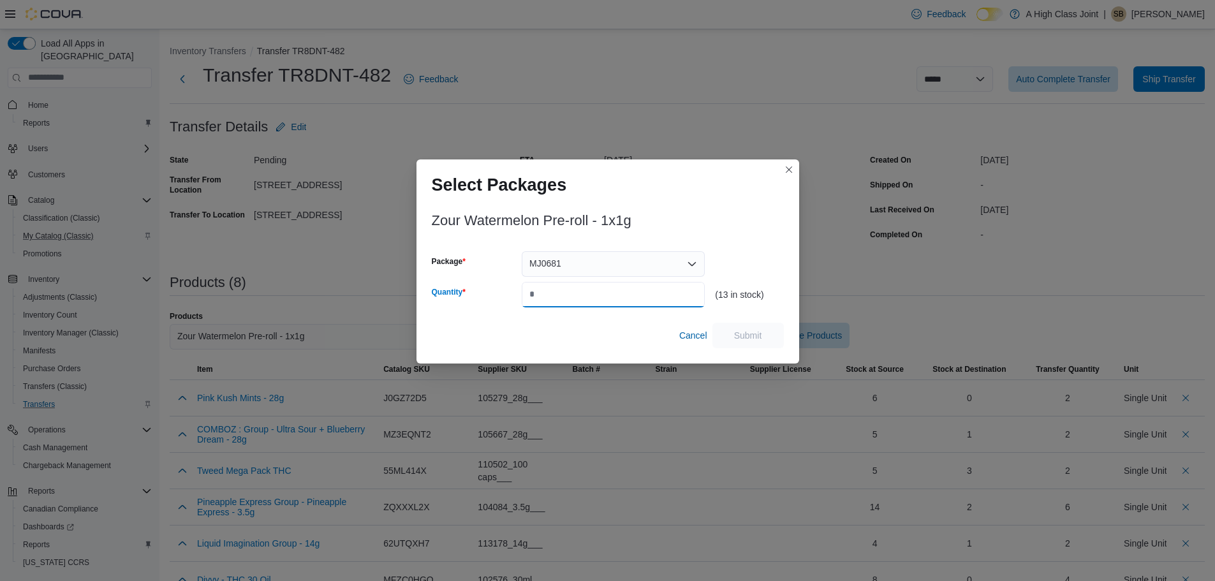
click at [580, 290] on input "Quantity" at bounding box center [613, 295] width 183 height 26
type input "*"
click at [741, 336] on span "Submit" at bounding box center [748, 334] width 28 height 13
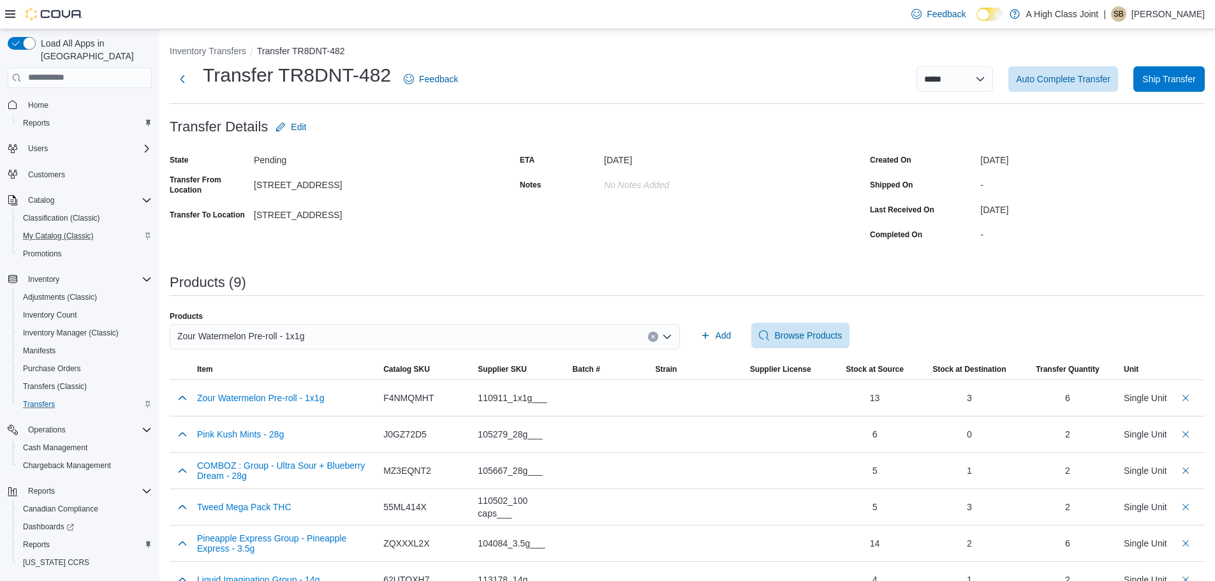
click at [658, 335] on button "Clear input" at bounding box center [653, 337] width 10 height 10
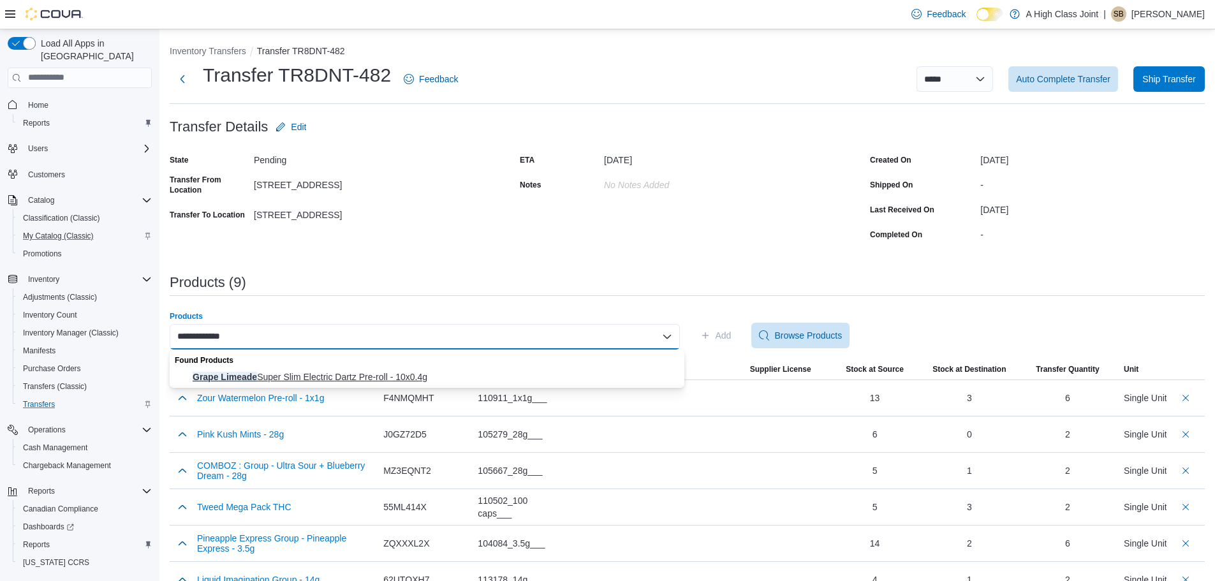
type input "**********"
drag, startPoint x: 308, startPoint y: 374, endPoint x: 531, endPoint y: 380, distance: 223.3
click at [309, 374] on span "Grape Limeade Super Slim Electric Dartz Pre-roll - 10x0.4g" at bounding box center [435, 377] width 484 height 13
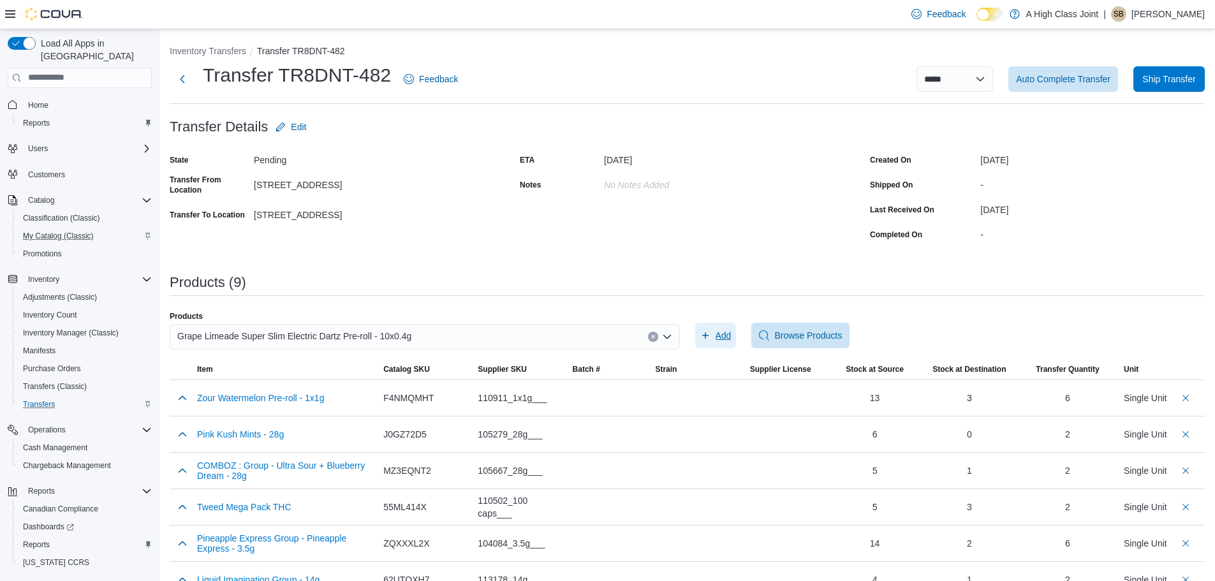
click at [728, 335] on span "Add" at bounding box center [724, 335] width 16 height 13
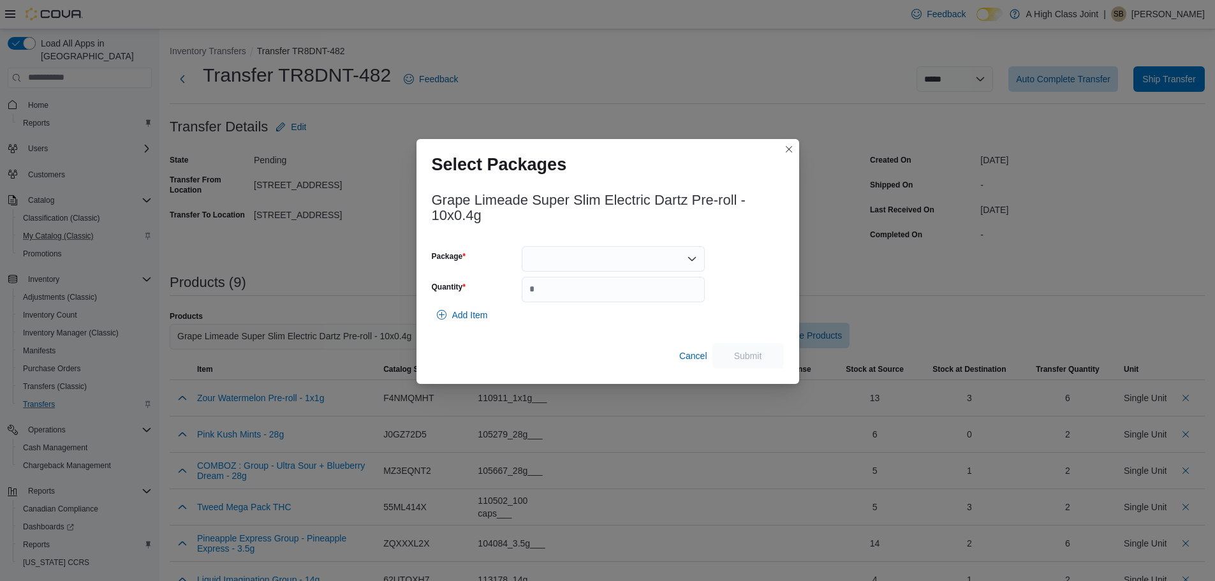
click at [560, 254] on div at bounding box center [613, 259] width 183 height 26
click at [559, 301] on span "25GLD3230" at bounding box center [621, 299] width 152 height 13
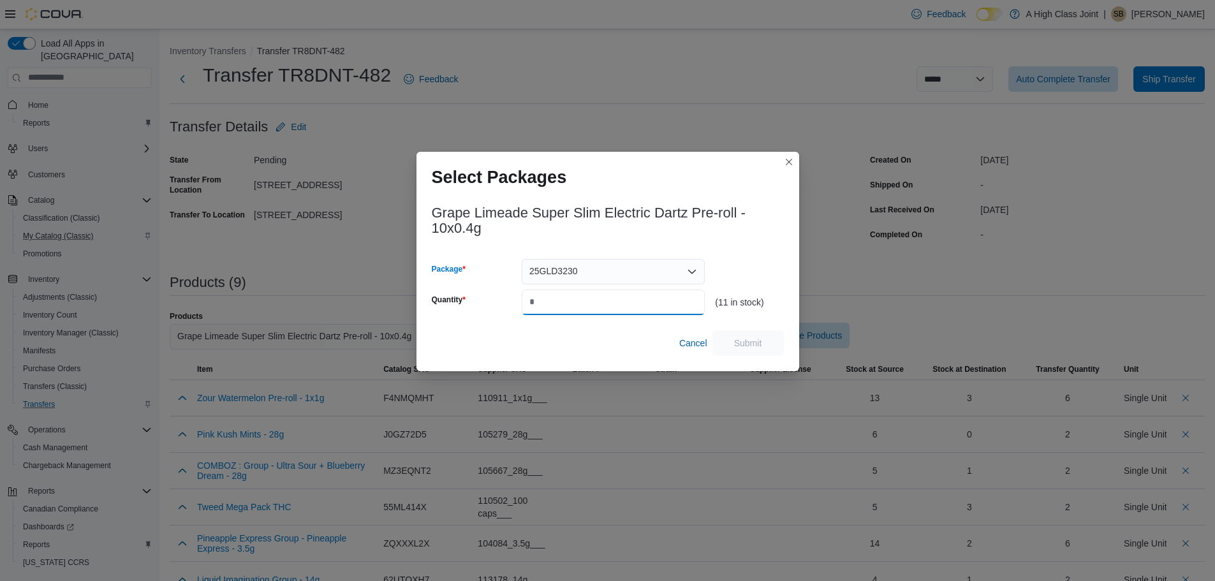
click at [559, 300] on input "Quantity" at bounding box center [613, 303] width 183 height 26
type input "*"
click at [749, 338] on span "Submit" at bounding box center [748, 342] width 28 height 13
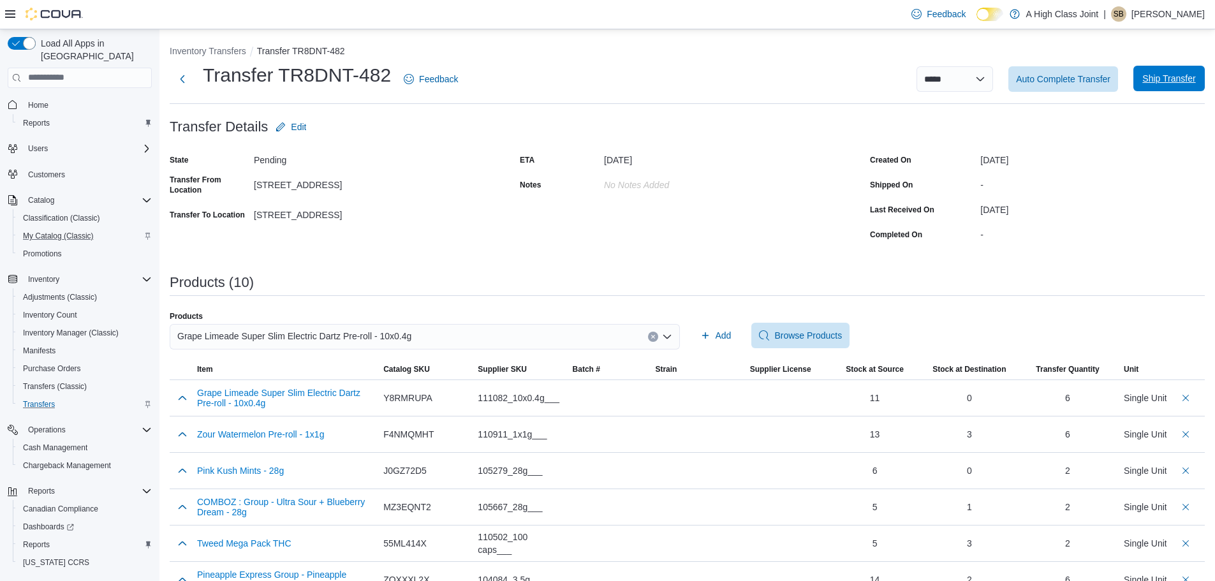
click at [1185, 79] on span "Ship Transfer" at bounding box center [1168, 78] width 53 height 13
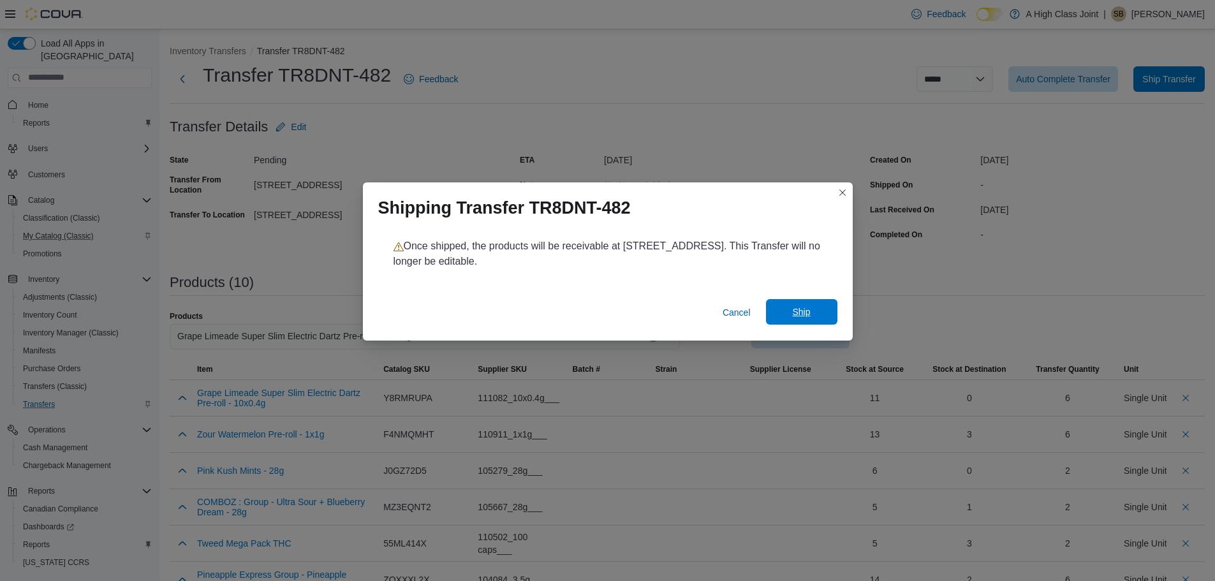
click at [812, 313] on span "Ship" at bounding box center [802, 312] width 56 height 26
